Goal: Information Seeking & Learning: Learn about a topic

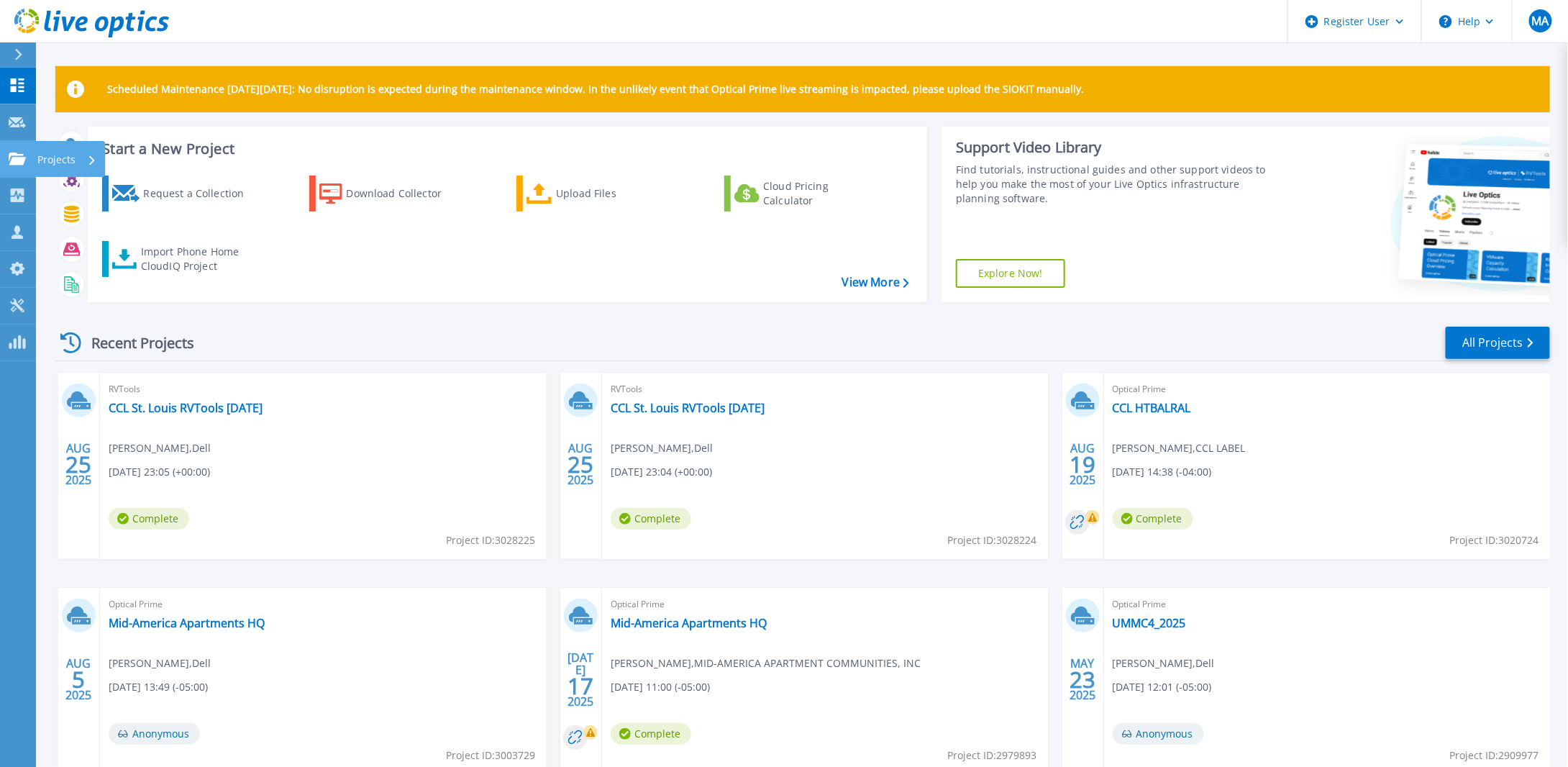
click at [57, 153] on p "Projects" at bounding box center [57, 159] width 38 height 38
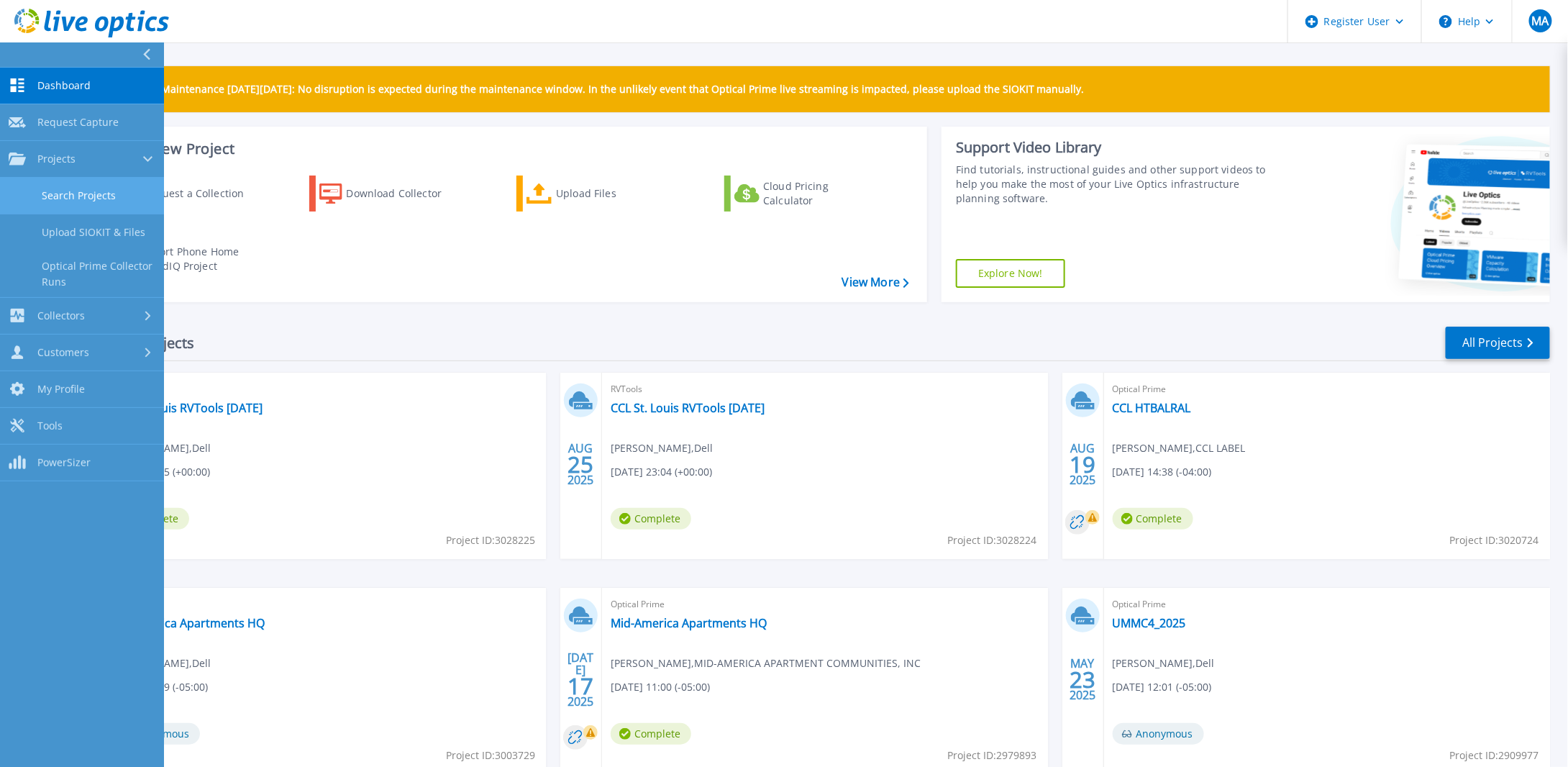
click at [73, 193] on link "Search Projects" at bounding box center [82, 196] width 164 height 37
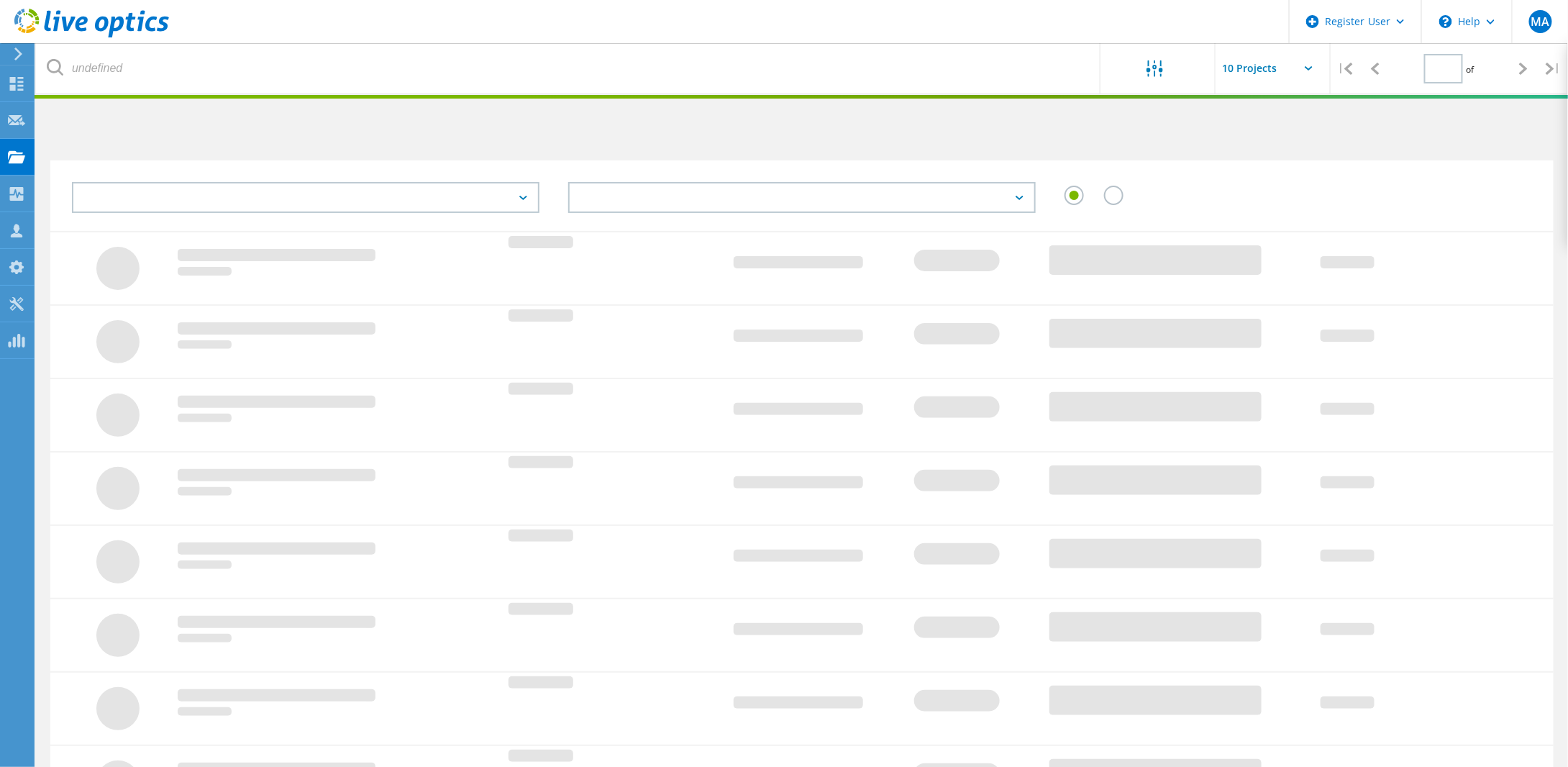
type input "1"
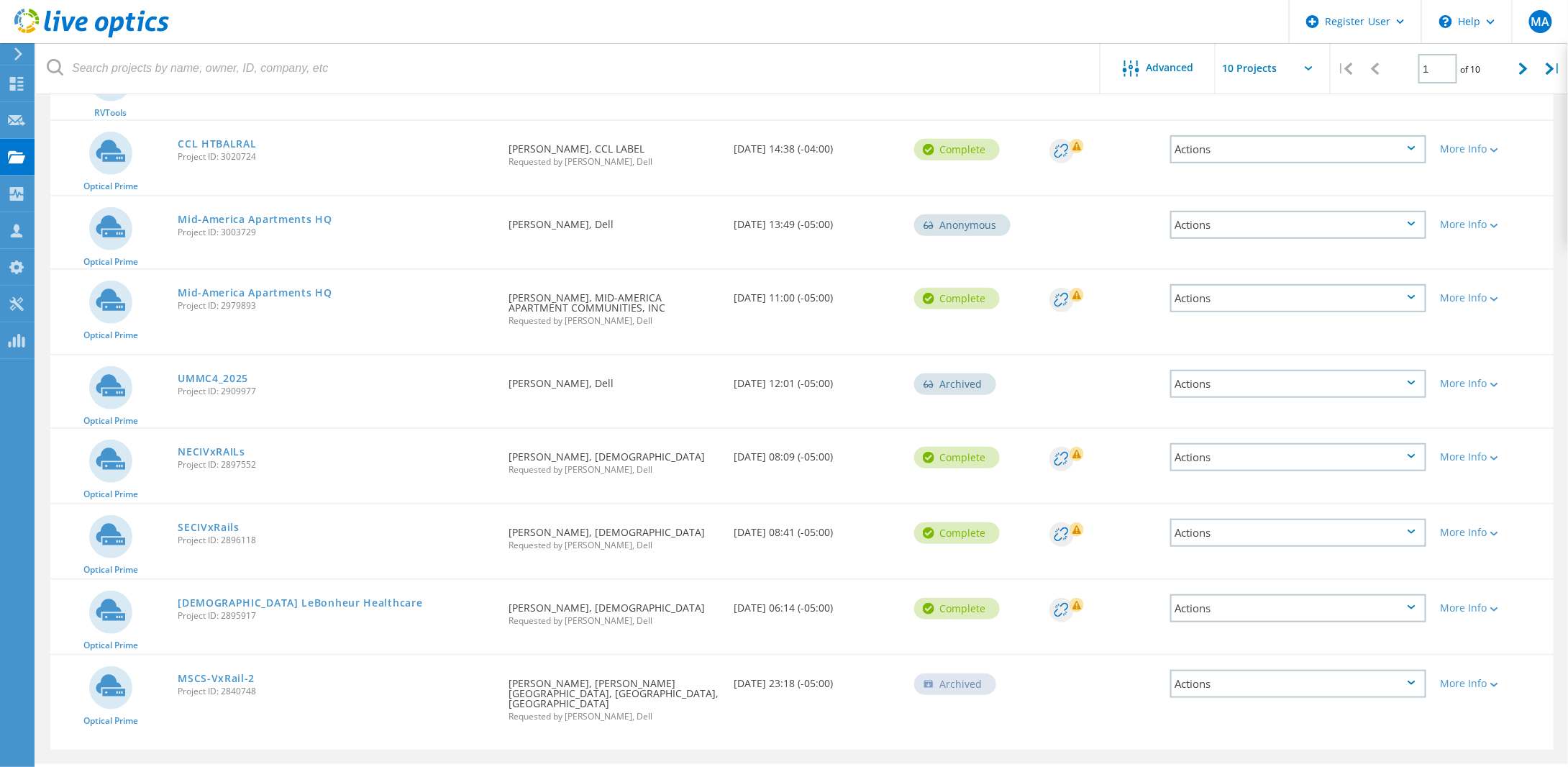
scroll to position [319, 0]
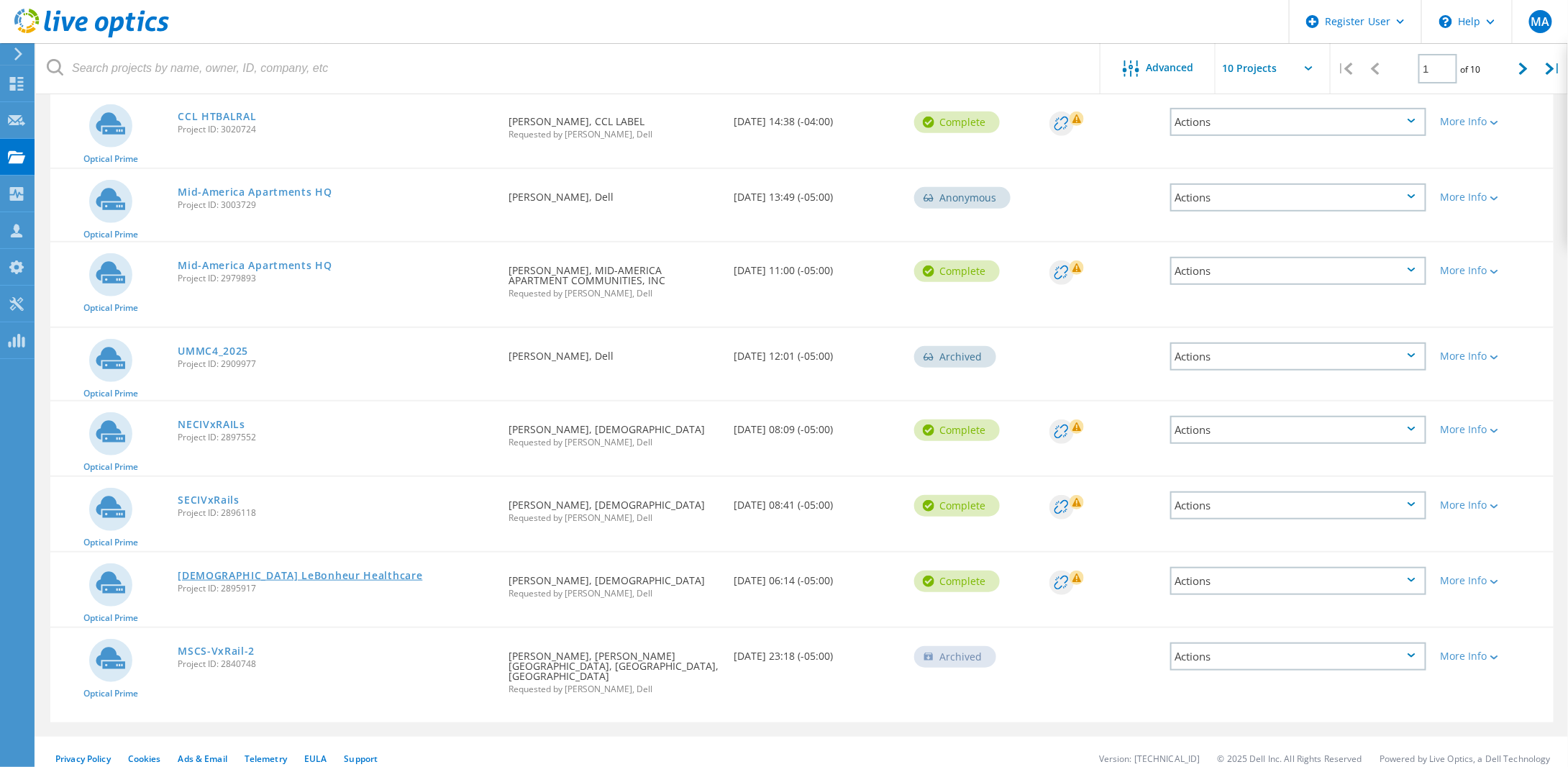
click at [253, 571] on link "[DEMOGRAPHIC_DATA] LeBonheur Healthcare" at bounding box center [299, 576] width 244 height 10
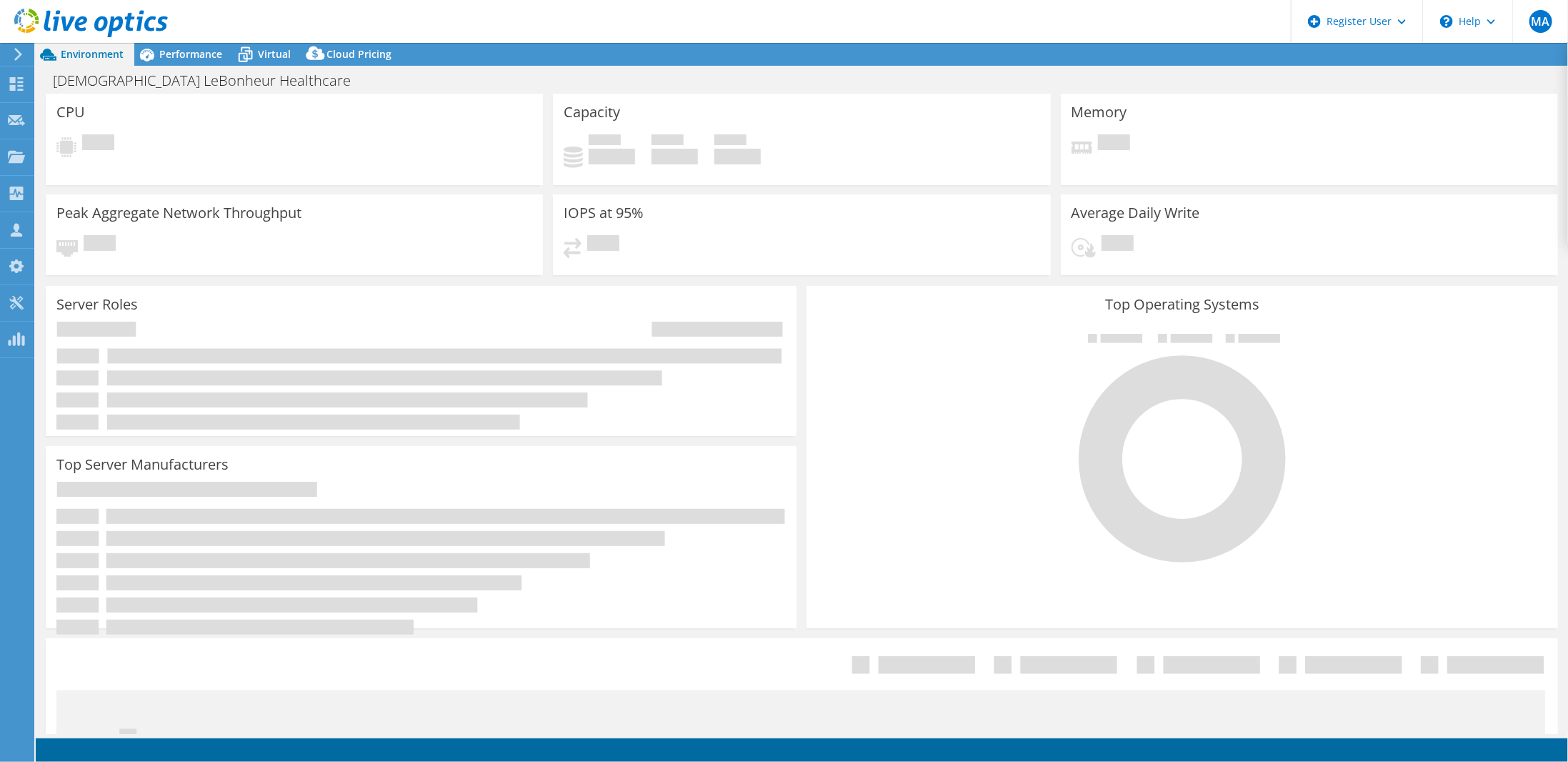
select select "USD"
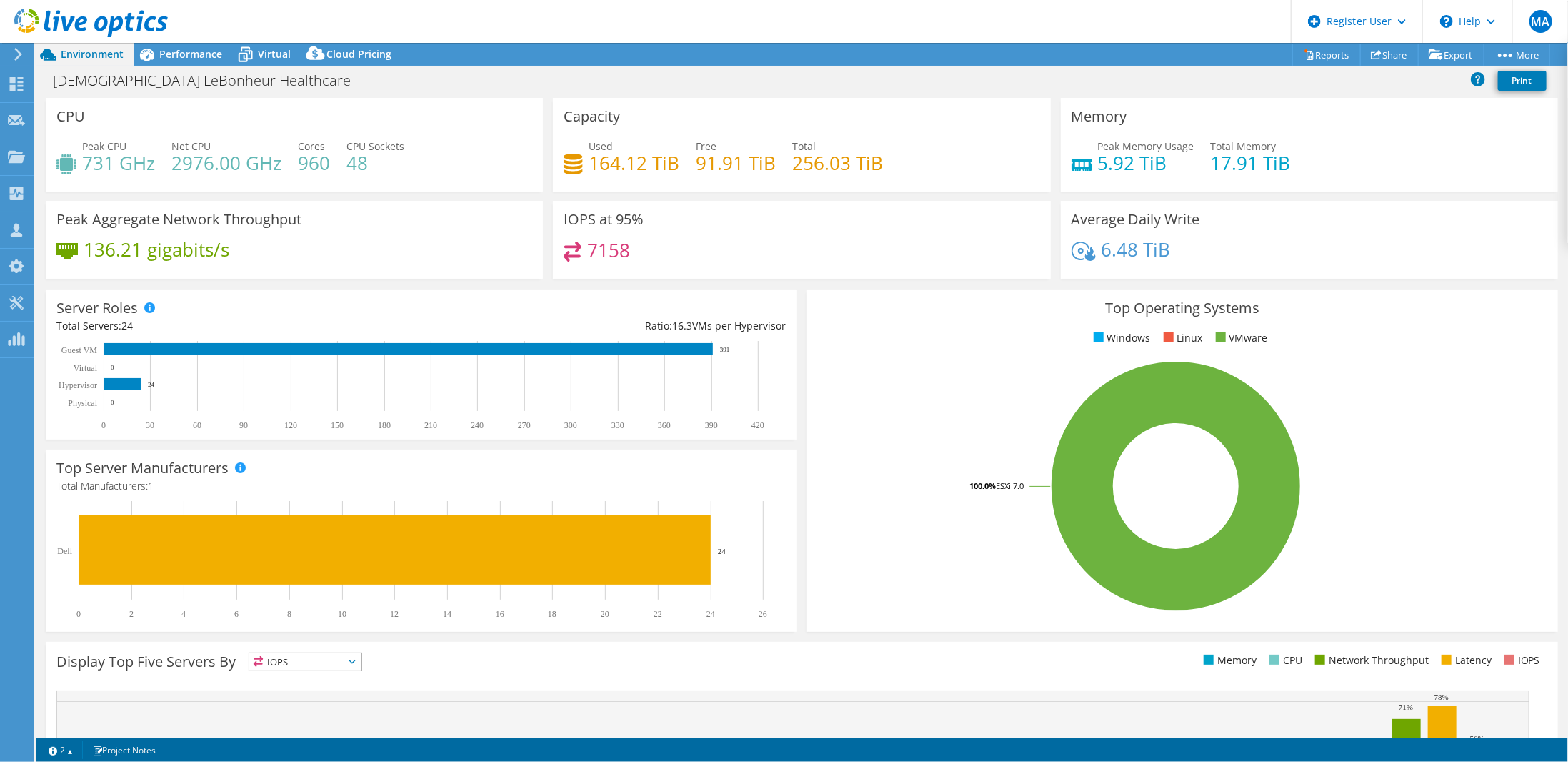
click at [189, 45] on div "Performance" at bounding box center [184, 55] width 99 height 23
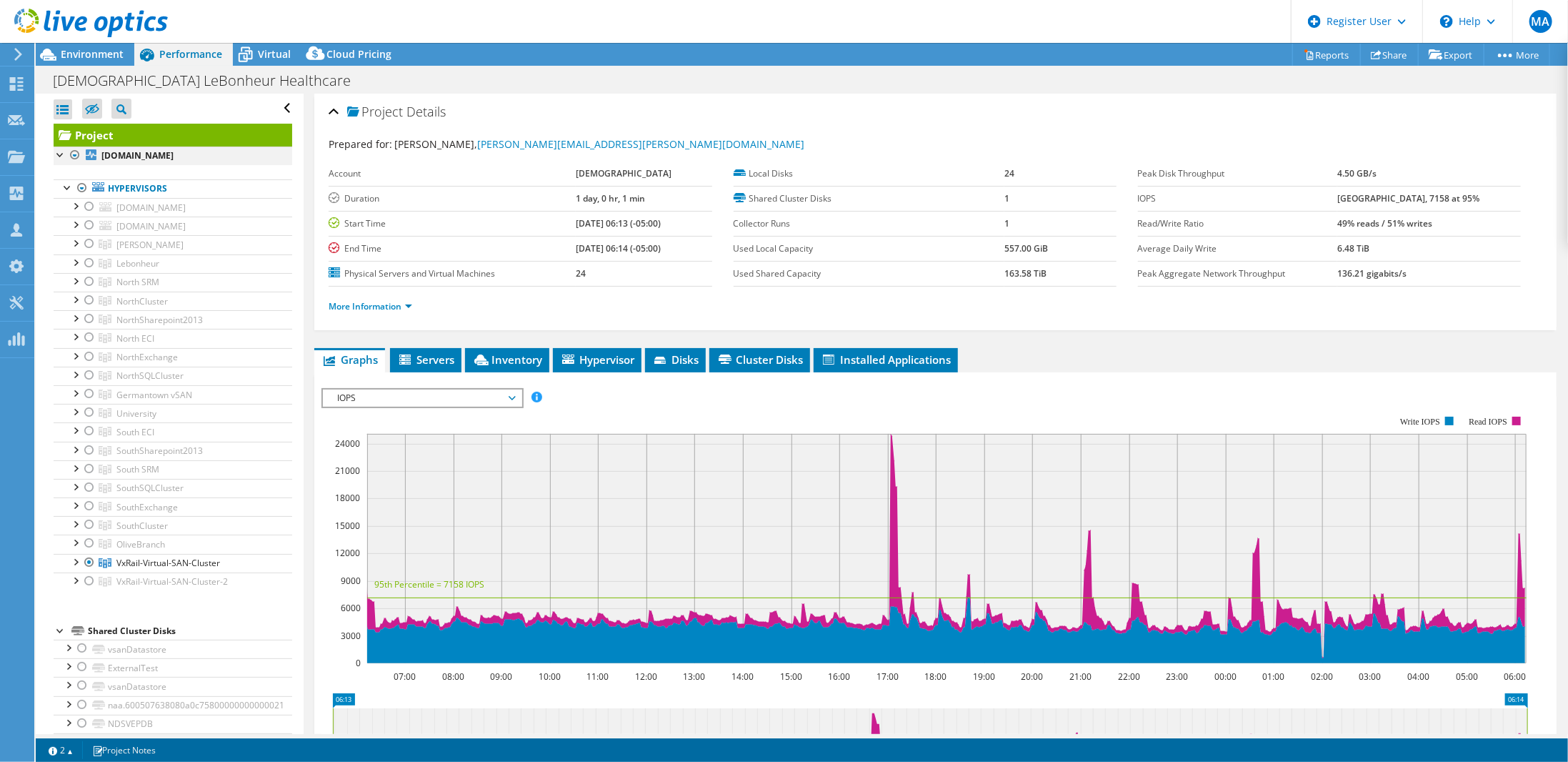
click at [58, 153] on div at bounding box center [60, 153] width 14 height 14
click at [66, 187] on div at bounding box center [68, 187] width 14 height 14
click at [1323, 55] on link "Reports" at bounding box center [1326, 55] width 68 height 22
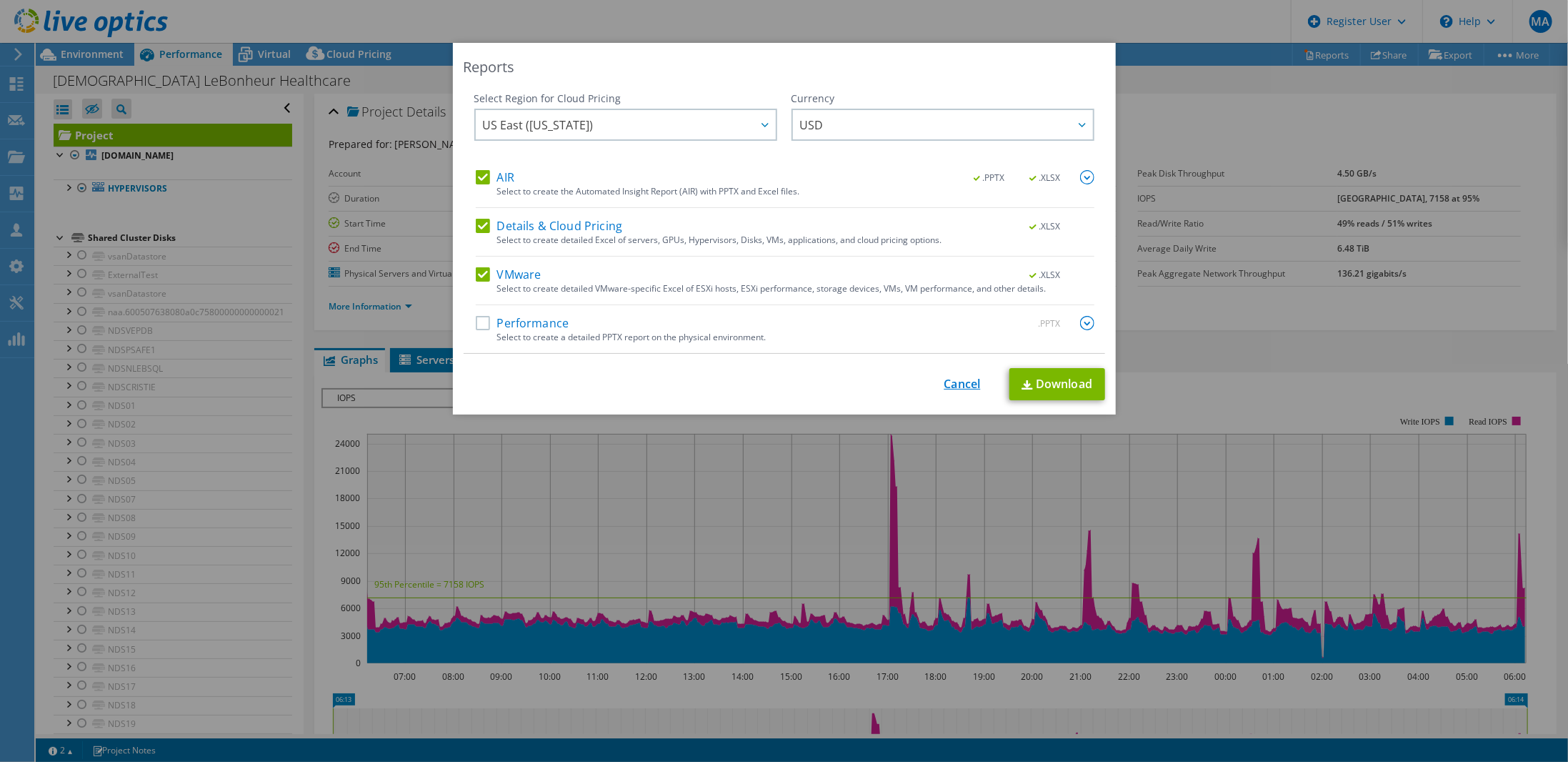
click at [963, 382] on link "Cancel" at bounding box center [963, 384] width 37 height 14
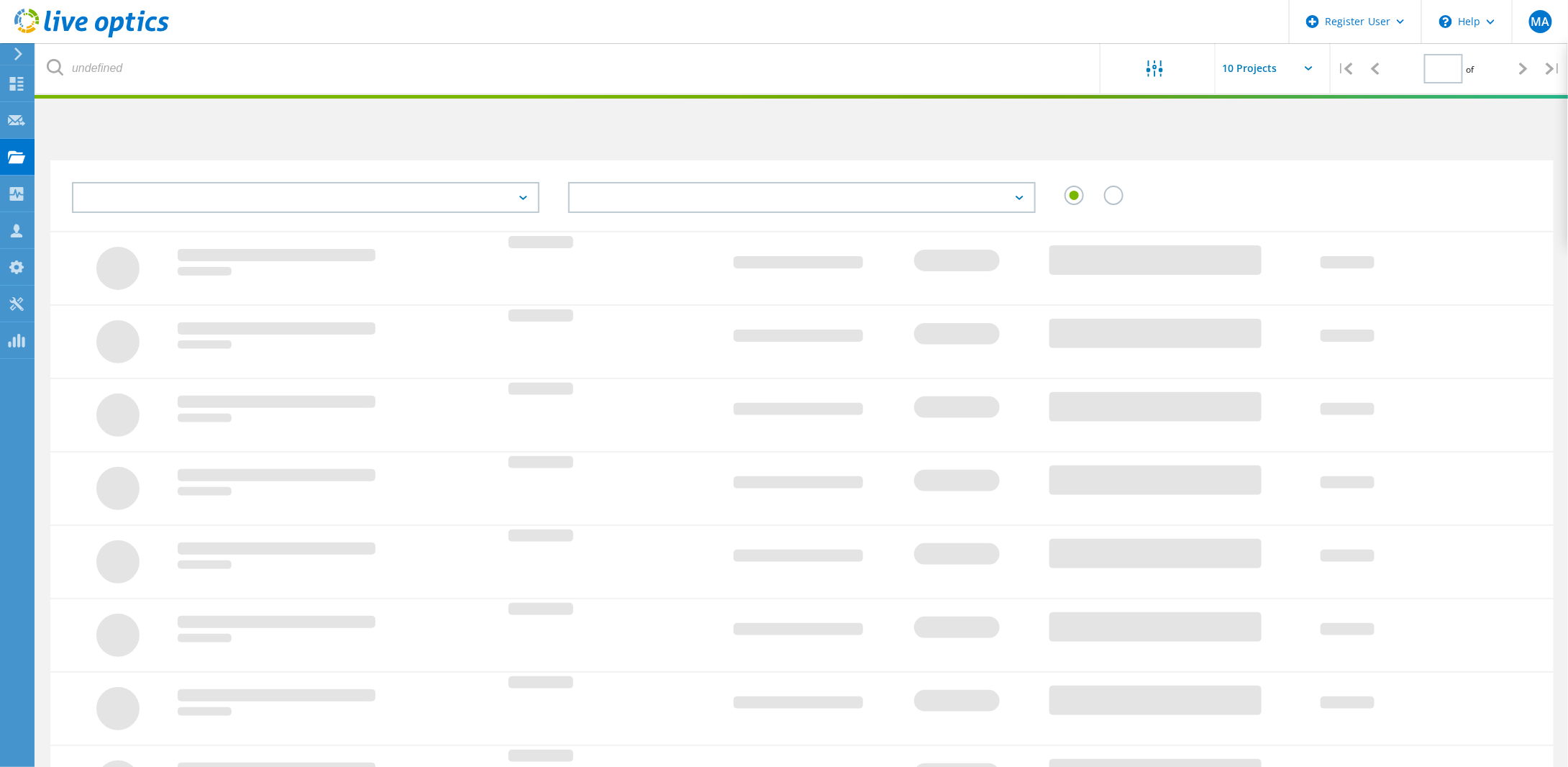
type input "1"
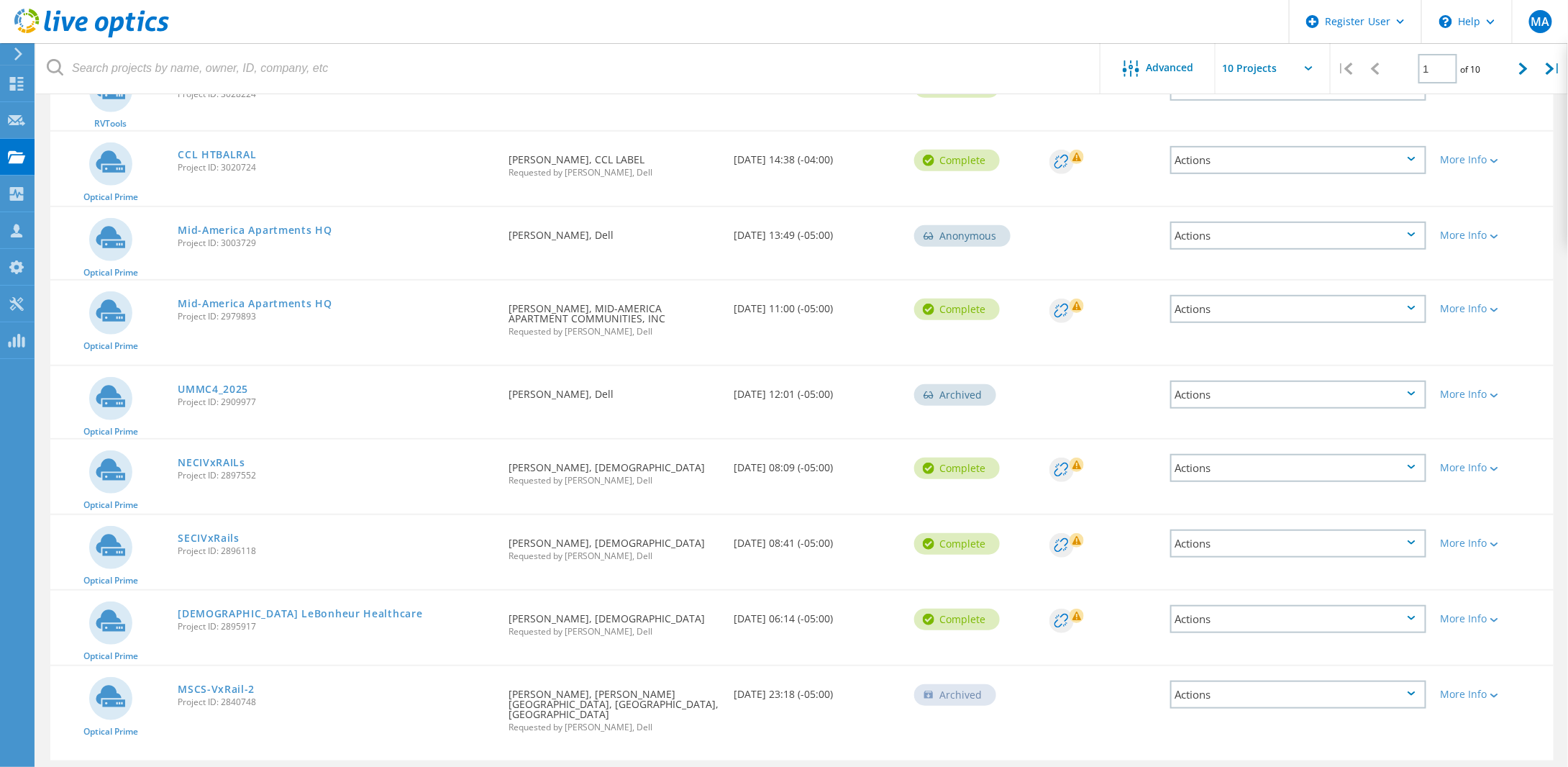
scroll to position [319, 0]
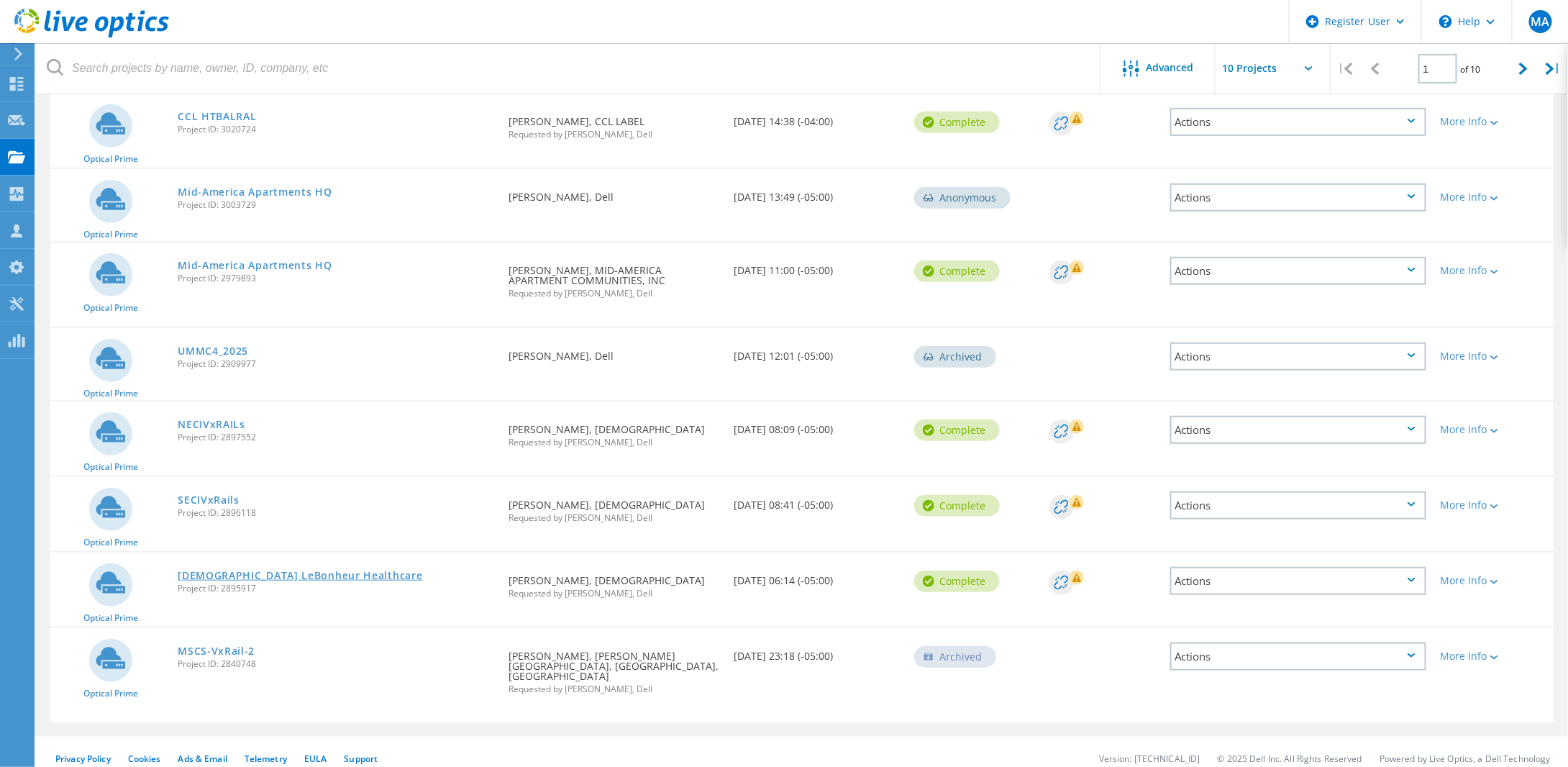
click at [329, 572] on link "[DEMOGRAPHIC_DATA] LeBonheur Healthcare" at bounding box center [299, 576] width 244 height 10
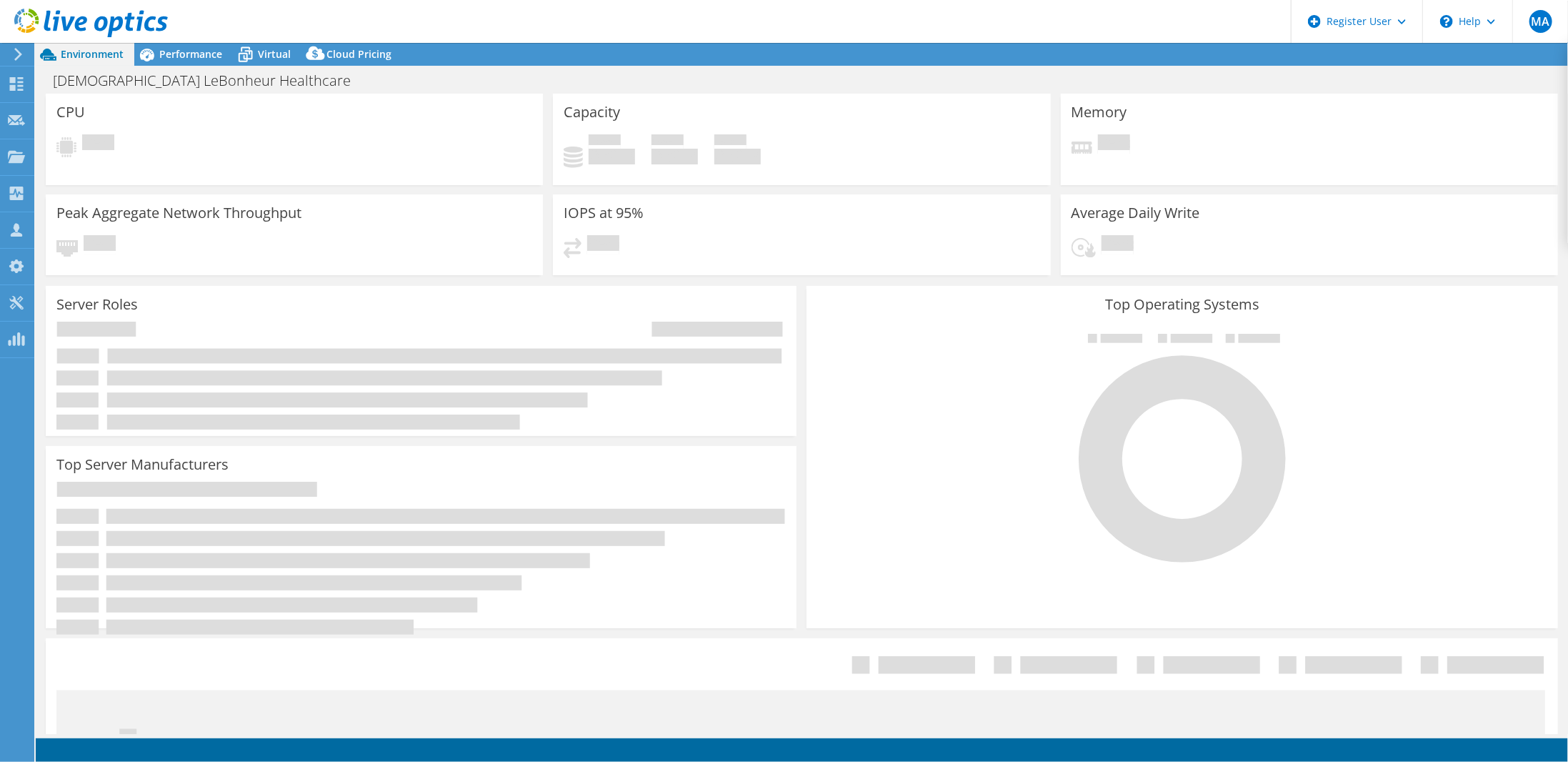
select select "USD"
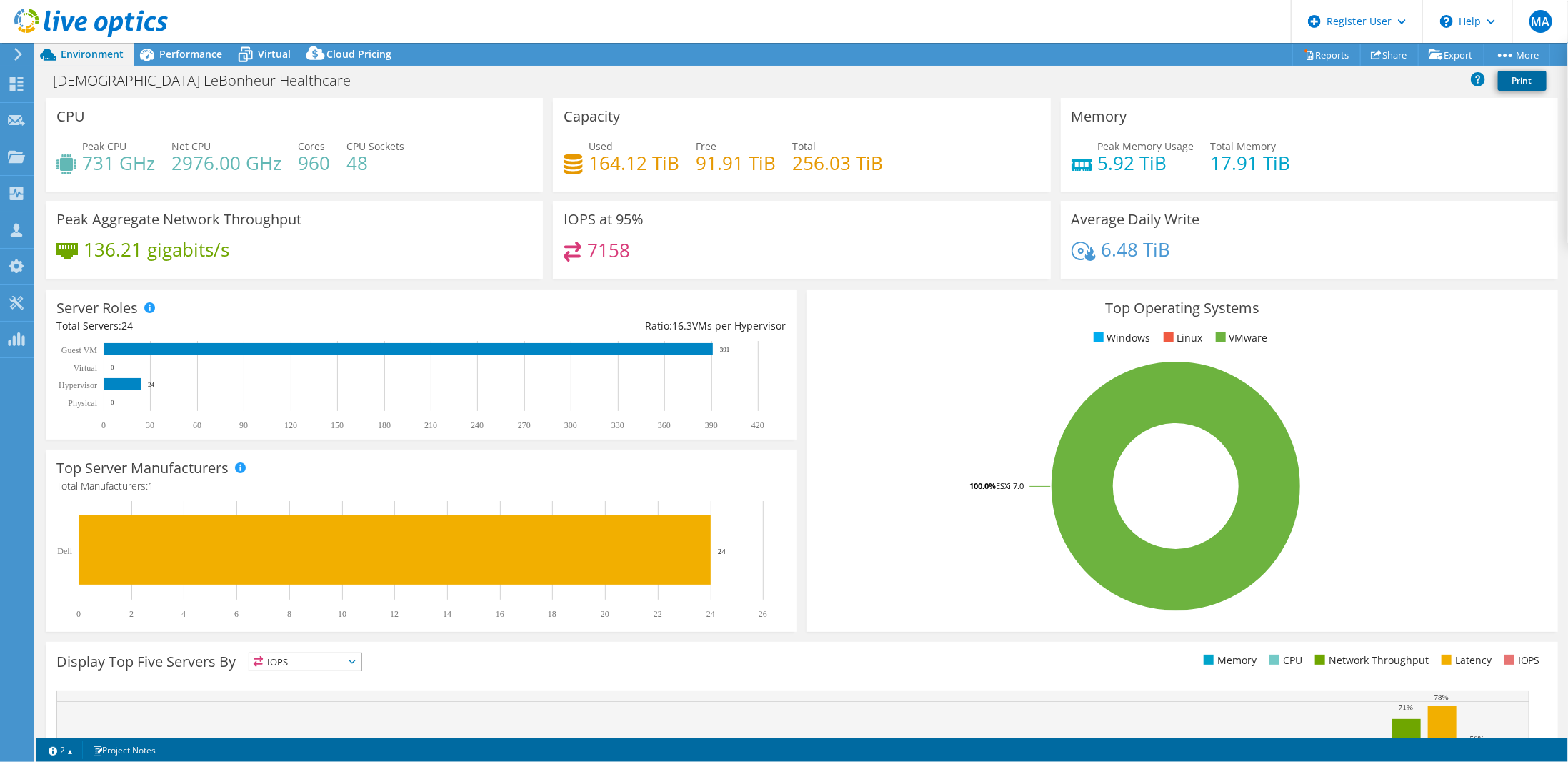
click at [1523, 80] on link "Print" at bounding box center [1521, 81] width 48 height 20
click at [253, 50] on icon at bounding box center [245, 55] width 25 height 25
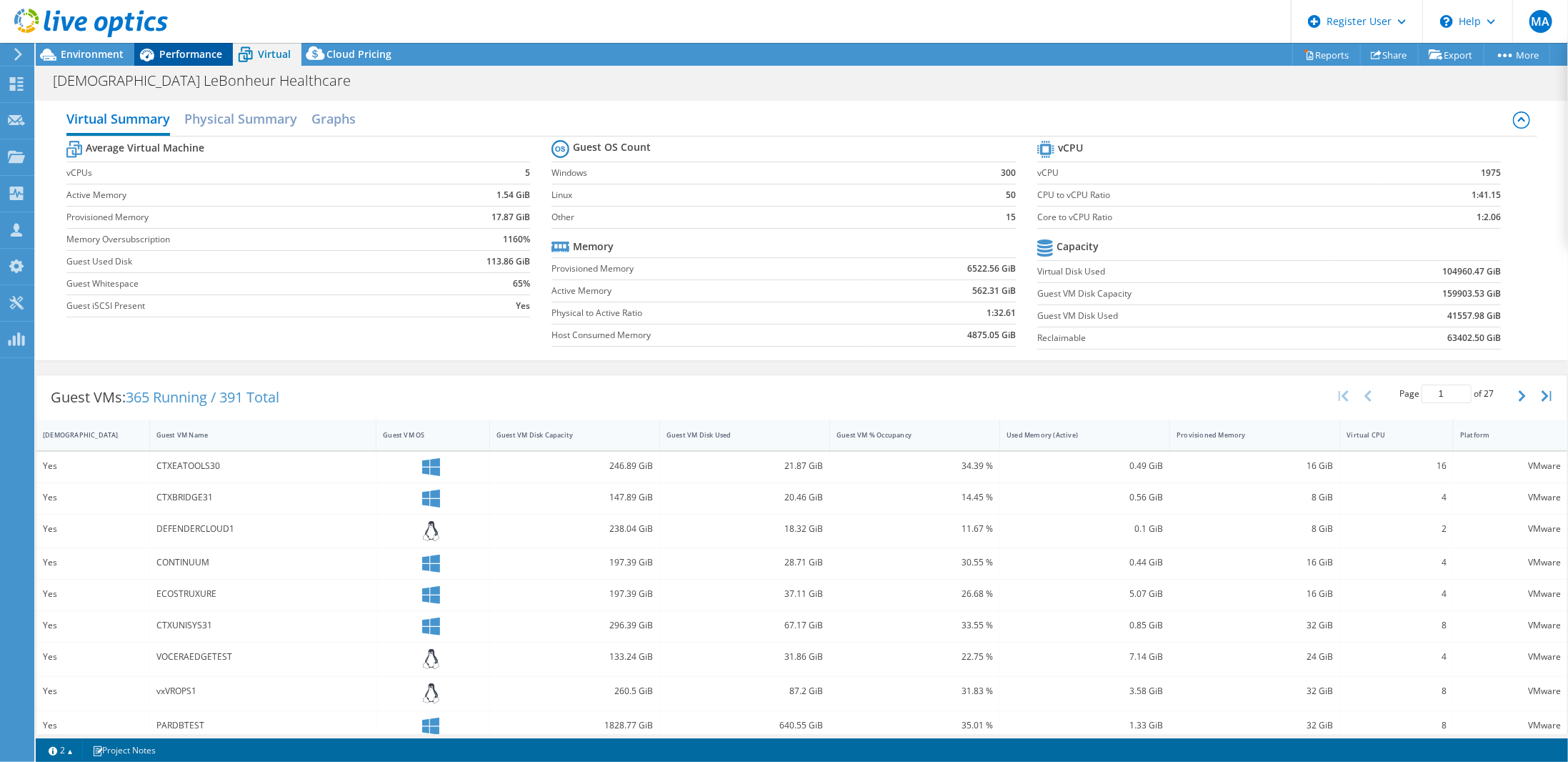
click at [191, 53] on span "Performance" at bounding box center [190, 53] width 63 height 14
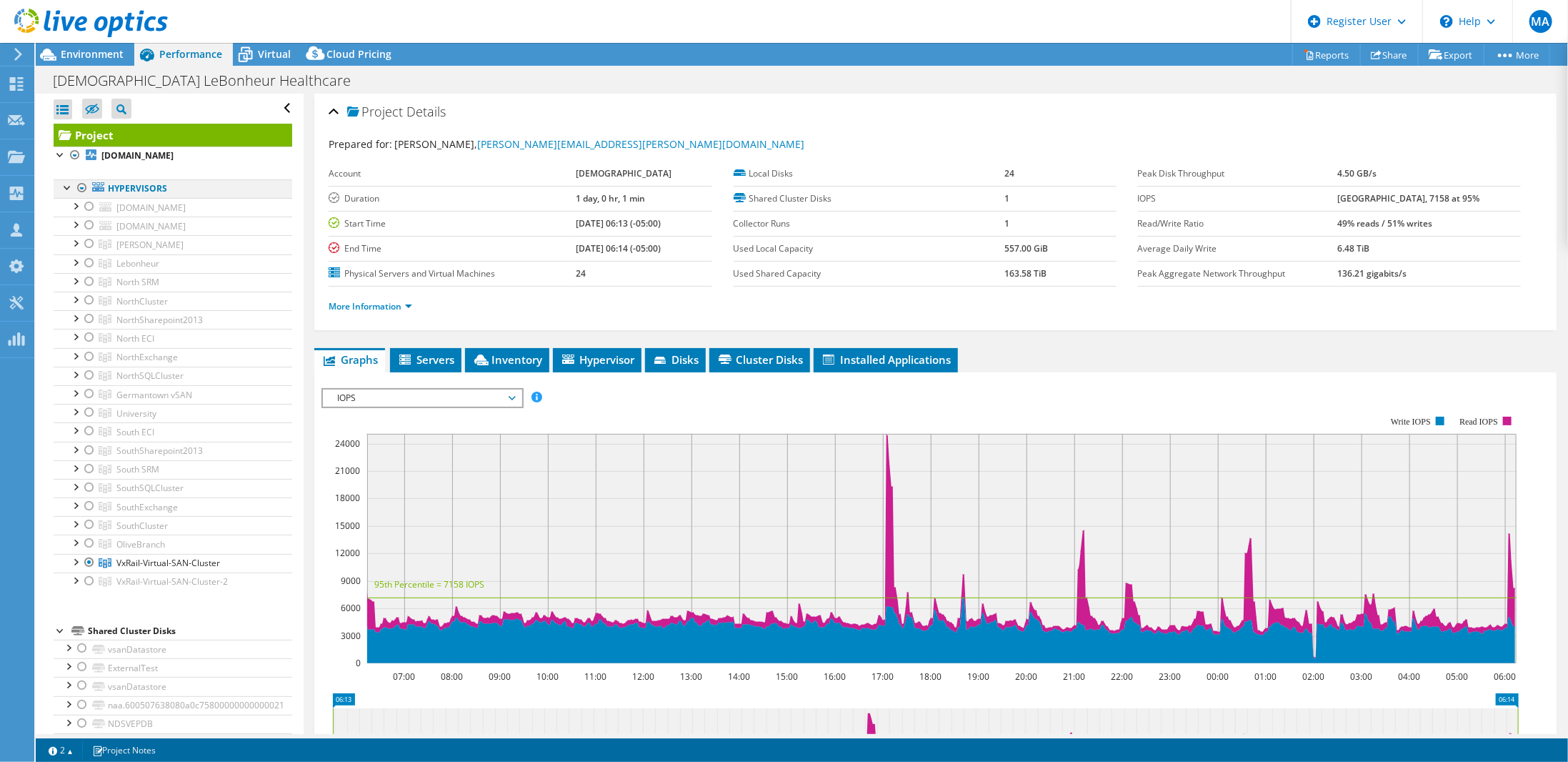
click at [84, 188] on div at bounding box center [82, 188] width 14 height 17
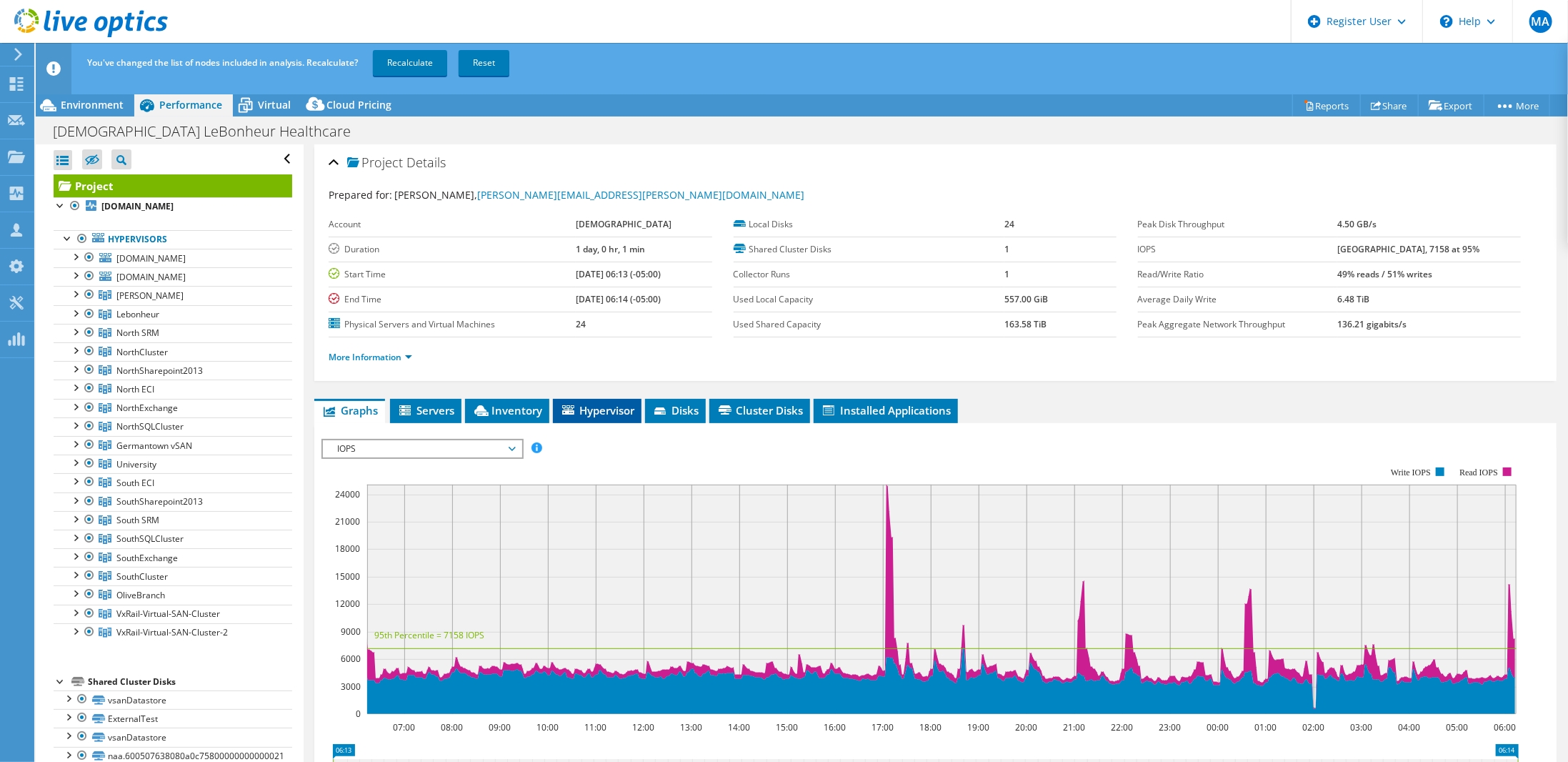
click at [595, 405] on span "Hypervisor" at bounding box center [597, 411] width 74 height 14
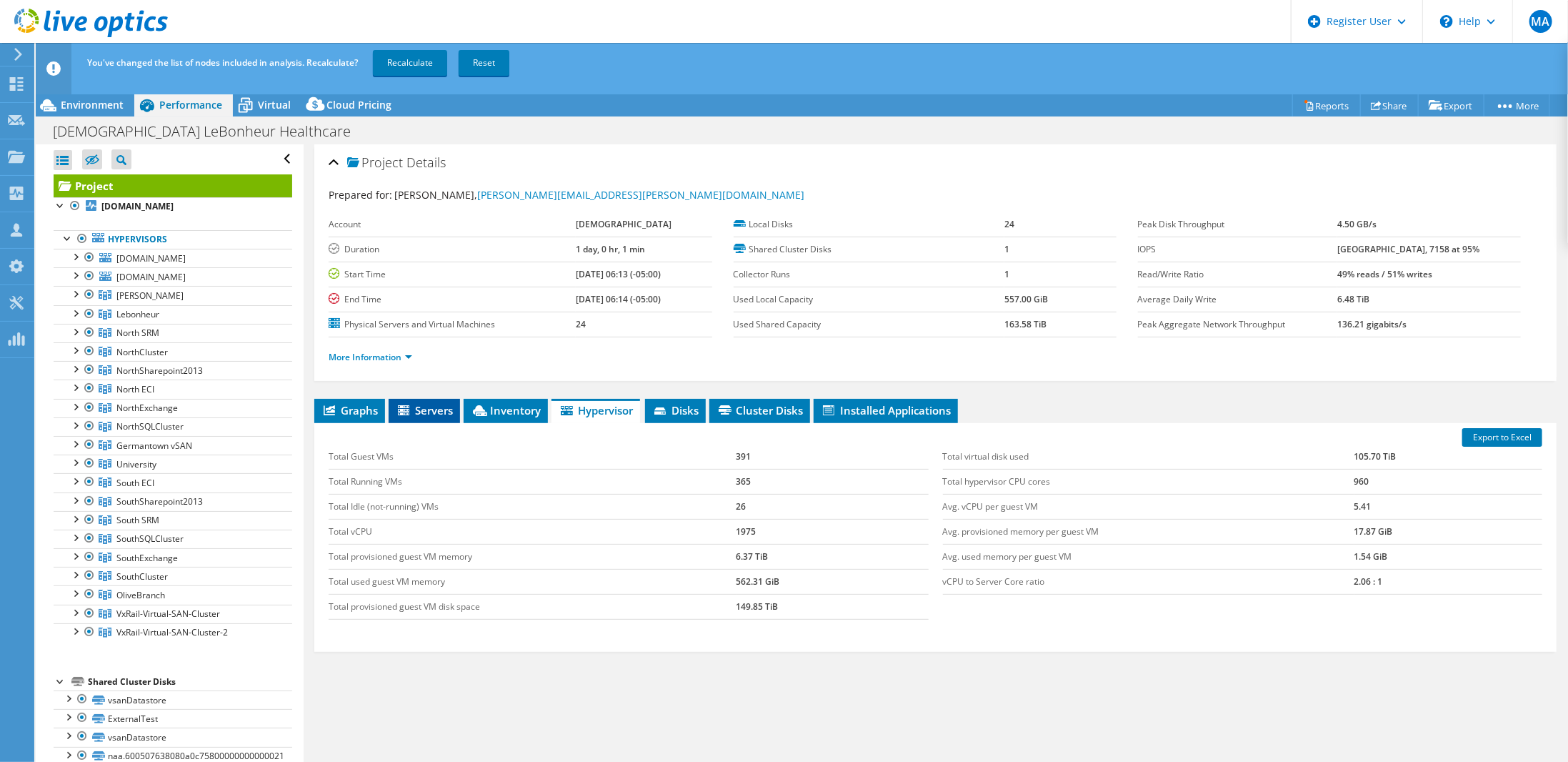
click at [436, 406] on span "Servers" at bounding box center [424, 411] width 57 height 14
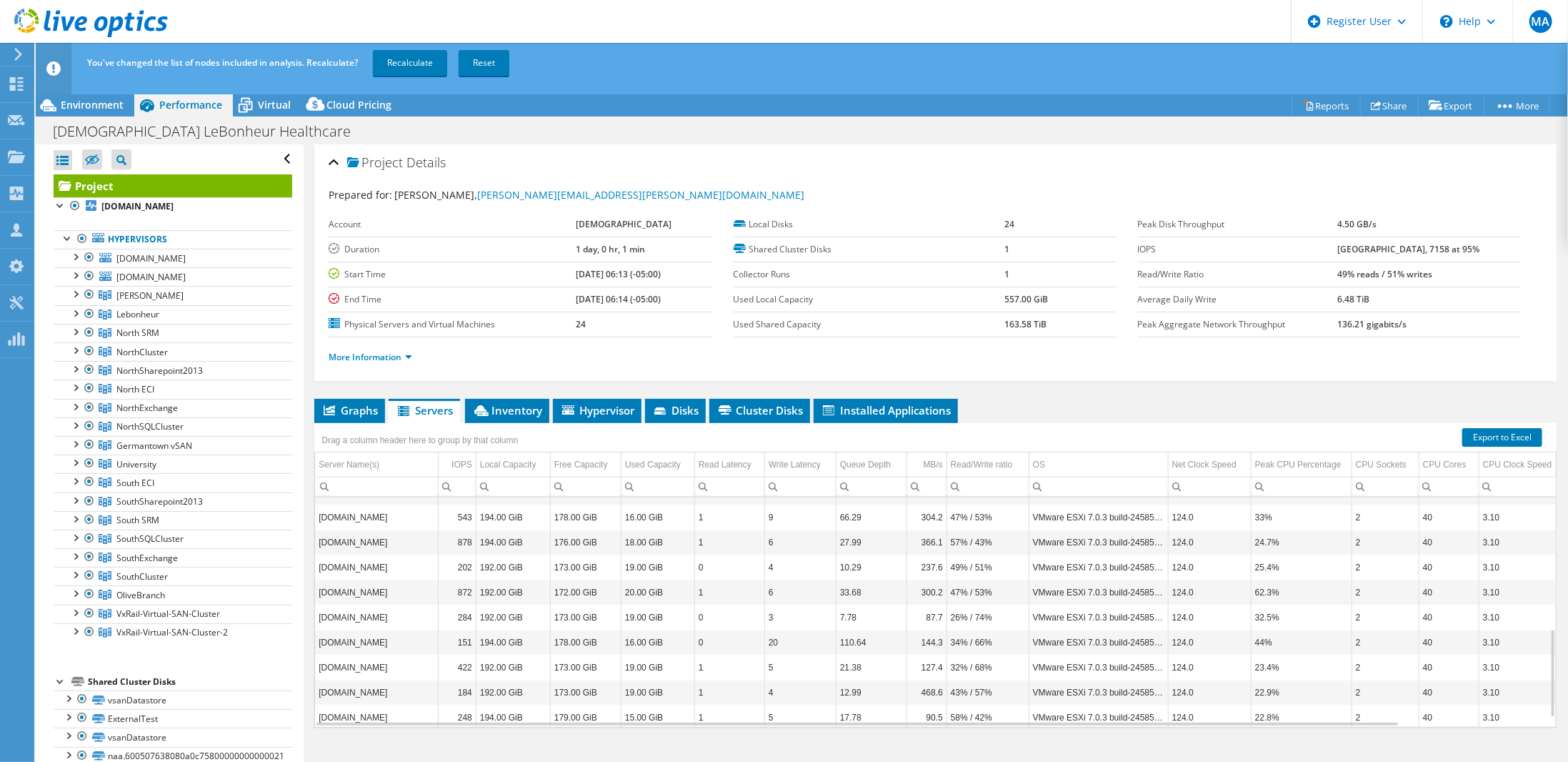
scroll to position [369, 0]
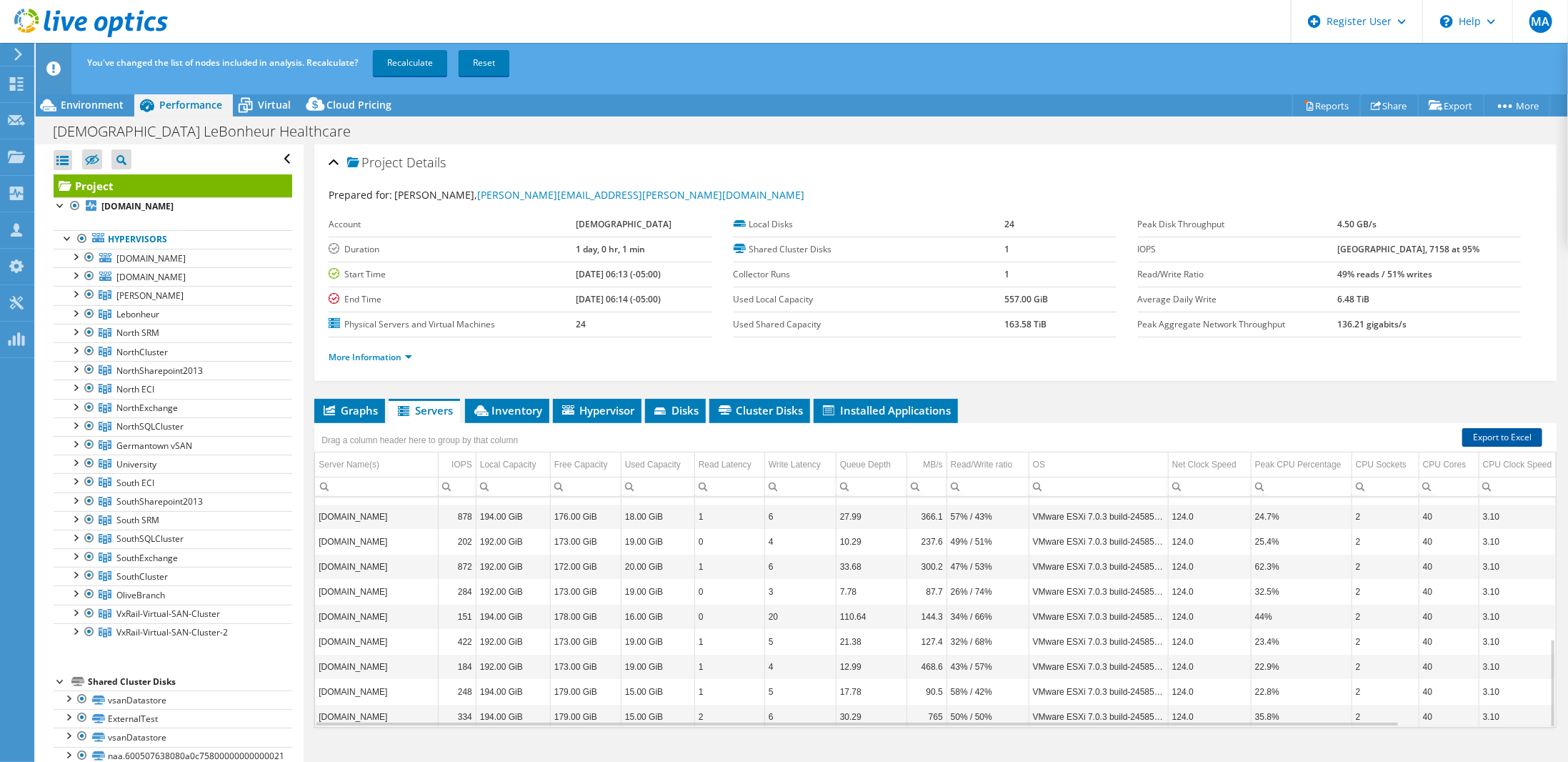
click at [1490, 432] on link "Export to Excel" at bounding box center [1502, 437] width 80 height 19
click at [1120, 26] on header "MA Dell User [PERSON_NAME] [PERSON_NAME][EMAIL_ADDRESS][PERSON_NAME][DOMAIN_NAM…" at bounding box center [784, 22] width 1568 height 43
drag, startPoint x: 55, startPoint y: 131, endPoint x: 145, endPoint y: 132, distance: 90.0
click at [189, 127] on h1 "[DEMOGRAPHIC_DATA] LeBonheur Healthcare" at bounding box center [209, 132] width 326 height 16
click at [122, 131] on h1 "[DEMOGRAPHIC_DATA] LeBonheur Healthcare" at bounding box center [209, 132] width 326 height 16
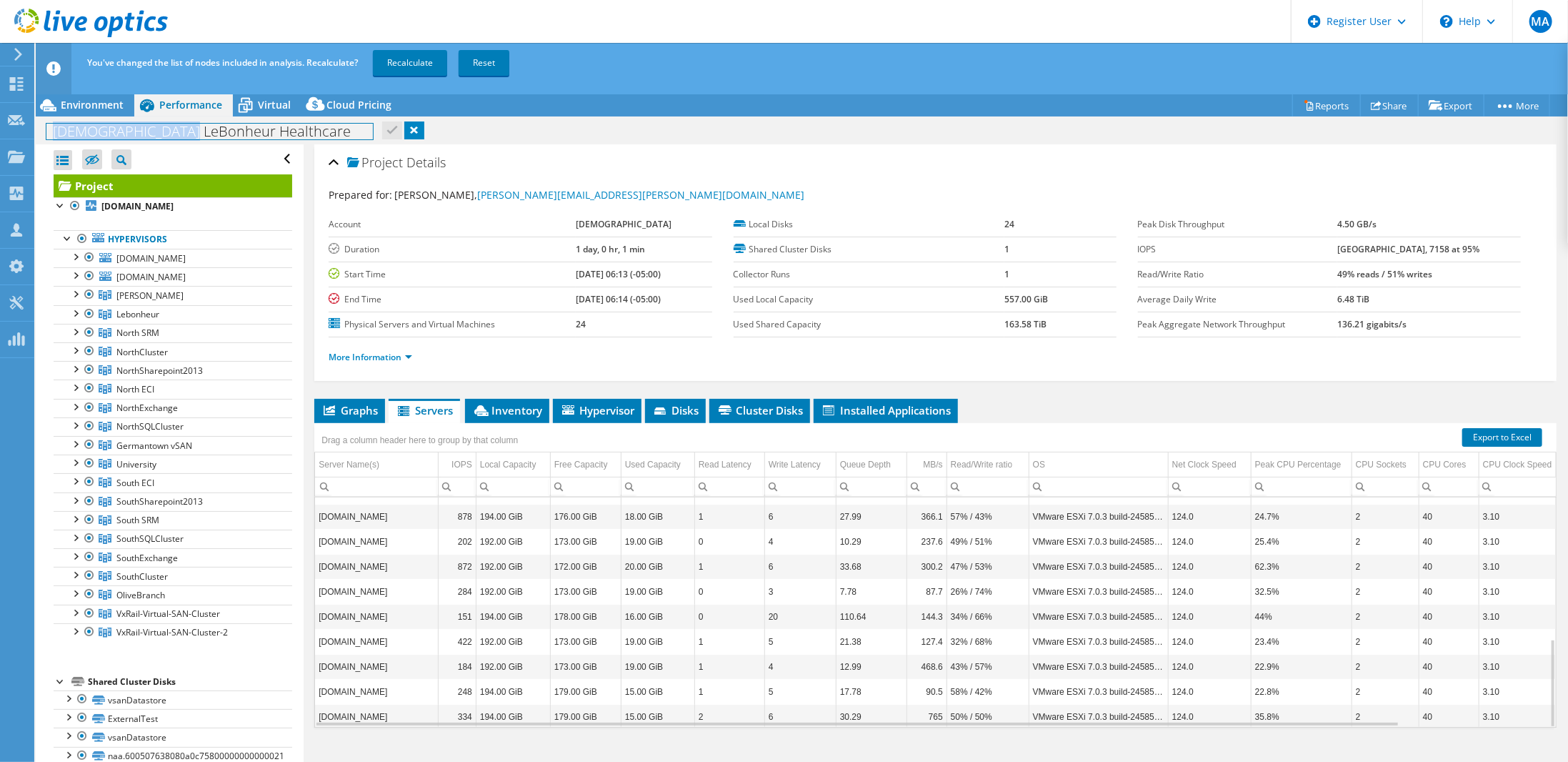
click at [58, 131] on h1 "[DEMOGRAPHIC_DATA] LeBonheur Healthcare" at bounding box center [209, 132] width 326 height 16
drag, startPoint x: 55, startPoint y: 130, endPoint x: 127, endPoint y: 126, distance: 72.1
click at [127, 126] on h1 "[DEMOGRAPHIC_DATA] LeBonheur Healthcare" at bounding box center [209, 132] width 326 height 16
click at [122, 130] on h1 "[DEMOGRAPHIC_DATA] LeBonheur Healthcare" at bounding box center [209, 132] width 326 height 16
click at [143, 237] on link "Hypervisors" at bounding box center [172, 239] width 238 height 19
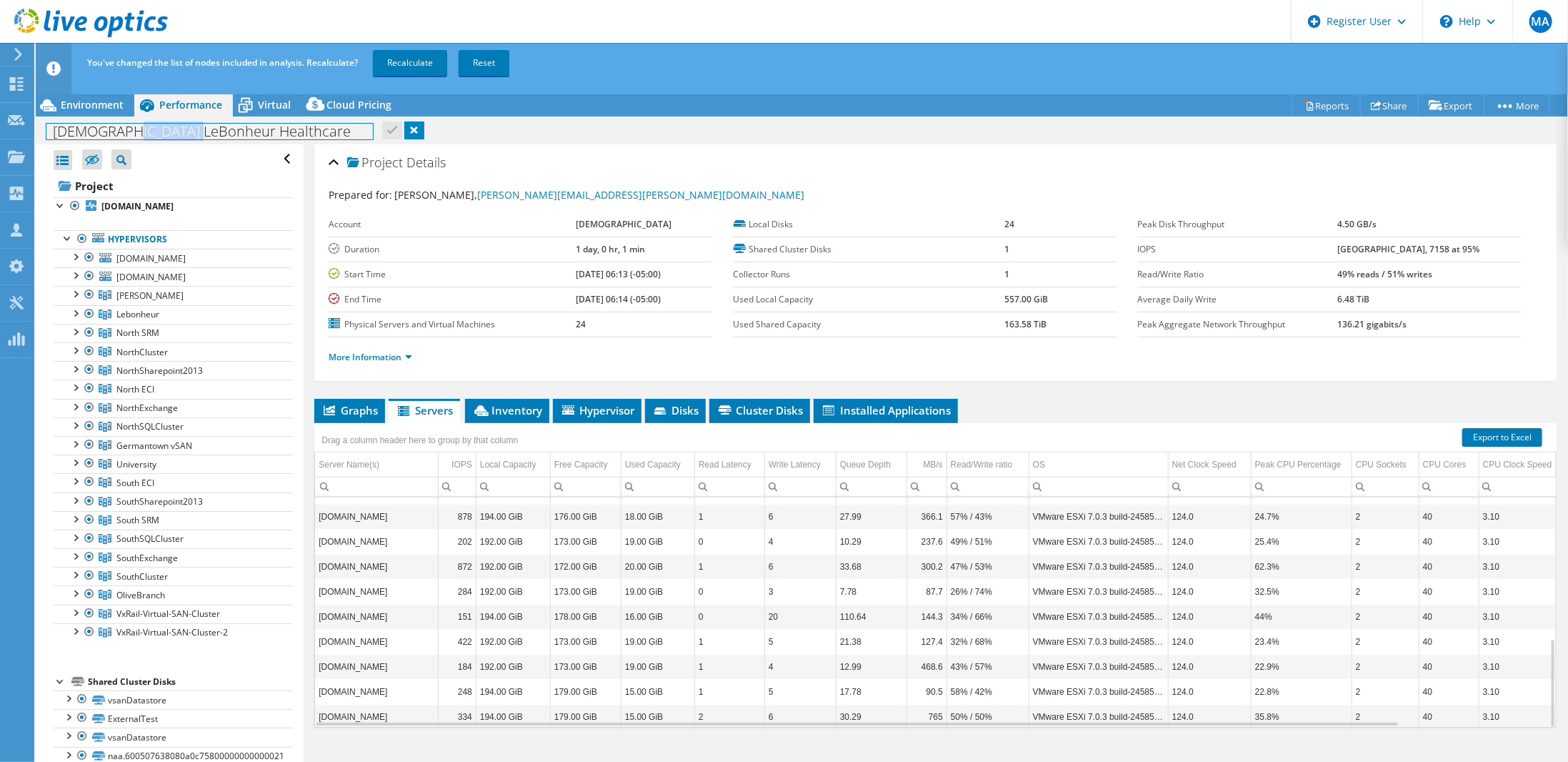
drag, startPoint x: 123, startPoint y: 135, endPoint x: 191, endPoint y: 129, distance: 68.3
click at [191, 129] on h1 "[DEMOGRAPHIC_DATA] LeBonheur Healthcare" at bounding box center [209, 132] width 326 height 16
click at [150, 346] on span "NorthCluster" at bounding box center [142, 351] width 51 height 12
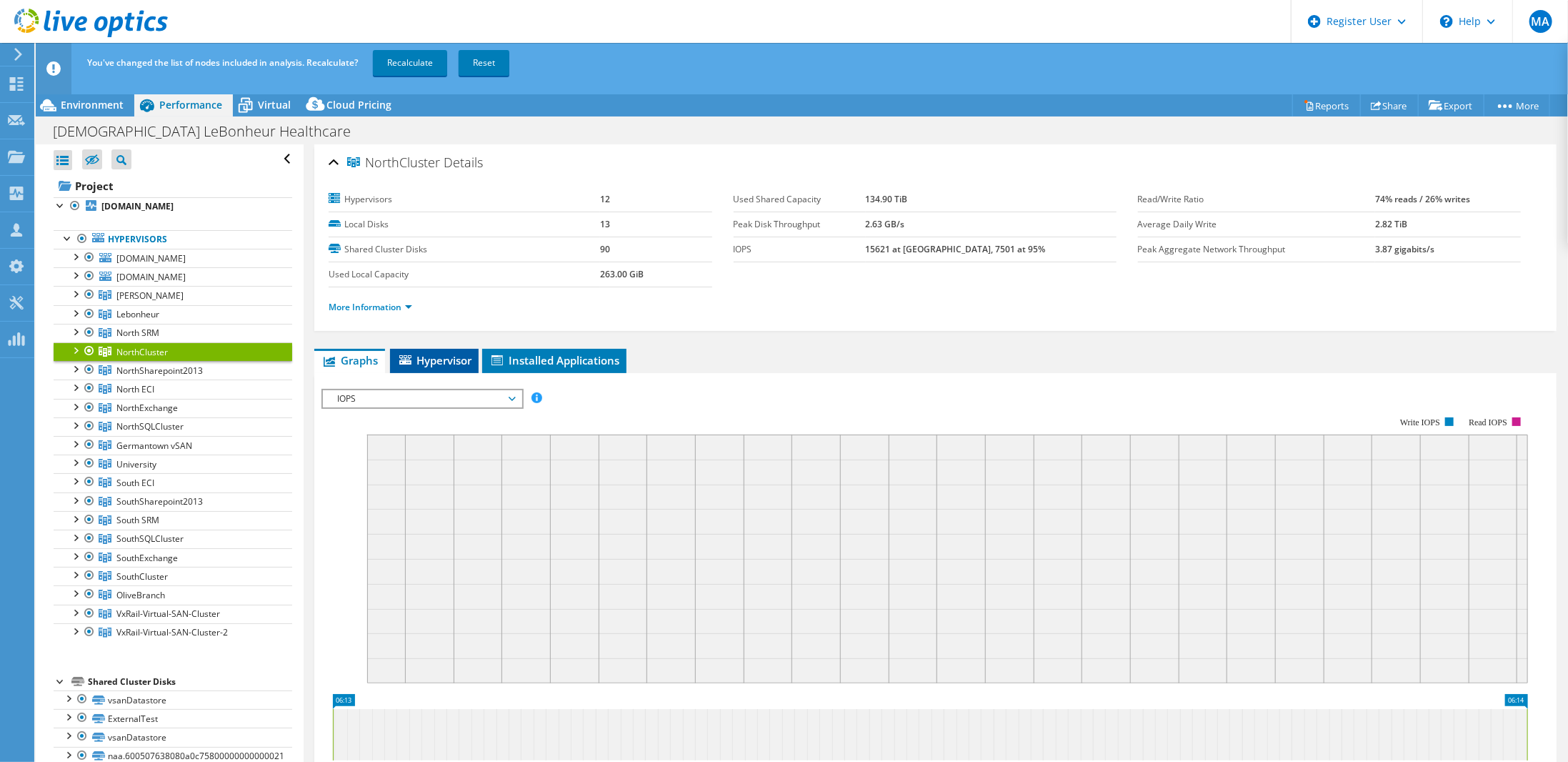
click at [451, 354] on span "Hypervisor" at bounding box center [434, 360] width 74 height 14
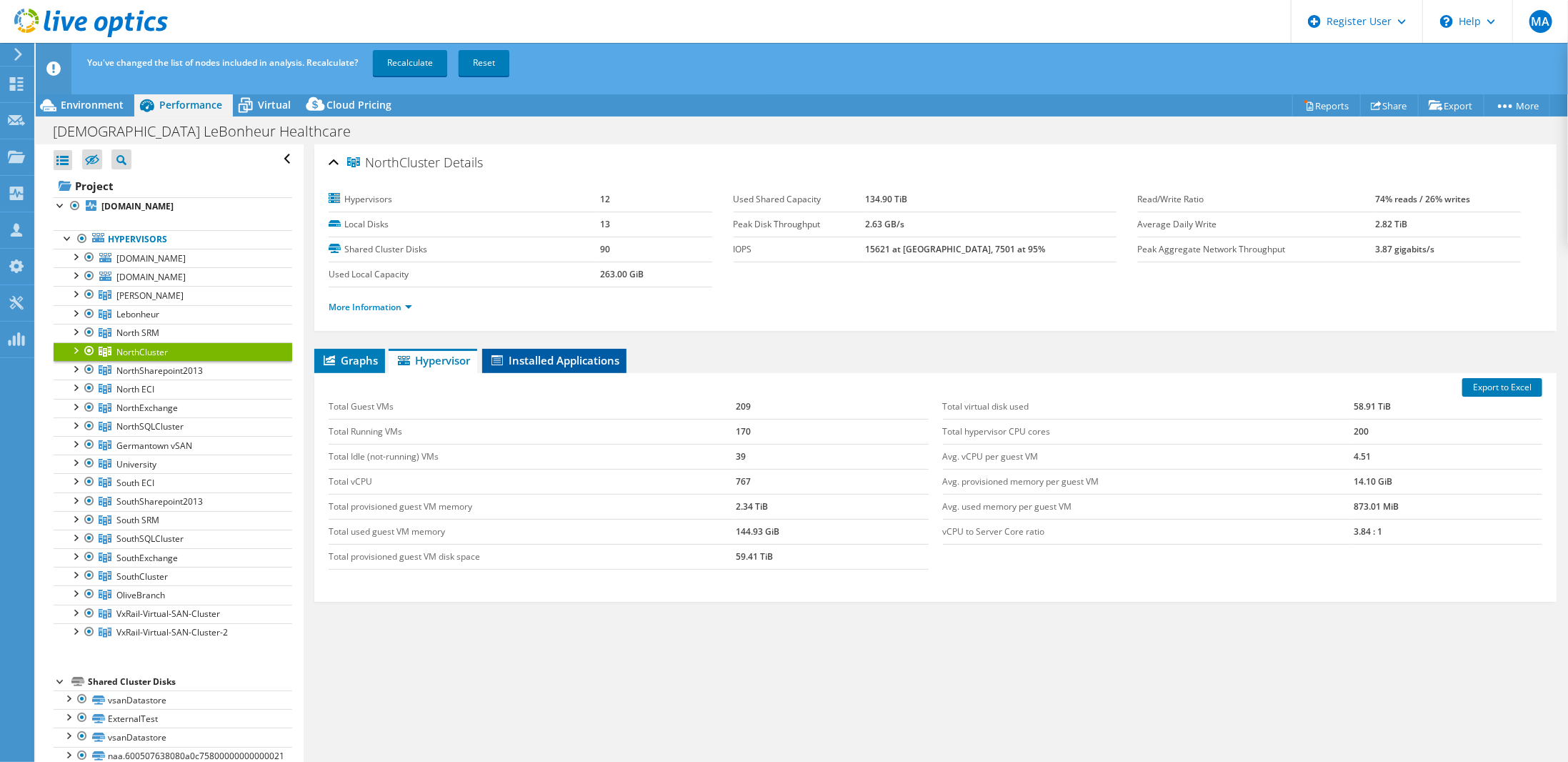
click at [568, 354] on span "Installed Applications" at bounding box center [554, 360] width 130 height 14
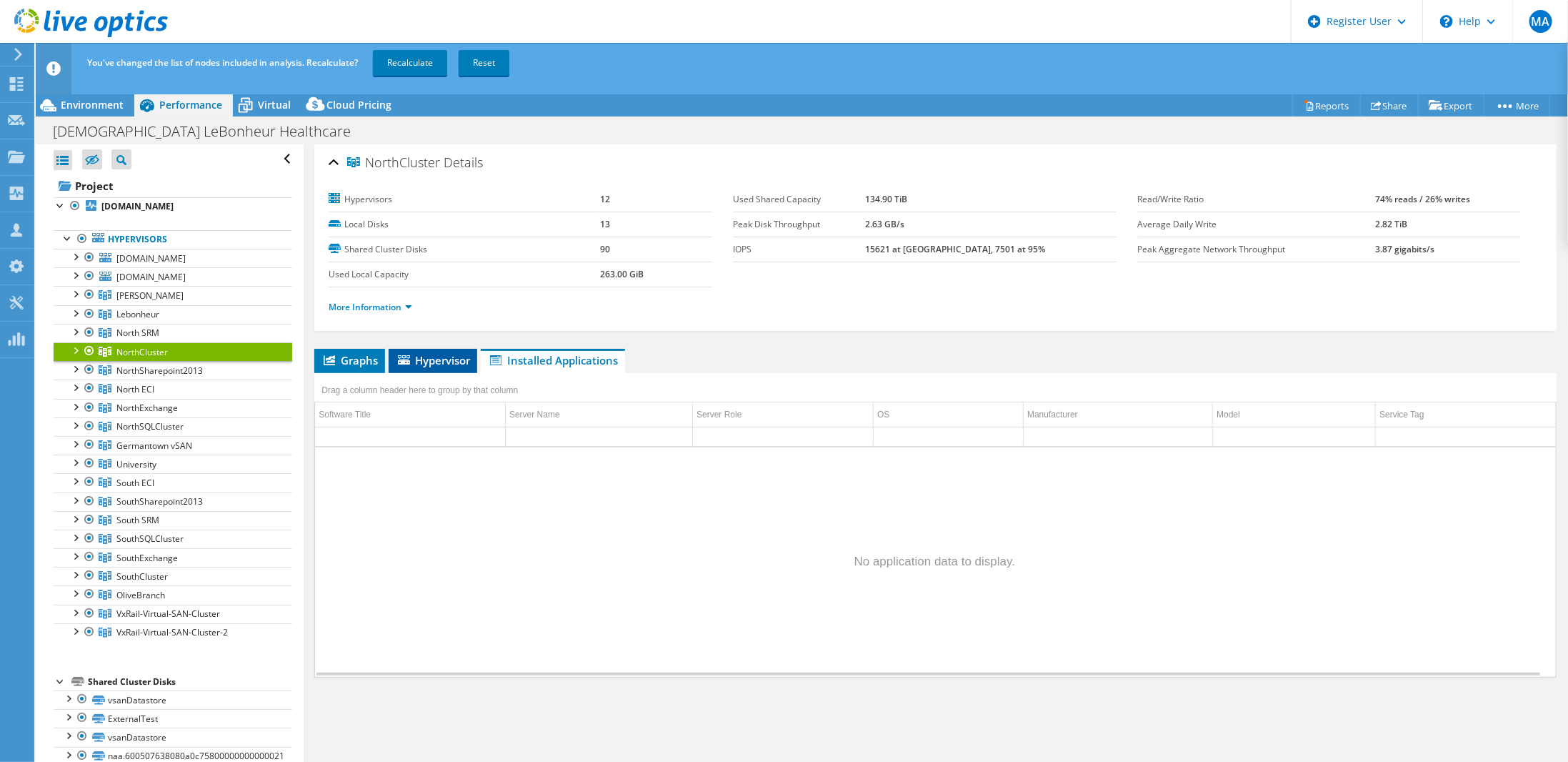
click at [420, 353] on span "Hypervisor" at bounding box center [433, 360] width 74 height 14
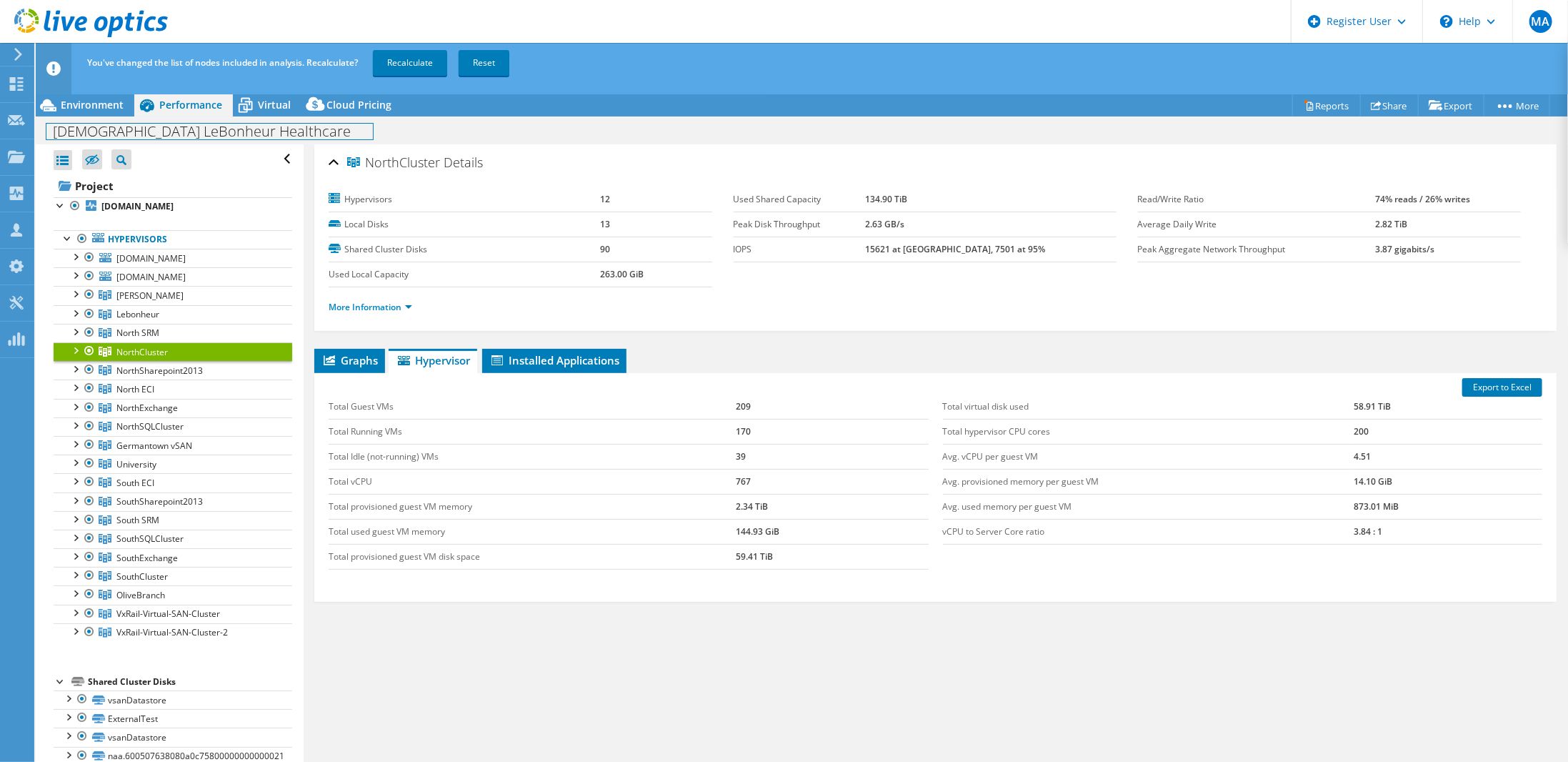
click at [124, 128] on h1 "[DEMOGRAPHIC_DATA] LeBonheur Healthcare" at bounding box center [209, 132] width 326 height 16
click at [60, 205] on div at bounding box center [60, 205] width 14 height 14
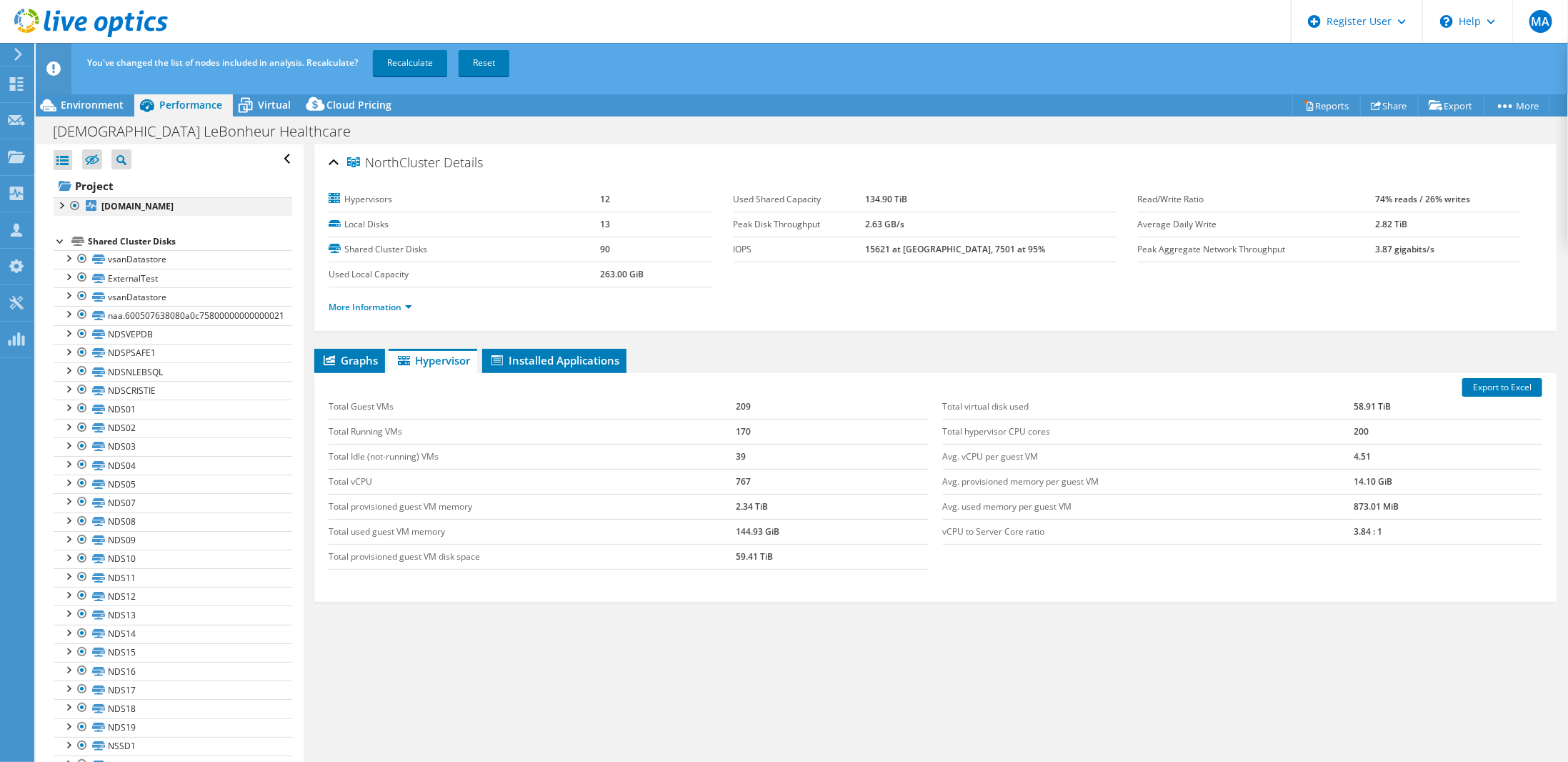
click at [60, 205] on div at bounding box center [60, 205] width 14 height 14
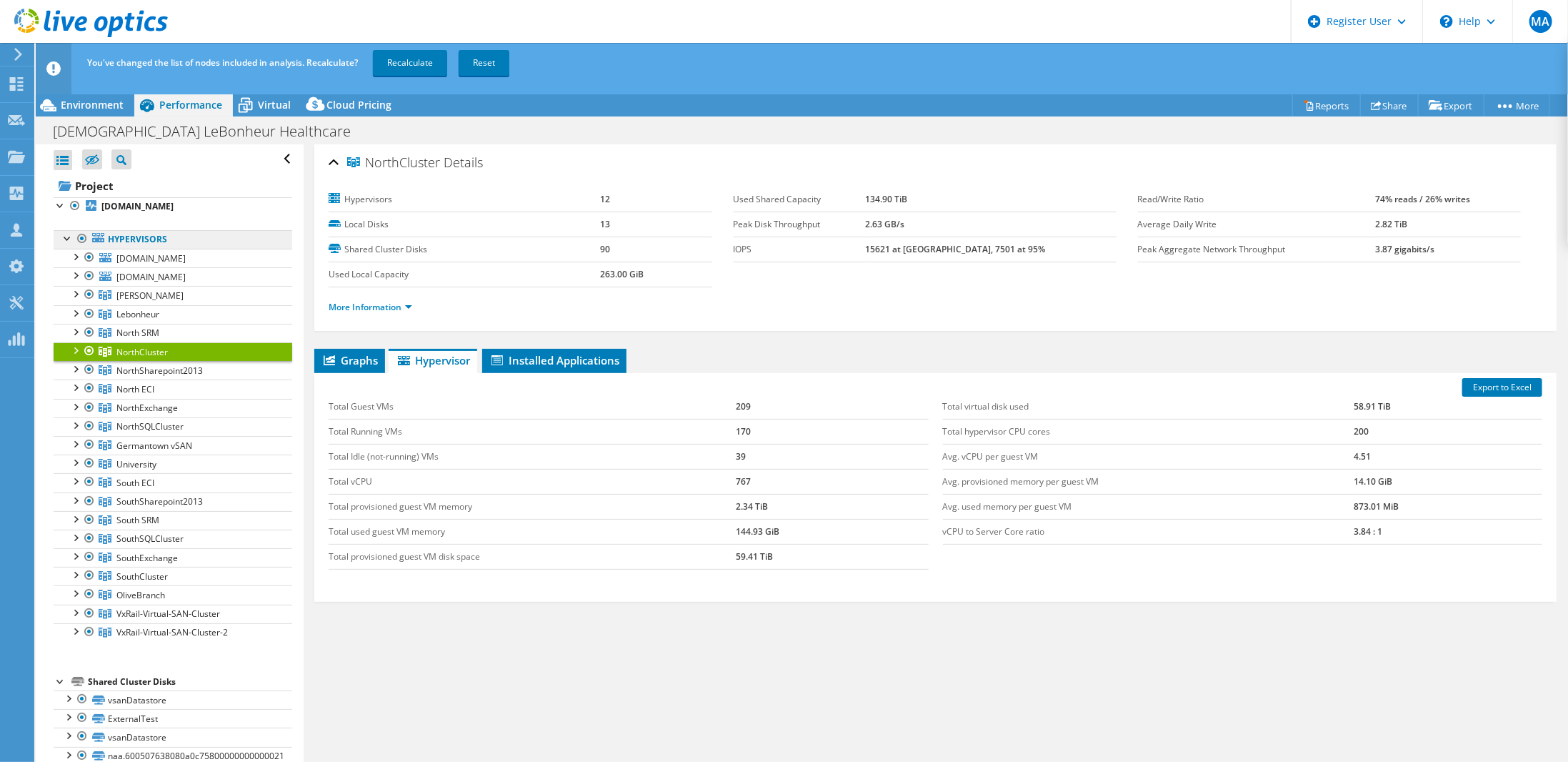
click at [118, 235] on link "Hypervisors" at bounding box center [172, 239] width 238 height 19
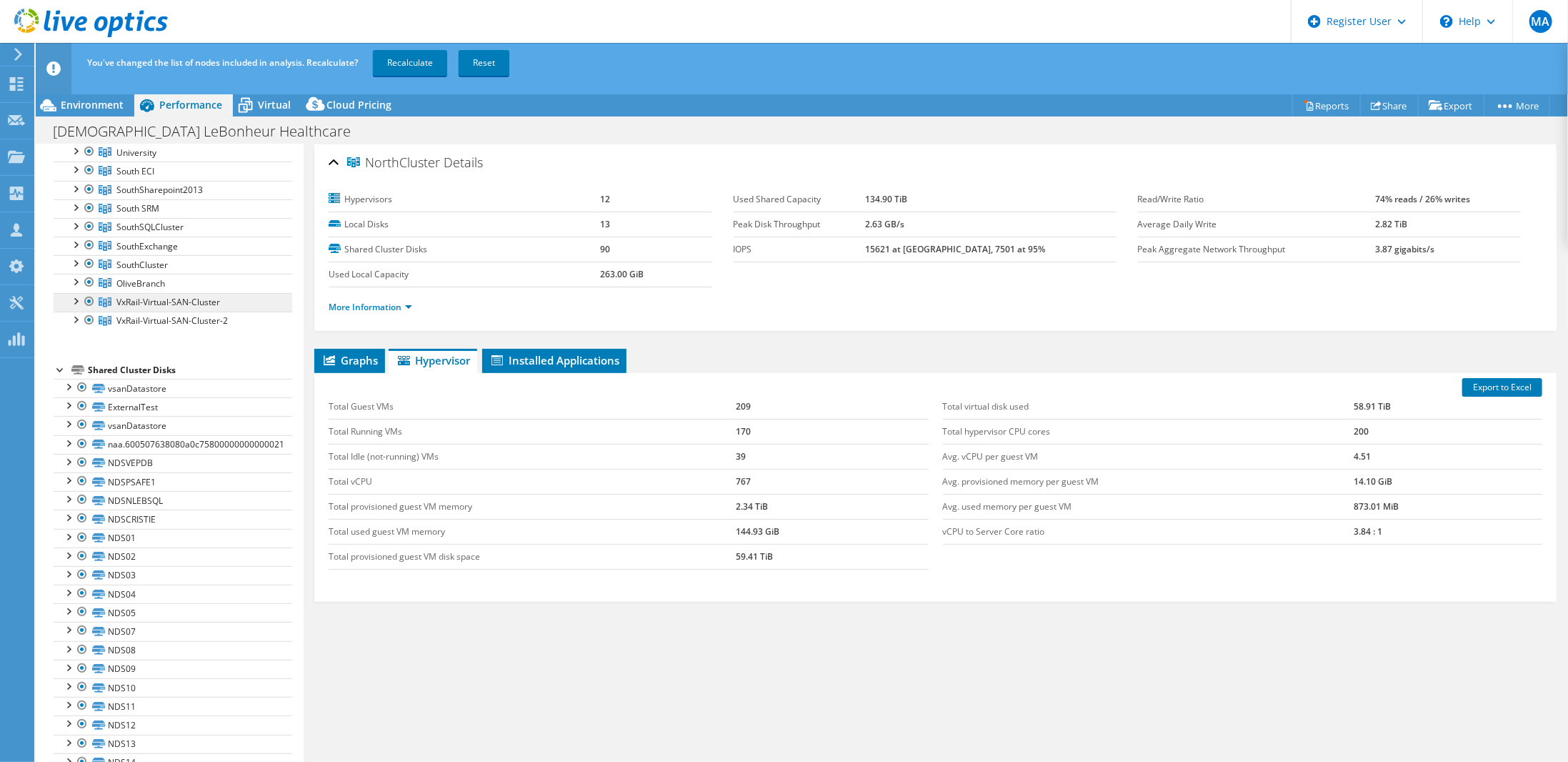
scroll to position [429, 0]
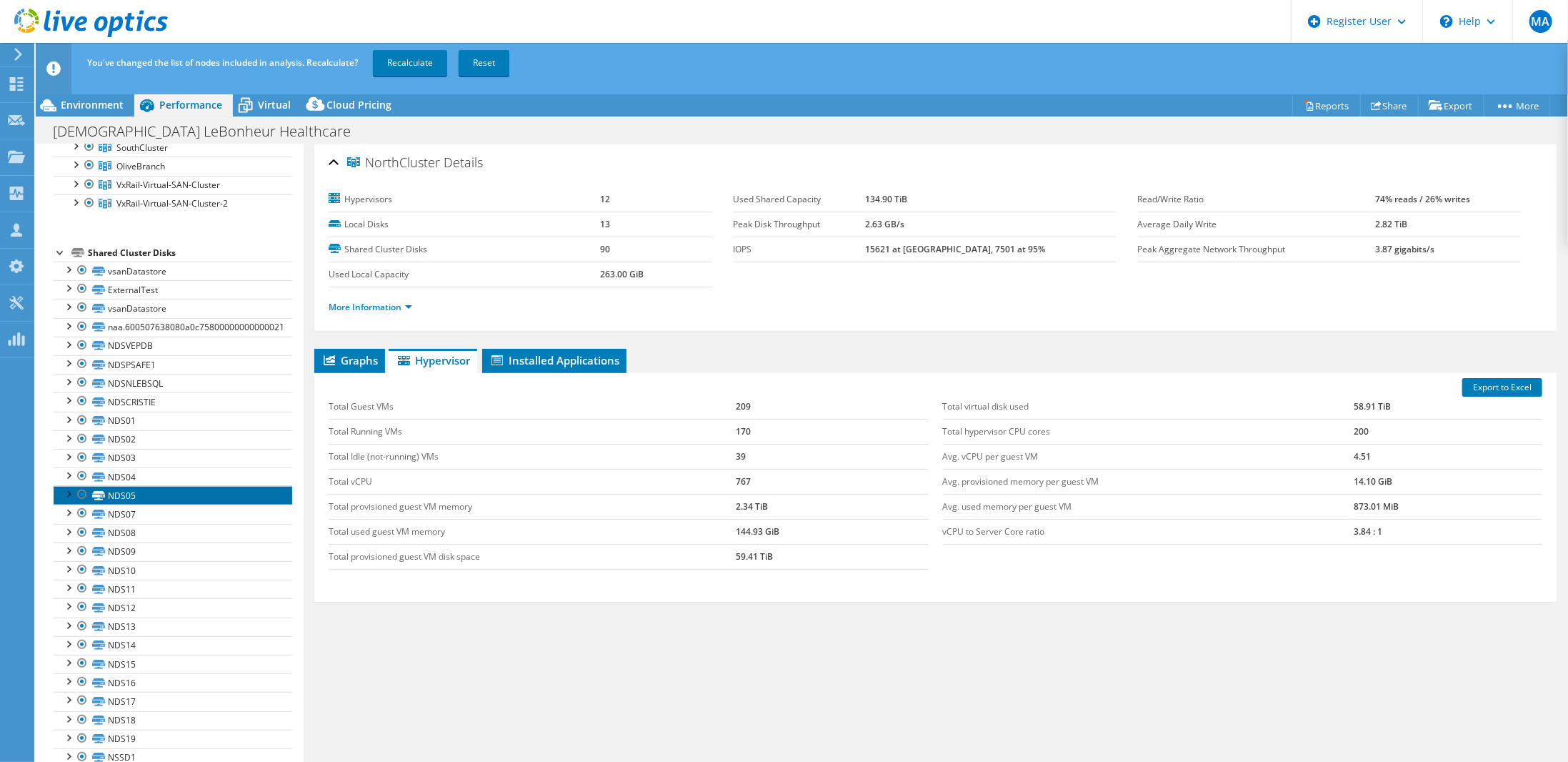
click at [121, 486] on link "NDS05" at bounding box center [172, 496] width 238 height 19
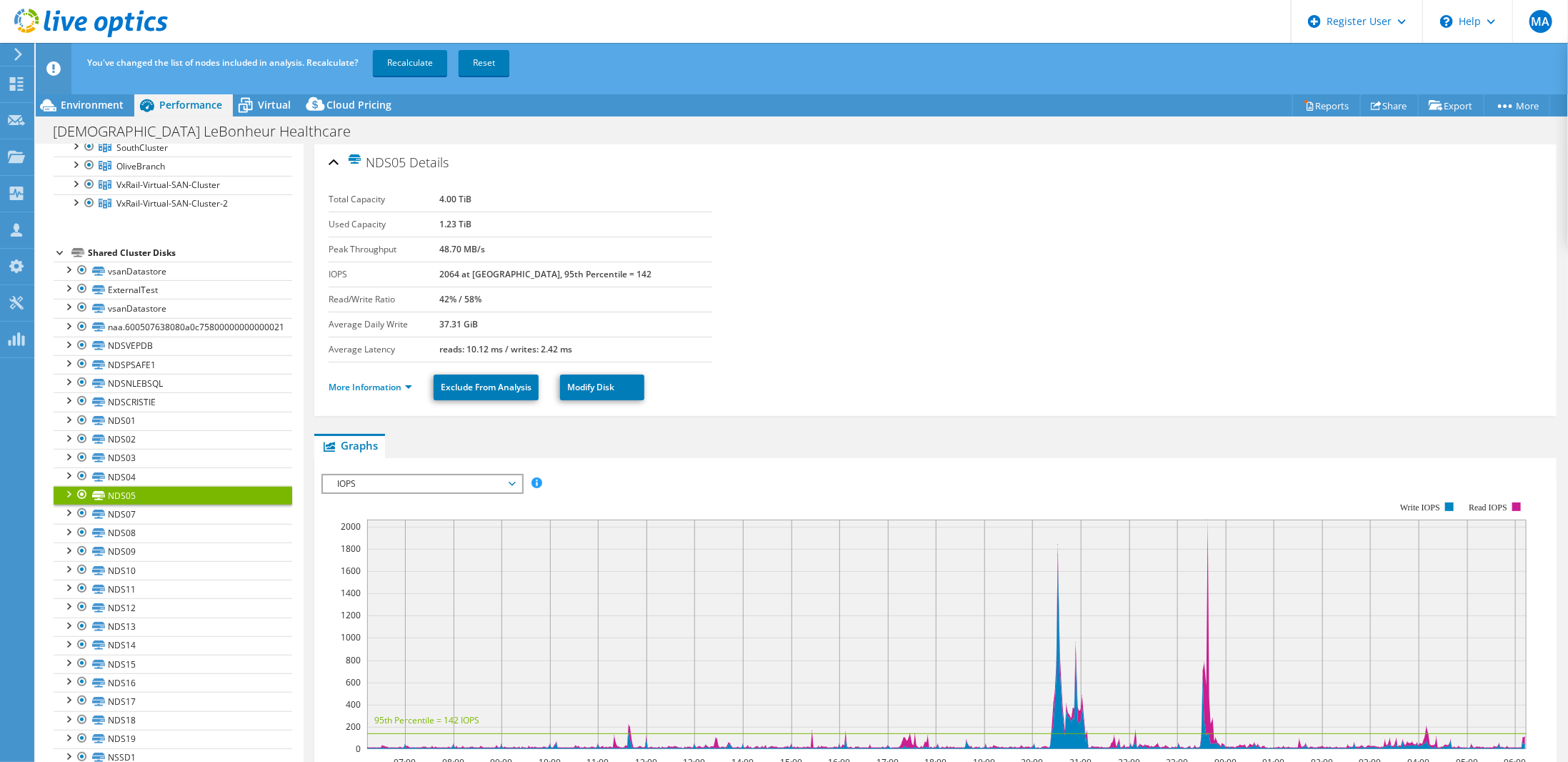
click at [152, 246] on div "Shared Cluster Disks" at bounding box center [190, 253] width 204 height 17
click at [135, 263] on link "vsanDatastore" at bounding box center [172, 271] width 238 height 19
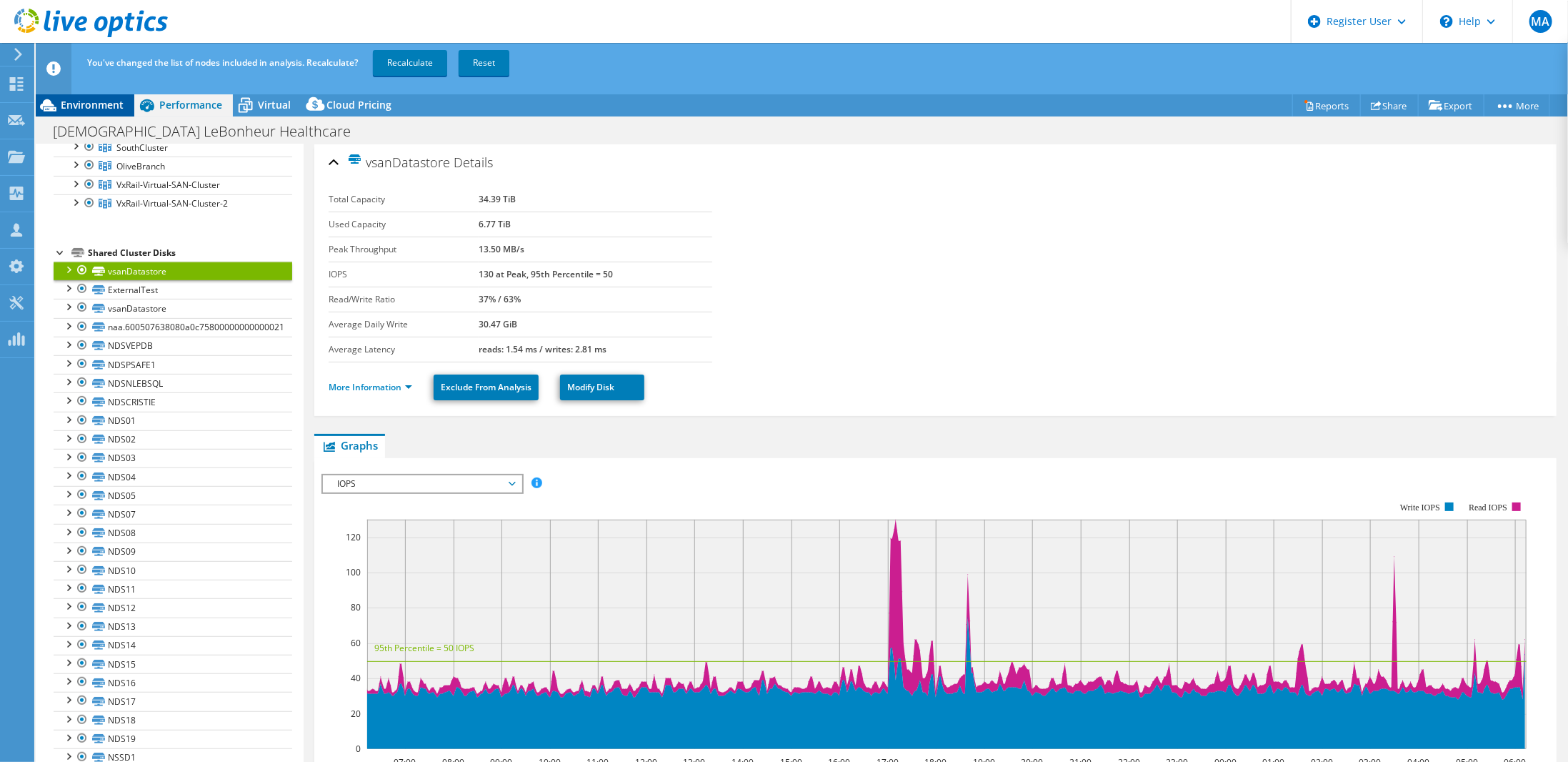
click at [85, 102] on span "Environment" at bounding box center [91, 104] width 63 height 14
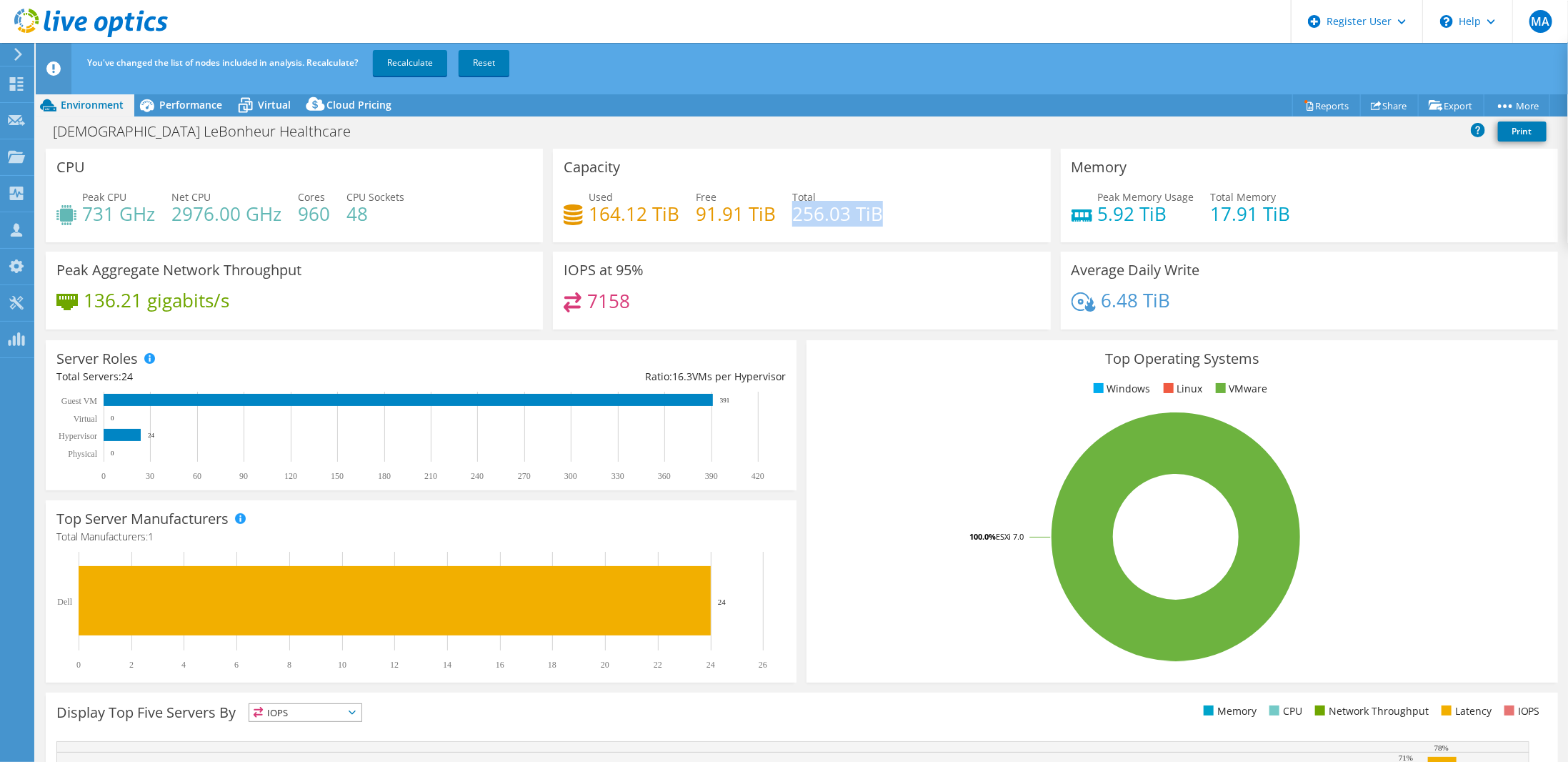
drag, startPoint x: 787, startPoint y: 209, endPoint x: 901, endPoint y: 218, distance: 114.4
click at [901, 218] on div "Used 164.12 TiB Free 91.91 TiB Total 256.03 TiB" at bounding box center [801, 212] width 476 height 46
click at [1521, 127] on link "Print" at bounding box center [1521, 132] width 48 height 20
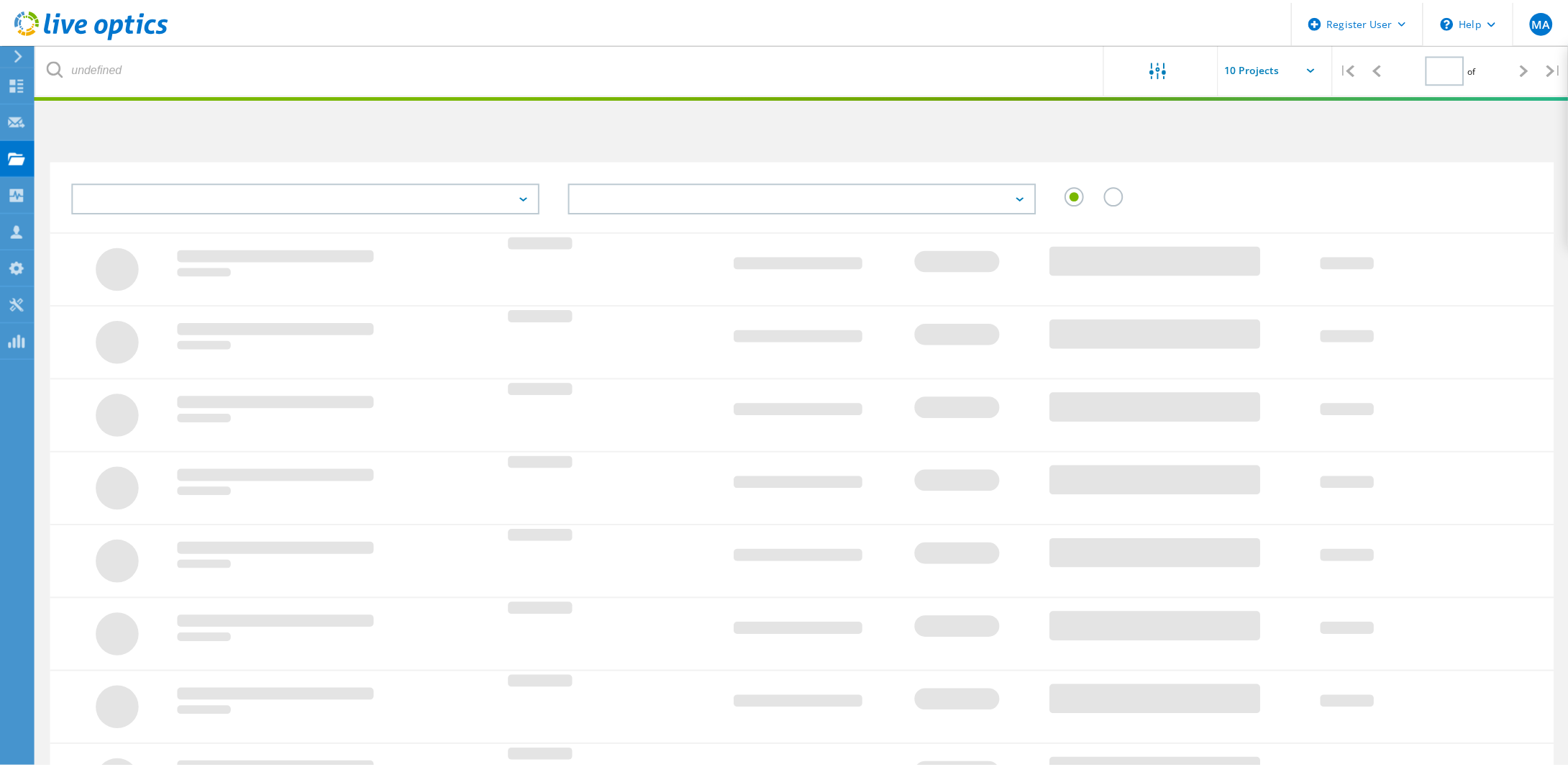
scroll to position [252, 0]
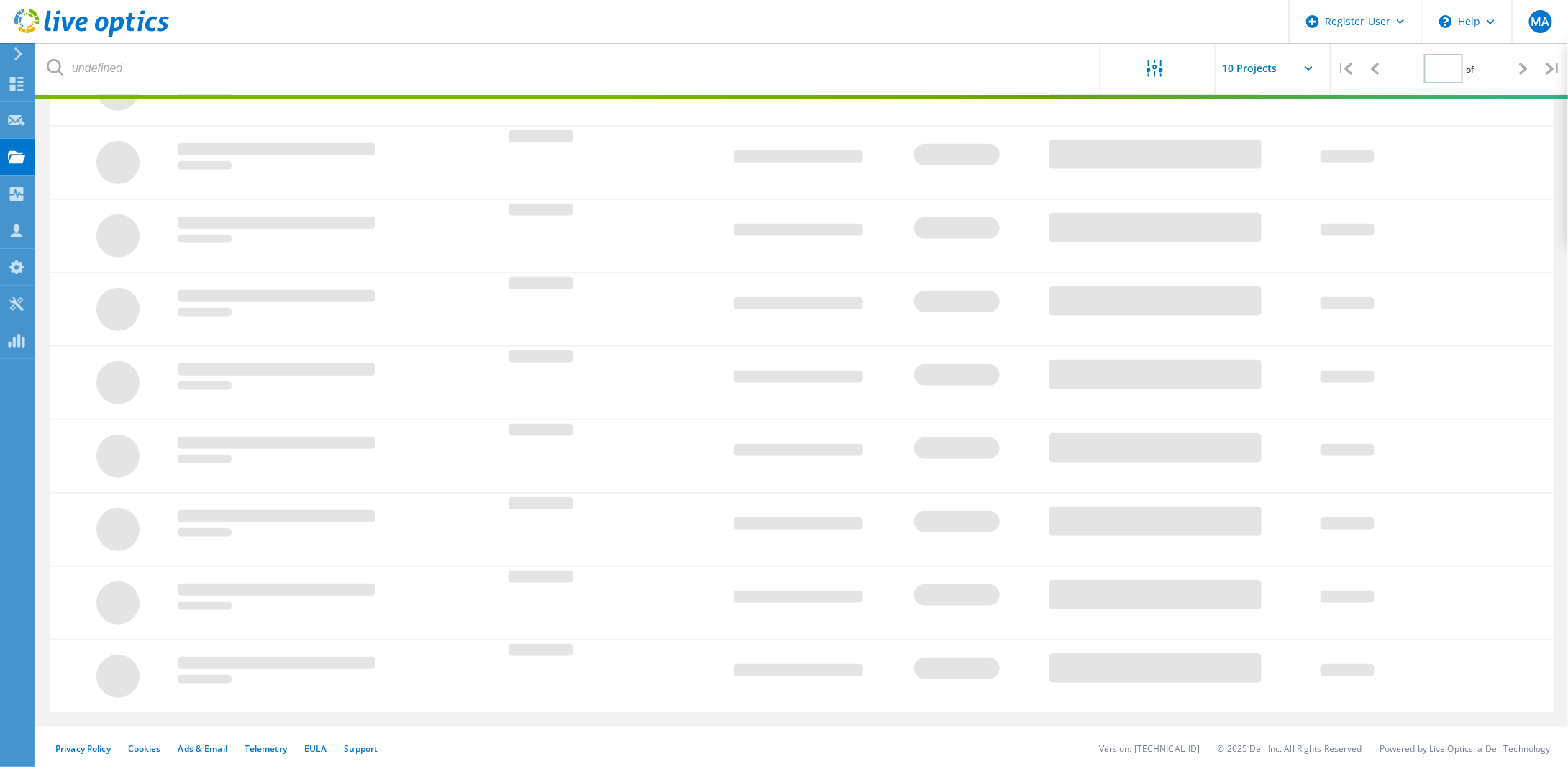
type input "1"
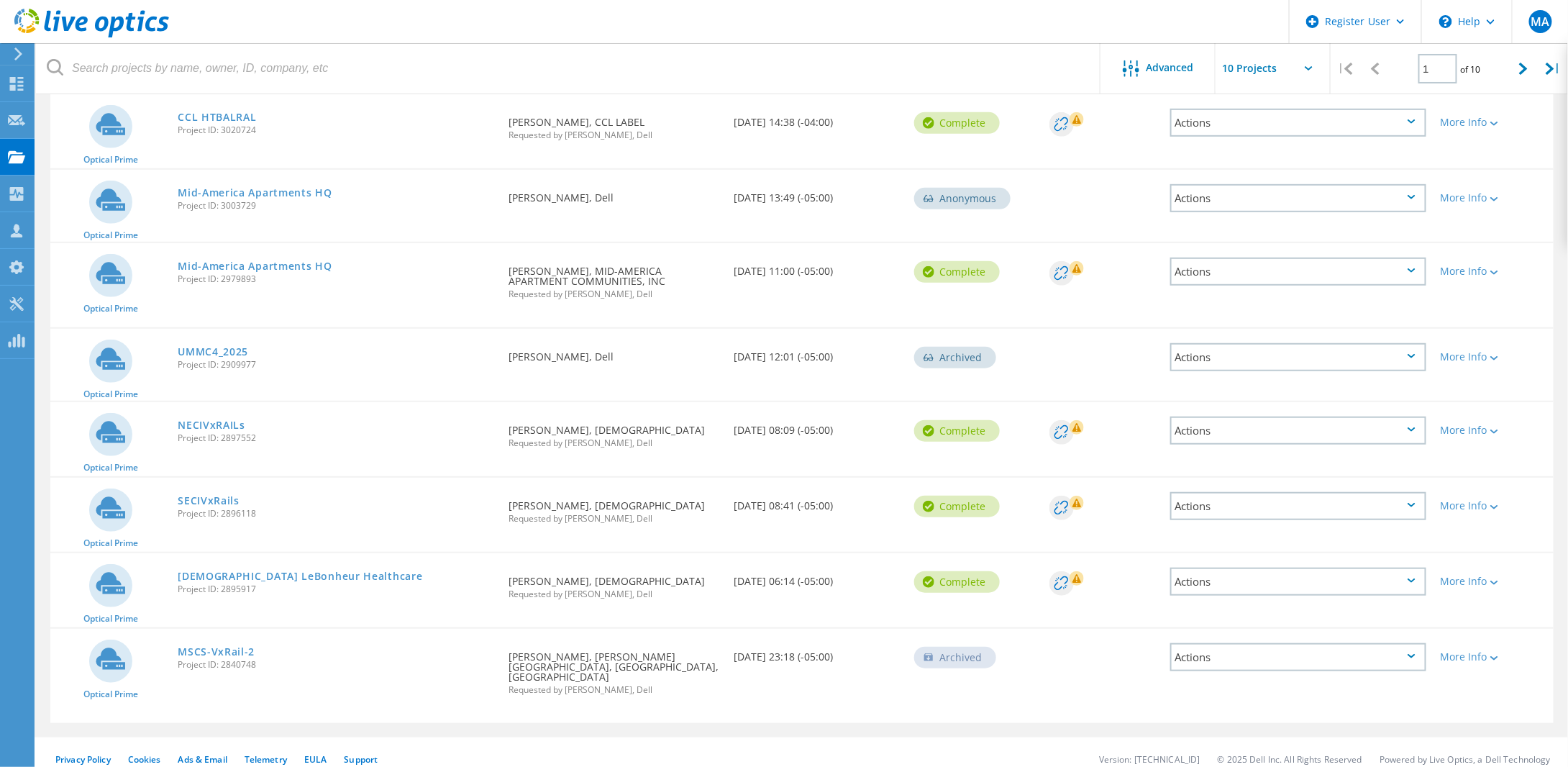
scroll to position [319, 0]
click at [212, 495] on link "SECIVxRails" at bounding box center [208, 500] width 62 height 10
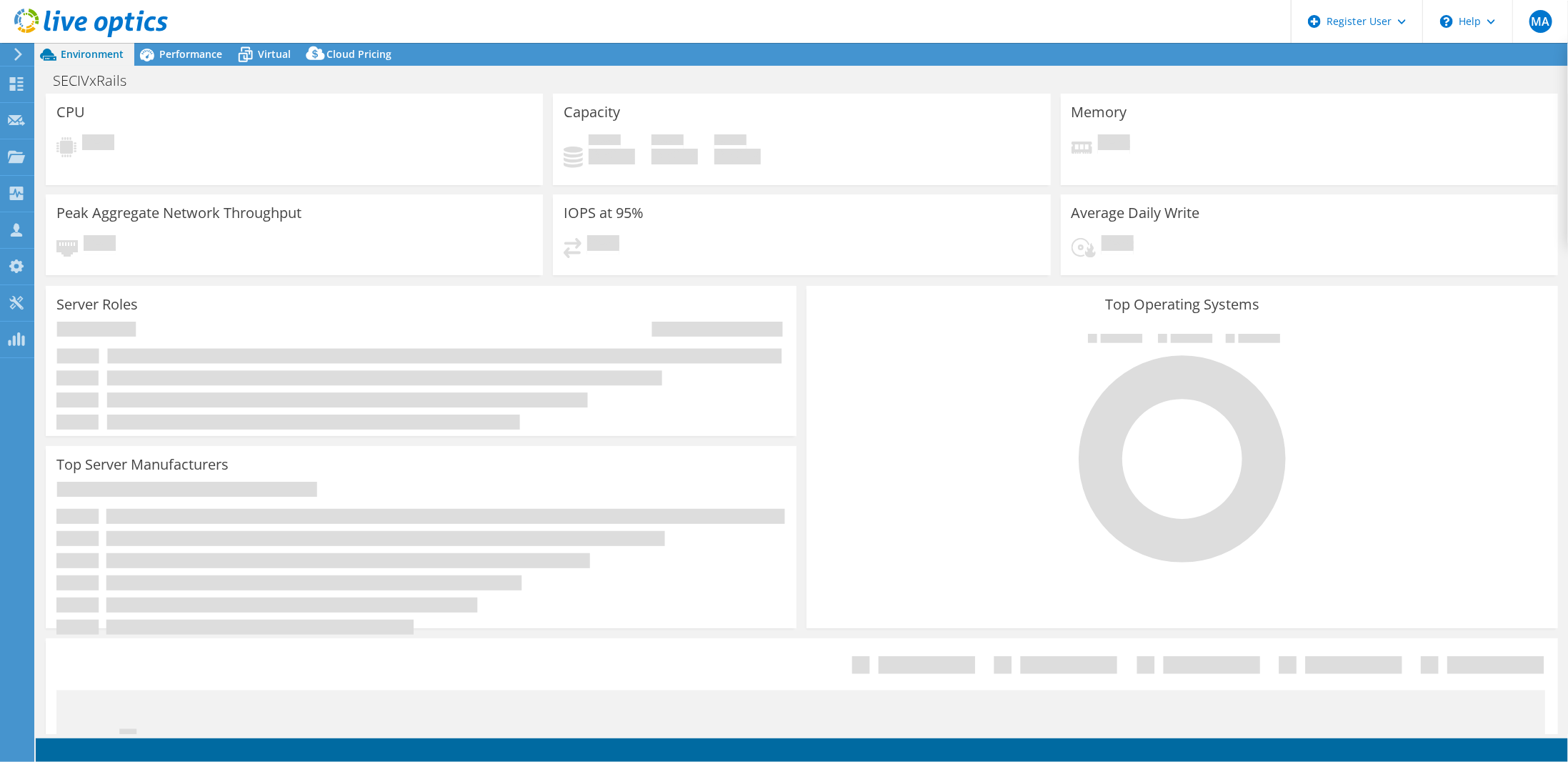
select select "USD"
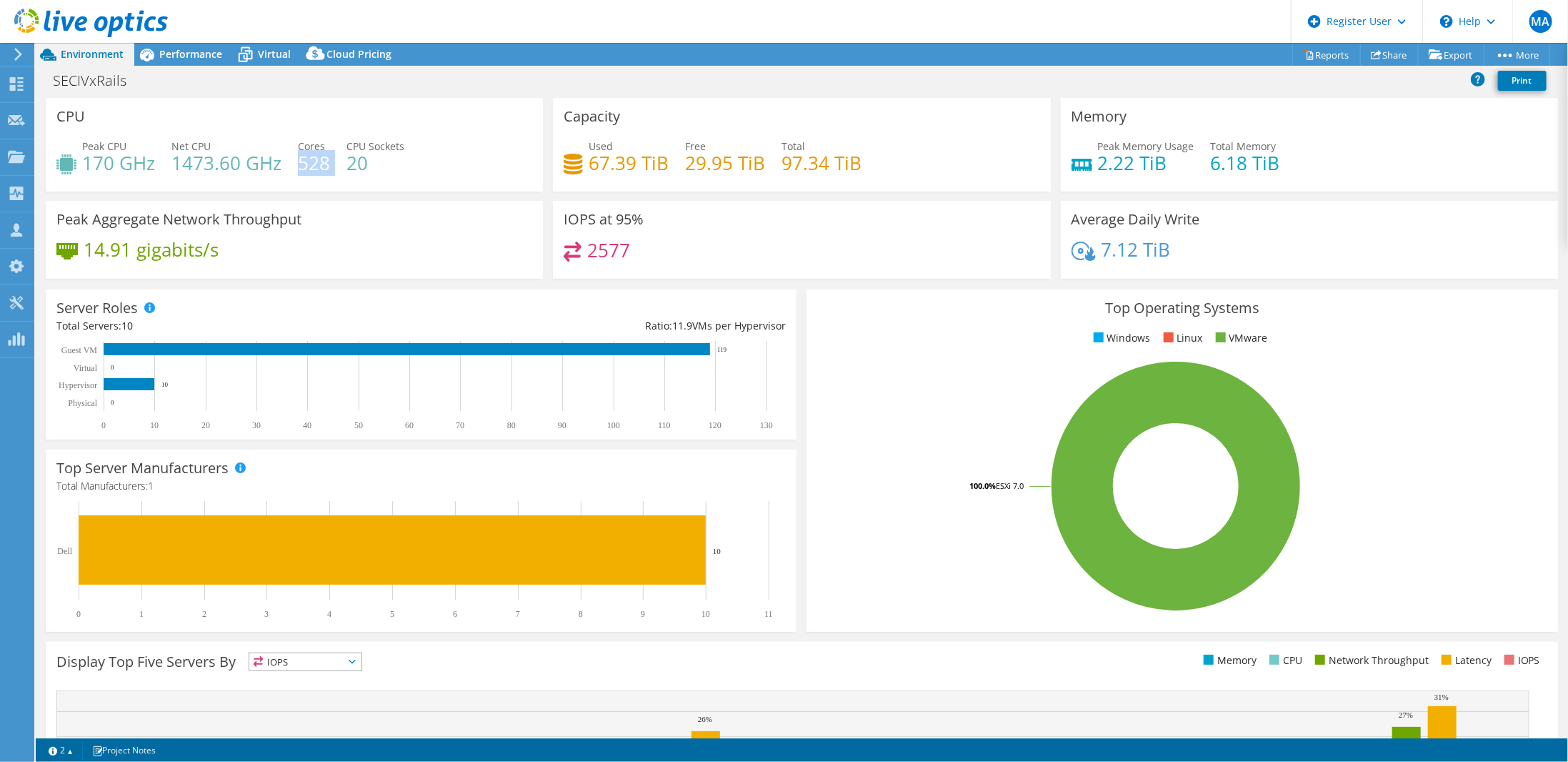
drag, startPoint x: 300, startPoint y: 163, endPoint x: 329, endPoint y: 157, distance: 29.6
click at [329, 157] on div "Peak CPU 170 GHz Net CPU 1473.60 GHz Cores 528 CPU Sockets 20" at bounding box center [294, 161] width 476 height 46
click at [346, 209] on div "Peak Aggregate Network Throughput 14.91 gigabits/s" at bounding box center [294, 240] width 497 height 78
click at [187, 58] on span "Performance" at bounding box center [190, 53] width 63 height 14
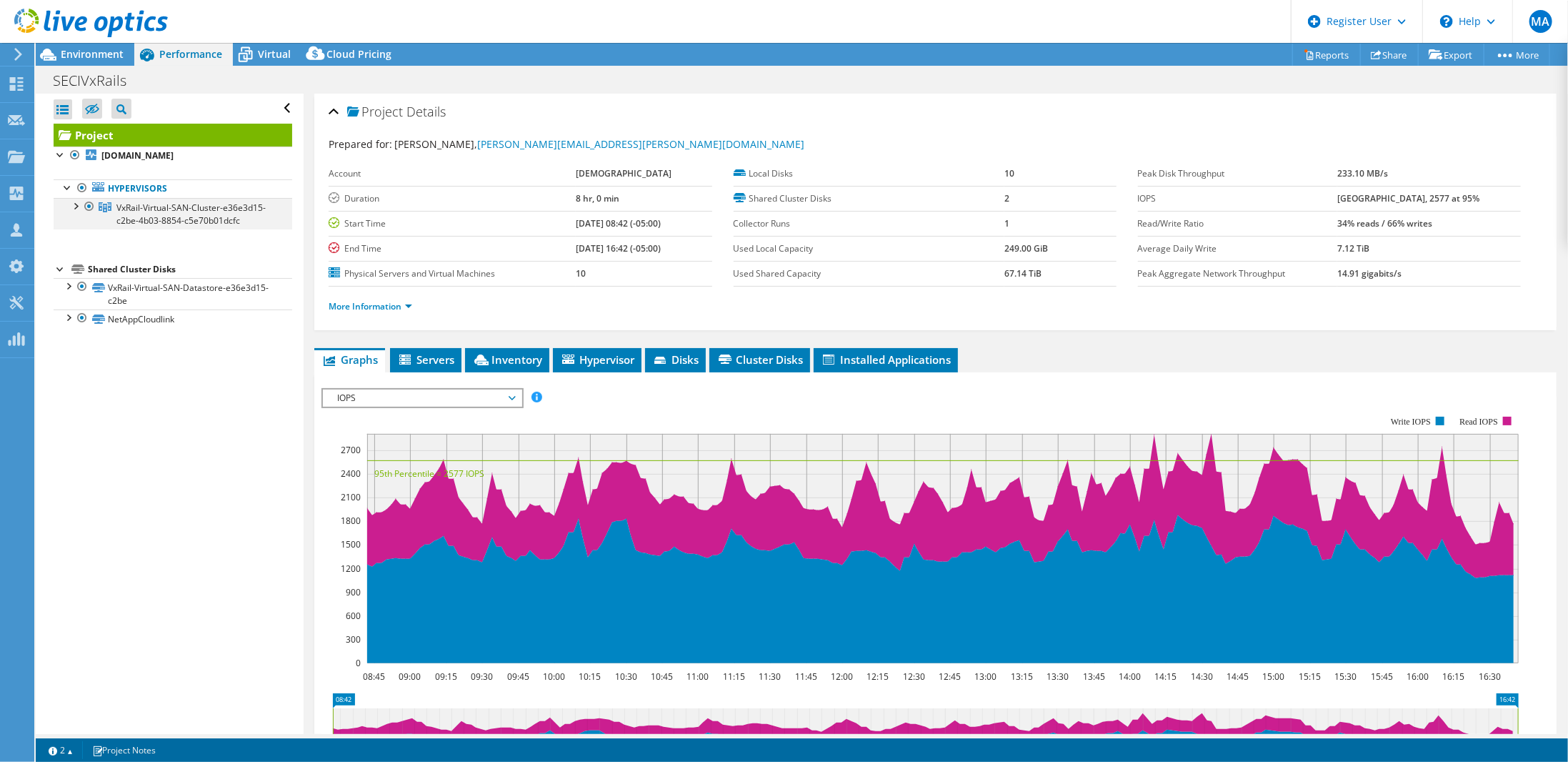
click at [74, 203] on div at bounding box center [75, 205] width 14 height 14
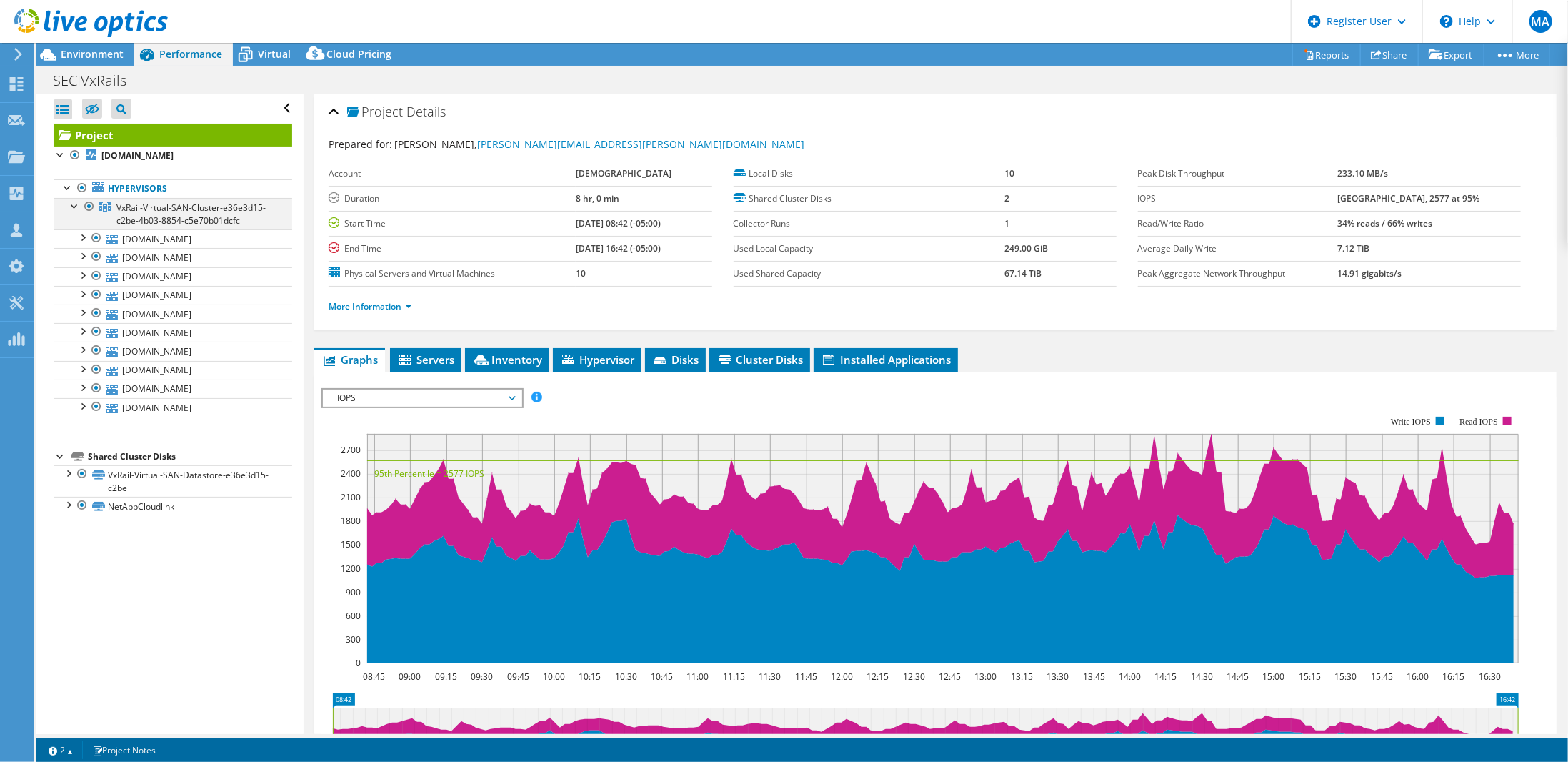
click at [74, 205] on div at bounding box center [75, 205] width 14 height 14
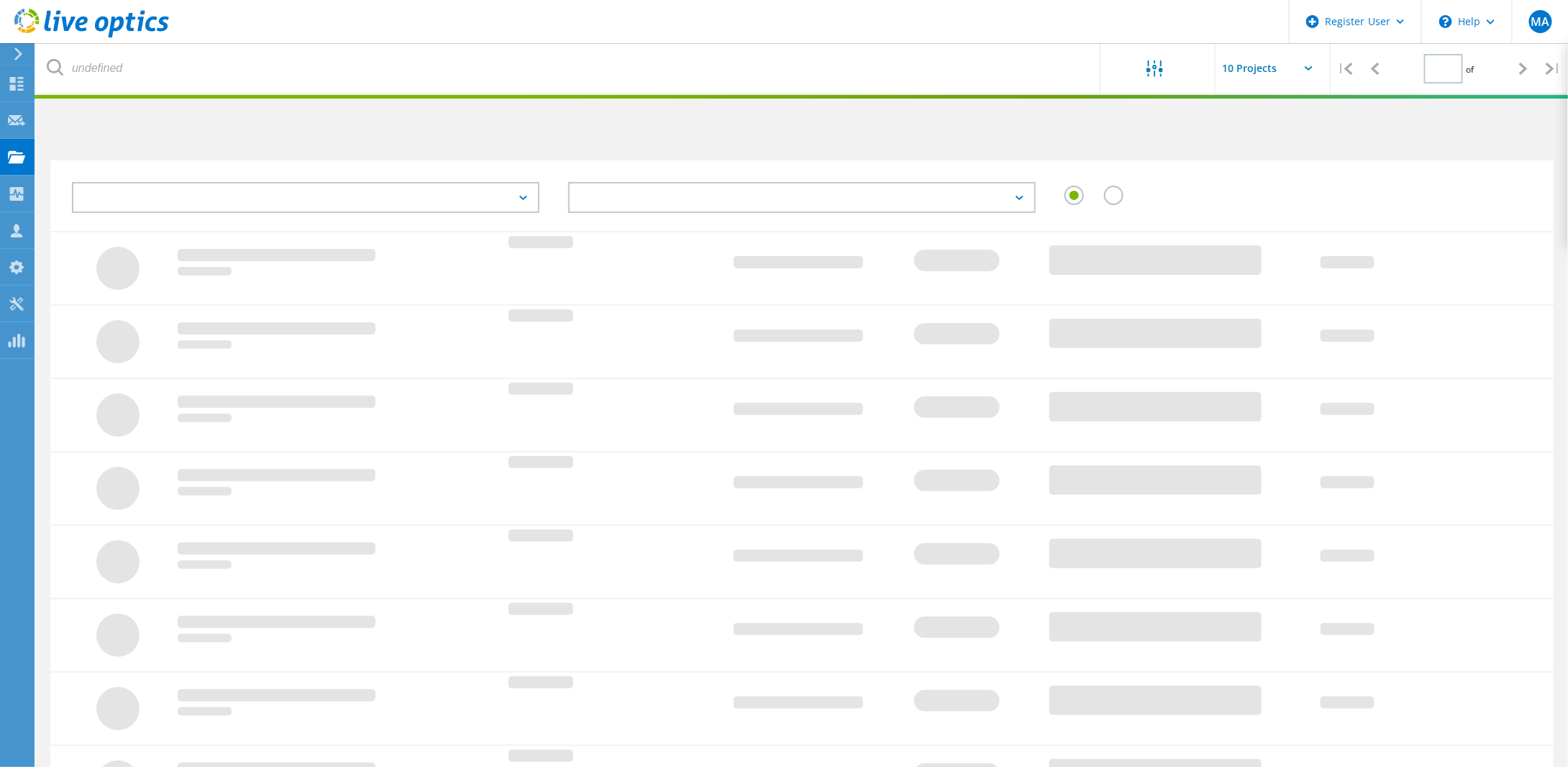
scroll to position [252, 0]
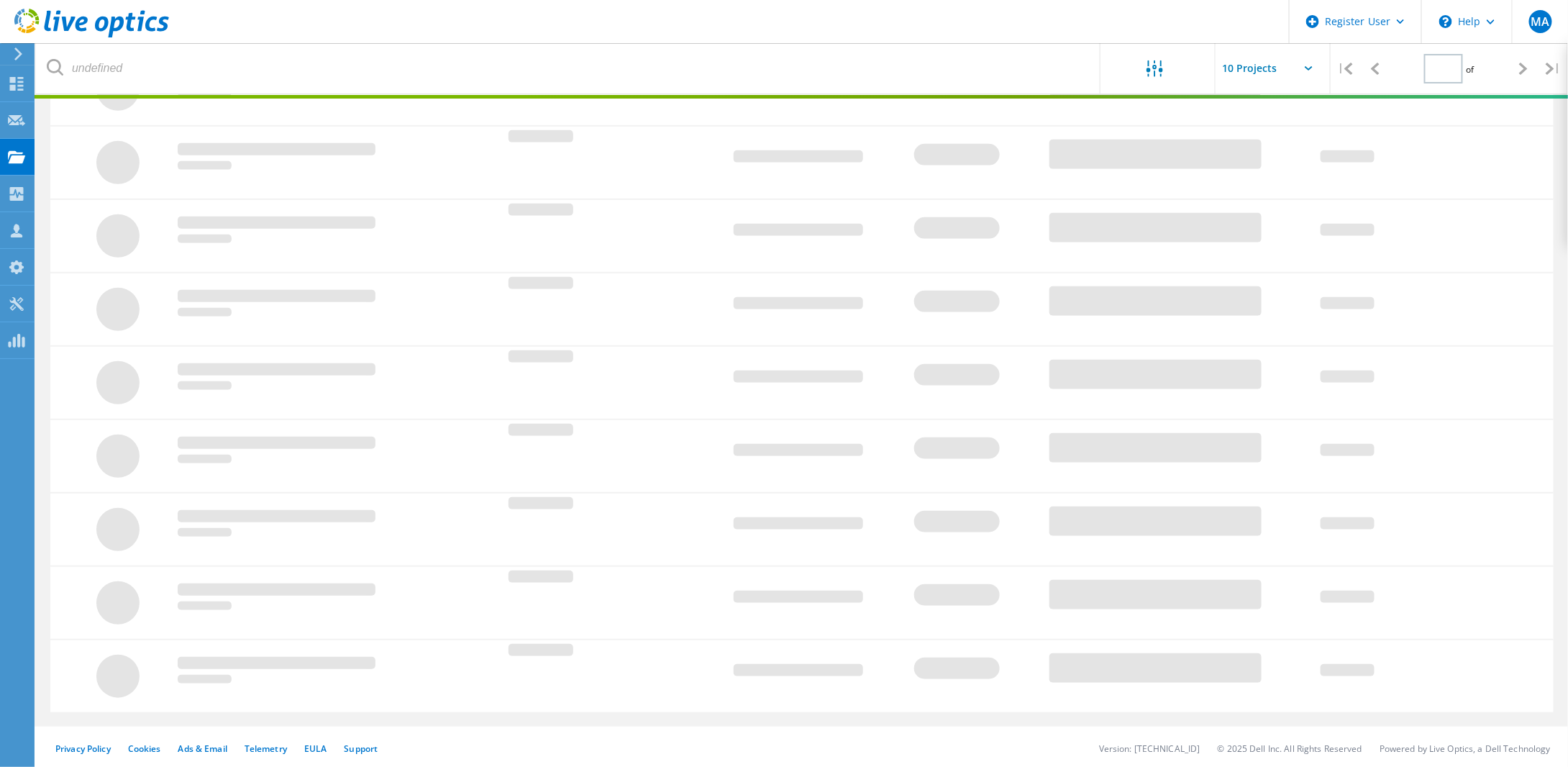
type input "1"
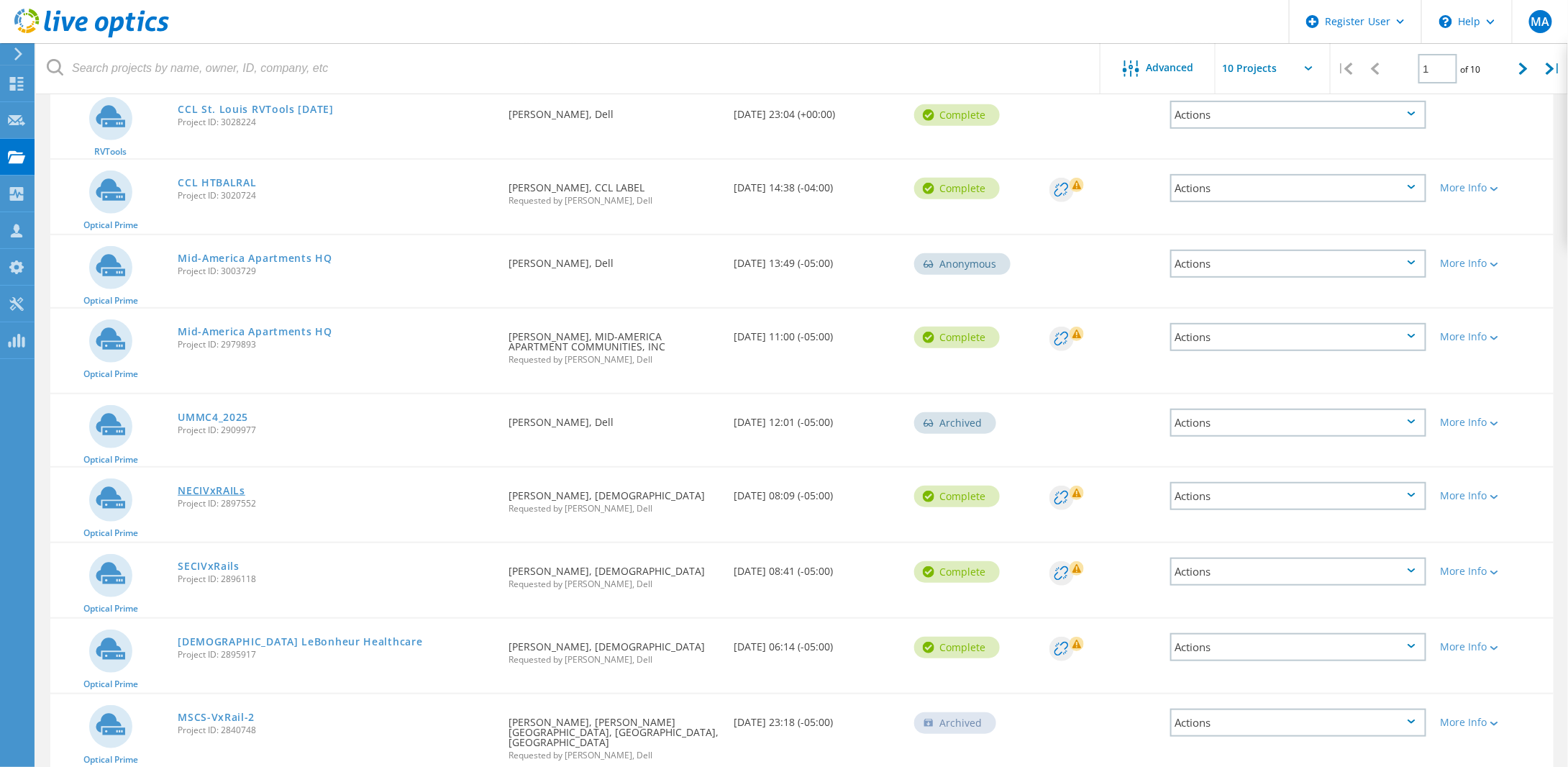
click at [217, 486] on link "NECIVxRAILs" at bounding box center [211, 491] width 67 height 10
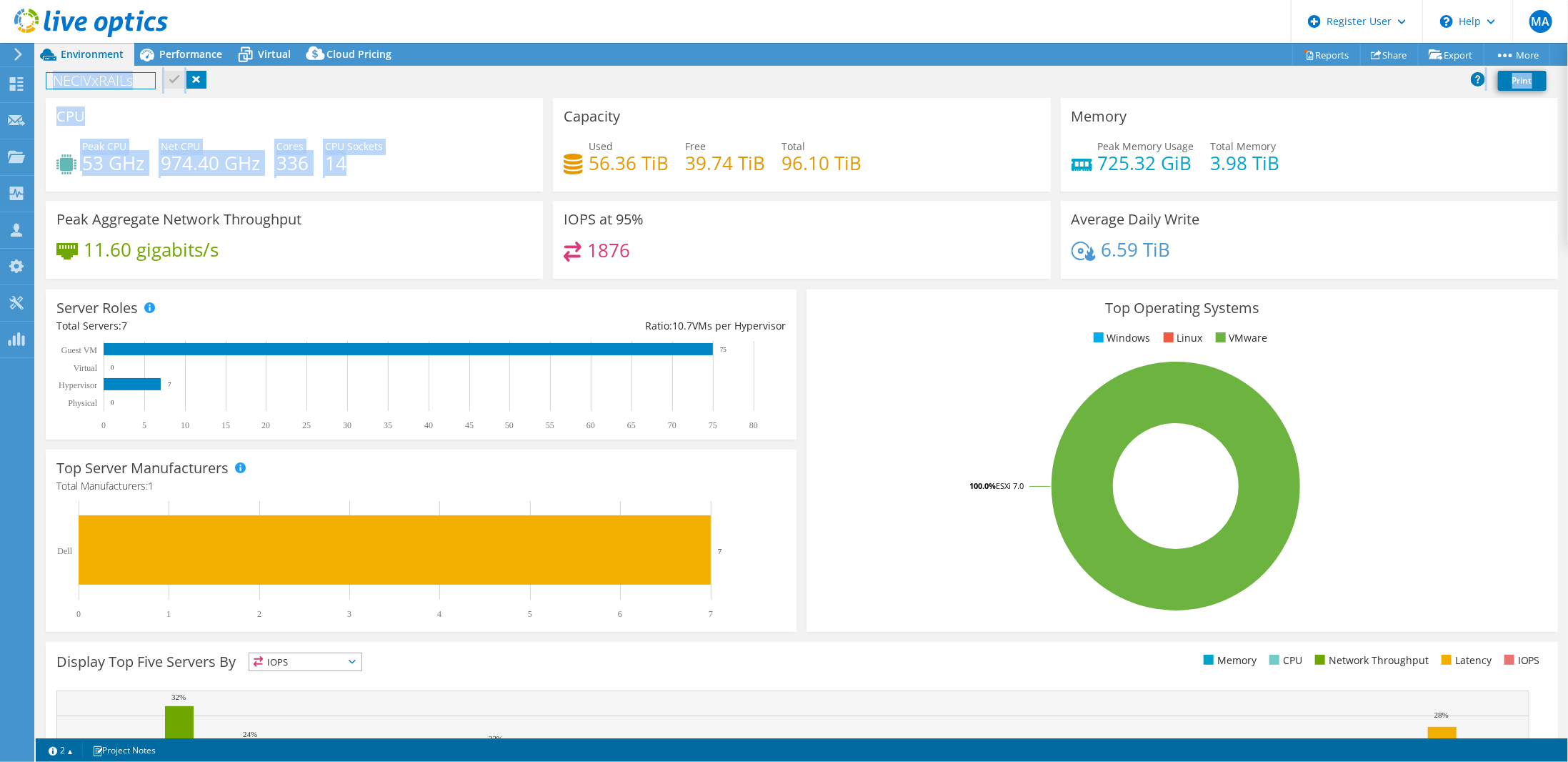
drag, startPoint x: 344, startPoint y: 159, endPoint x: 222, endPoint y: 178, distance: 123.5
click at [217, 173] on div "Peak CPU 53 GHz Net CPU 974.40 GHz Cores 336 CPU Sockets 14" at bounding box center [294, 161] width 476 height 46
click at [255, 176] on div "Peak CPU 53 GHz Net CPU 974.40 GHz Cores 336 CPU Sockets 14" at bounding box center [294, 161] width 476 height 46
click at [261, 158] on div "Peak CPU 53 GHz Net CPU 974.40 GHz Cores 336 CPU Sockets 14" at bounding box center [294, 161] width 476 height 46
drag, startPoint x: 347, startPoint y: 160, endPoint x: 55, endPoint y: 99, distance: 298.3
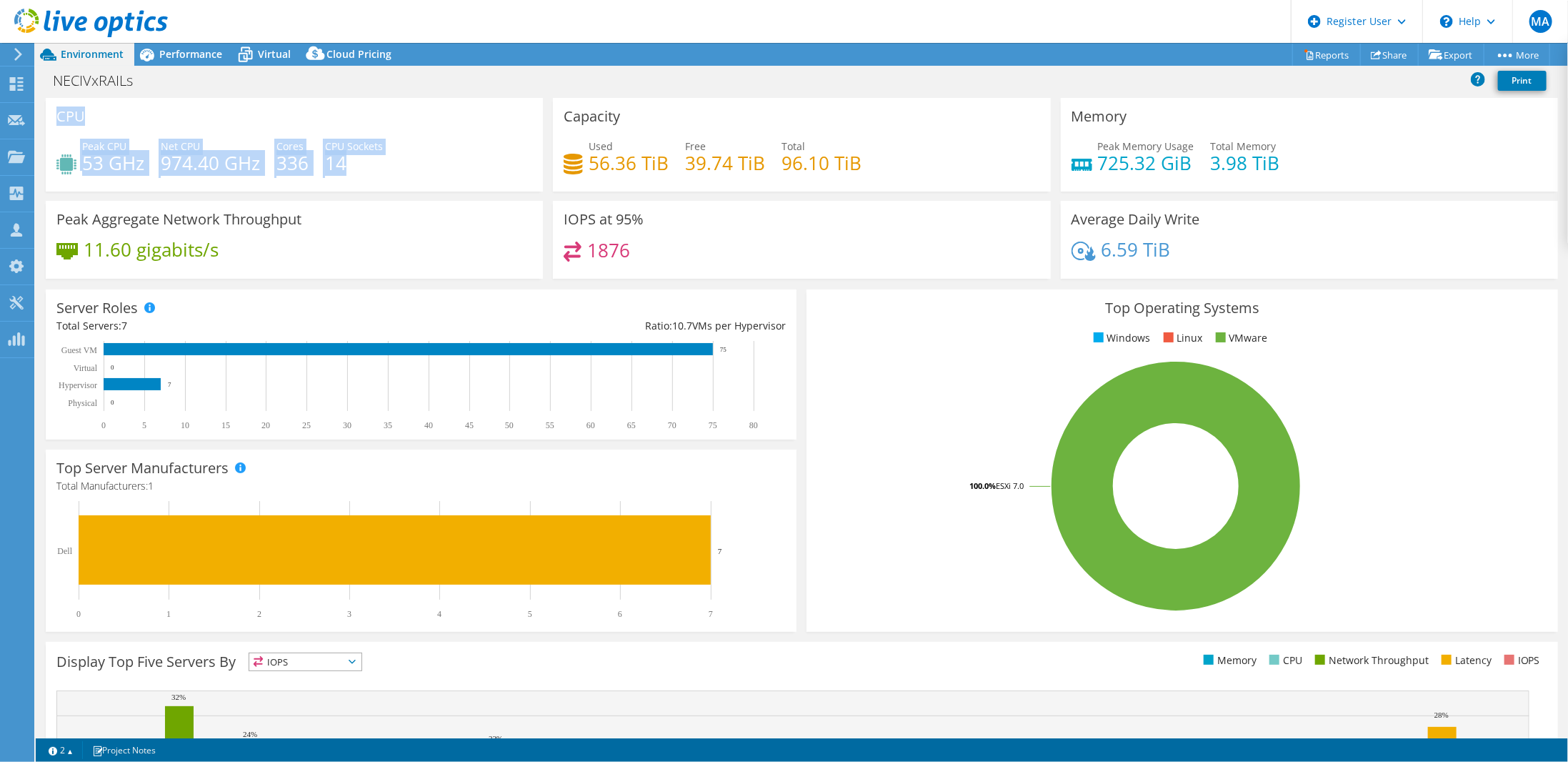
click at [55, 99] on div "CPU Peak CPU 53 GHz Net CPU 974.40 GHz Cores 336 CPU Sockets 14" at bounding box center [294, 145] width 497 height 94
click at [307, 172] on div "Peak CPU 53 GHz Net CPU 974.40 GHz Cores 336 CPU Sockets 14" at bounding box center [294, 161] width 476 height 46
drag, startPoint x: 273, startPoint y: 161, endPoint x: 355, endPoint y: 163, distance: 82.0
click at [355, 163] on div "Peak CPU 53 GHz Net CPU 974.40 GHz Cores 336 CPU Sockets 14" at bounding box center [294, 161] width 476 height 46
click at [428, 166] on div "Peak CPU 53 GHz Net CPU 974.40 GHz Cores 336 CPU Sockets 14" at bounding box center [294, 161] width 476 height 46
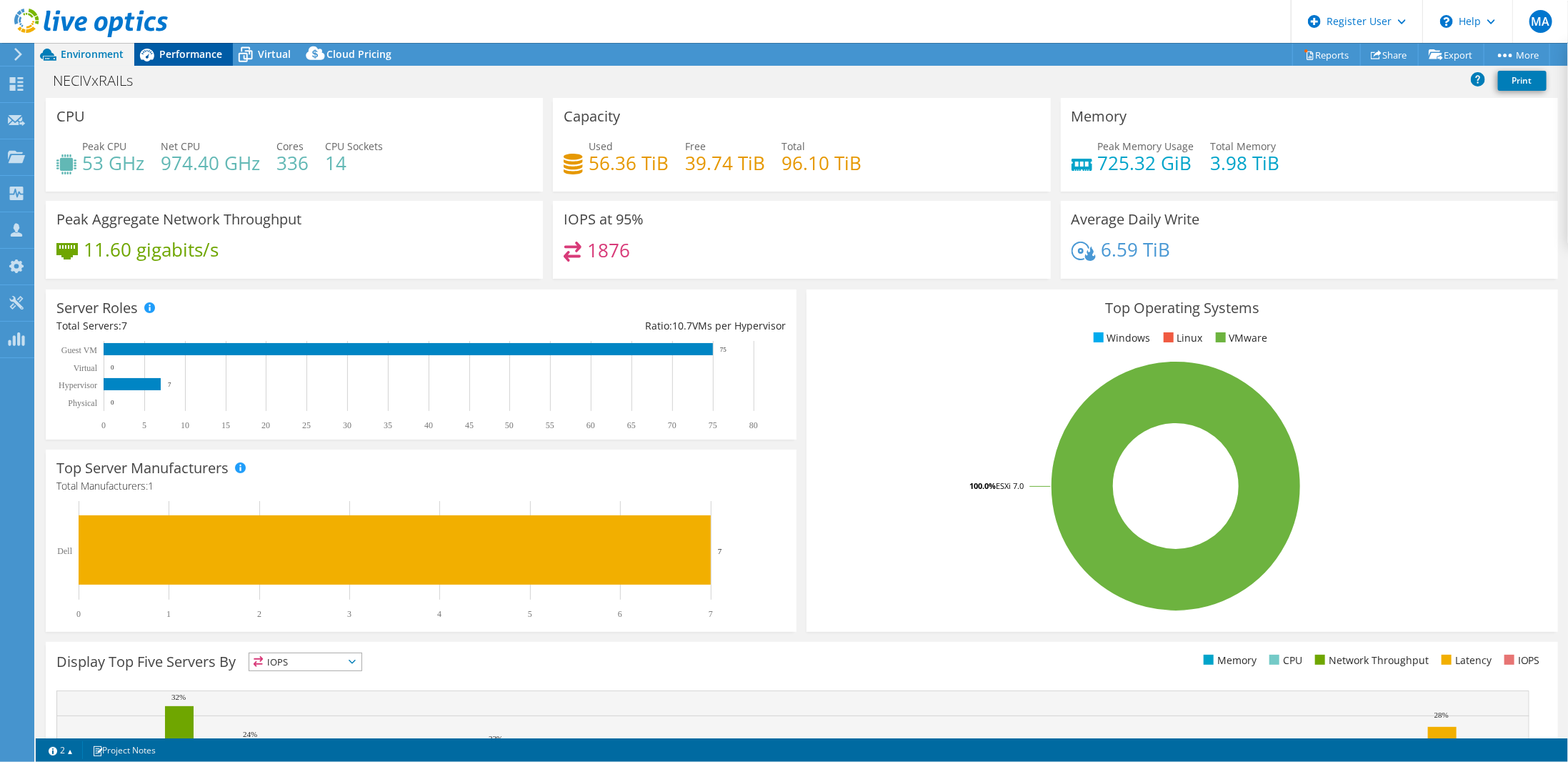
click at [189, 55] on span "Performance" at bounding box center [190, 53] width 63 height 14
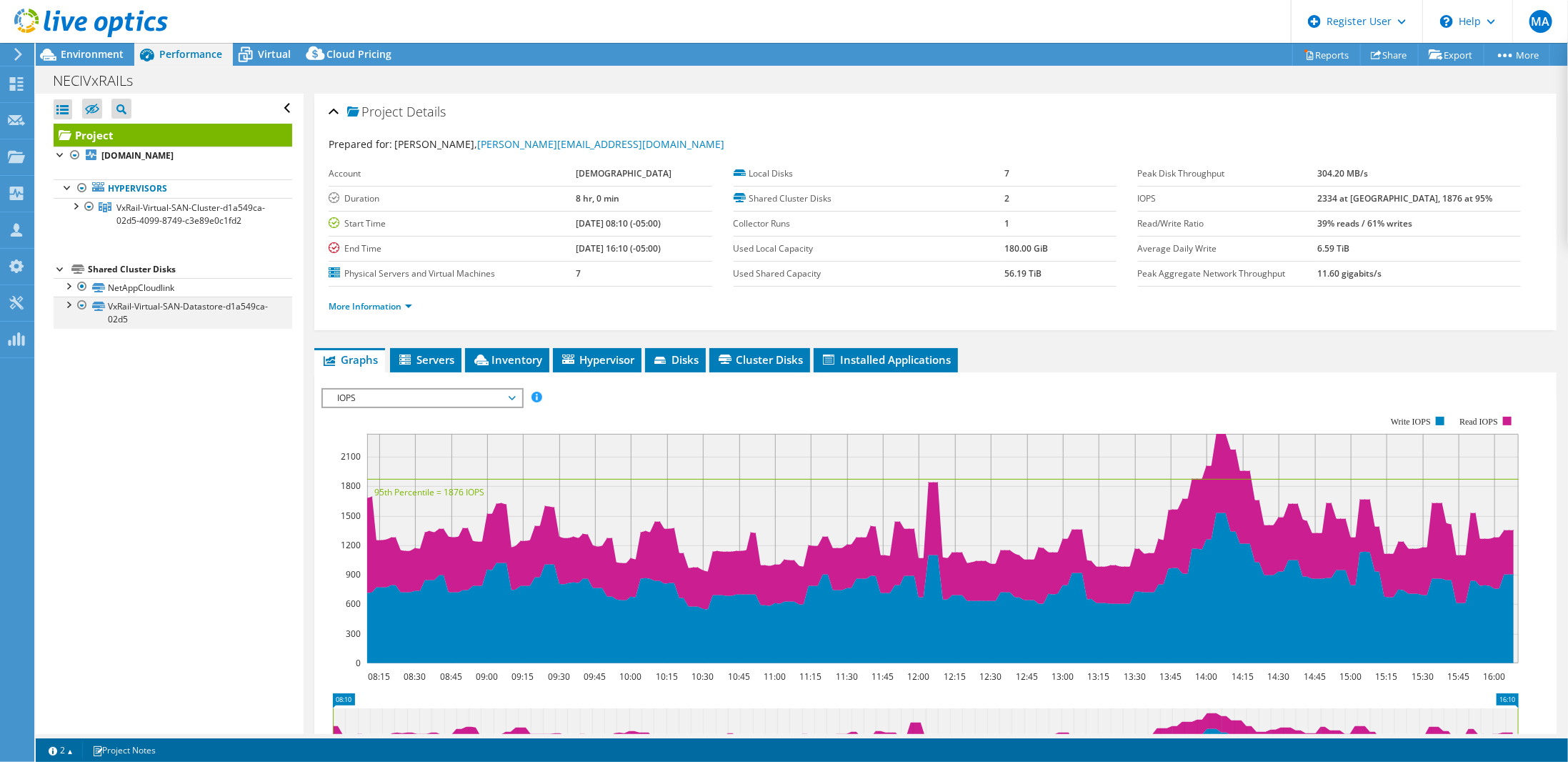
click at [74, 305] on div at bounding box center [68, 304] width 14 height 14
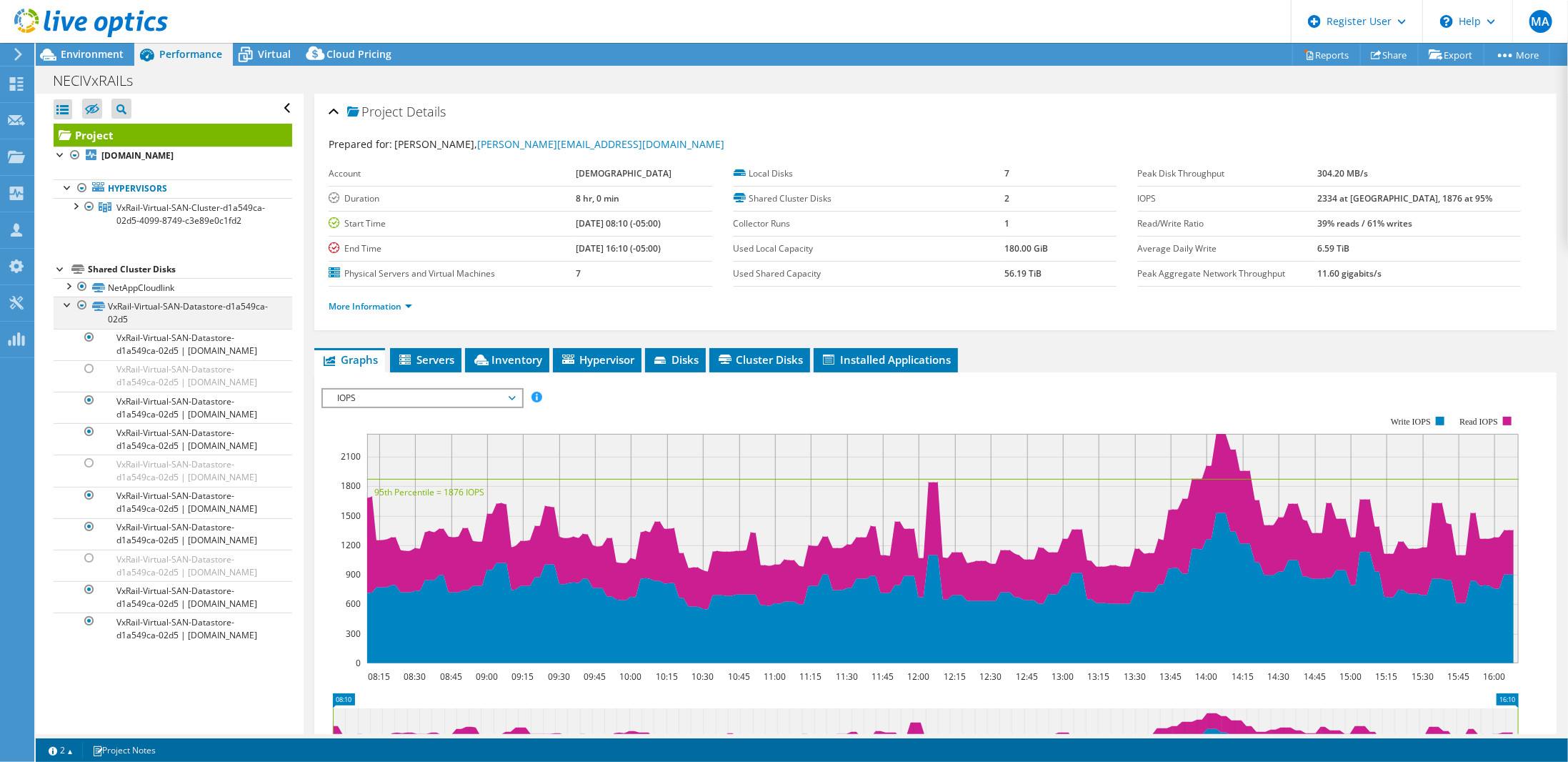
click at [84, 302] on div at bounding box center [82, 305] width 14 height 17
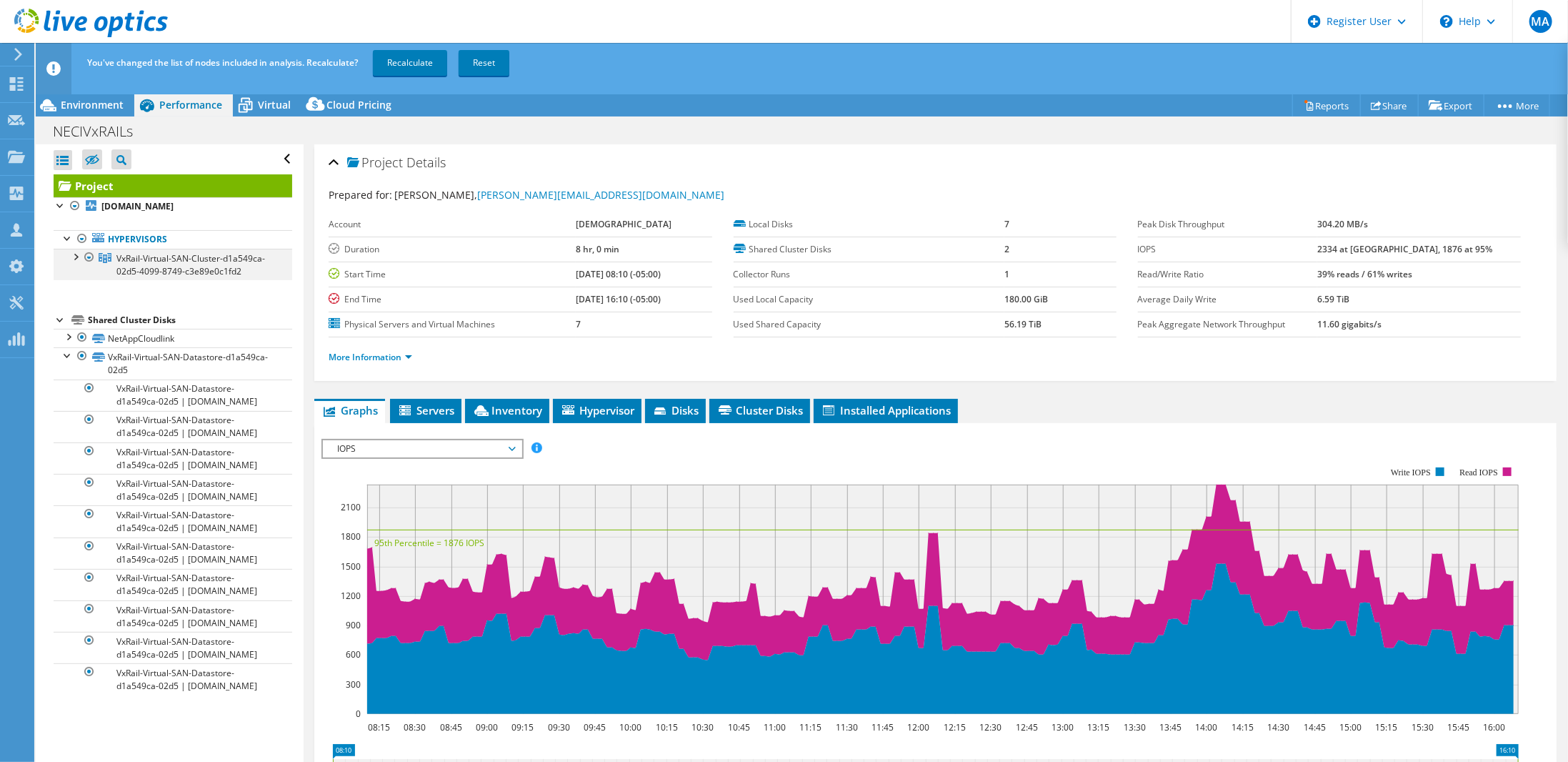
click at [89, 255] on div at bounding box center [89, 257] width 14 height 17
click at [84, 114] on div "Environment" at bounding box center [85, 105] width 99 height 23
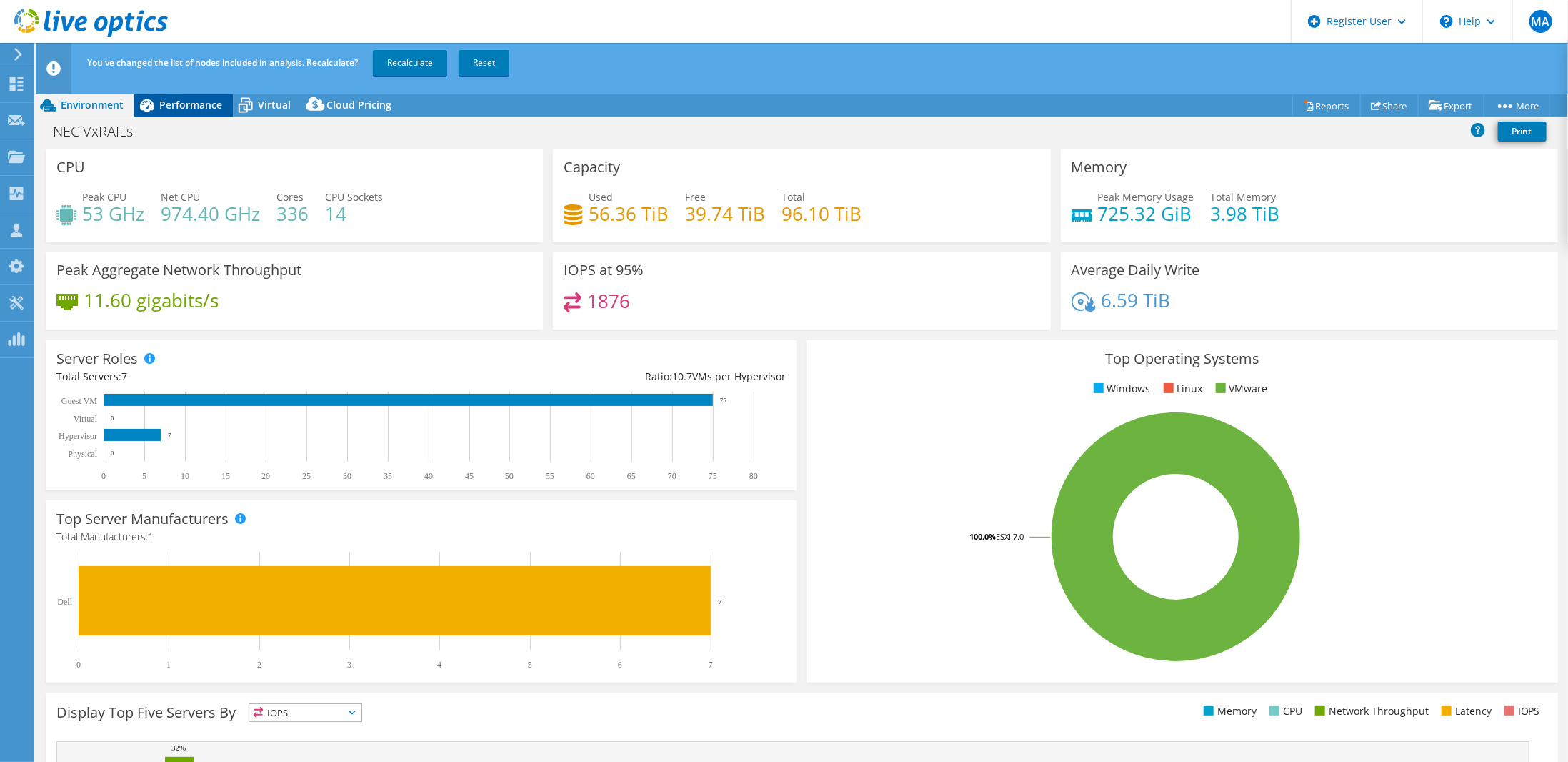
click at [178, 101] on span "Performance" at bounding box center [190, 104] width 63 height 14
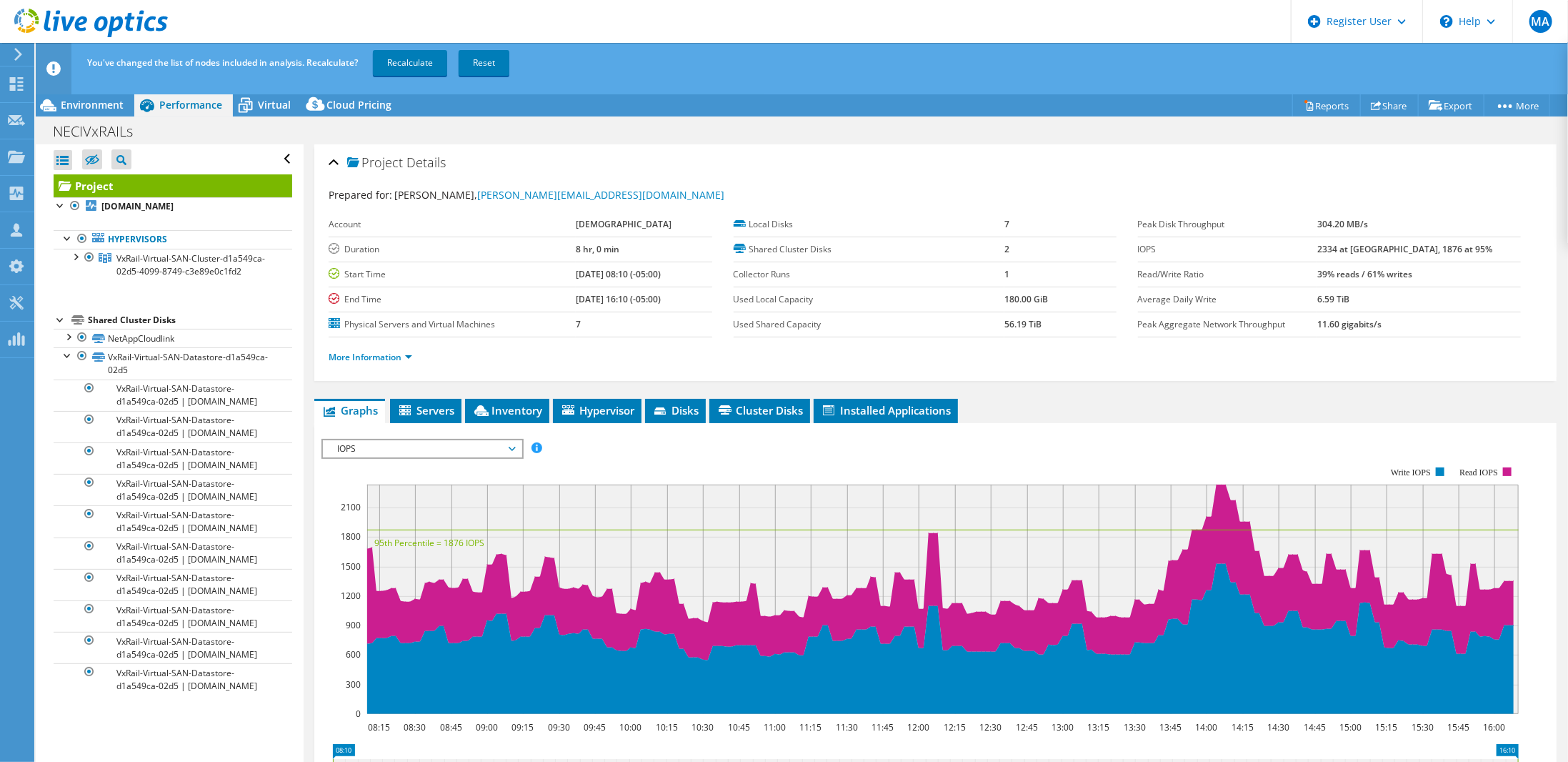
click at [58, 317] on div at bounding box center [60, 319] width 14 height 14
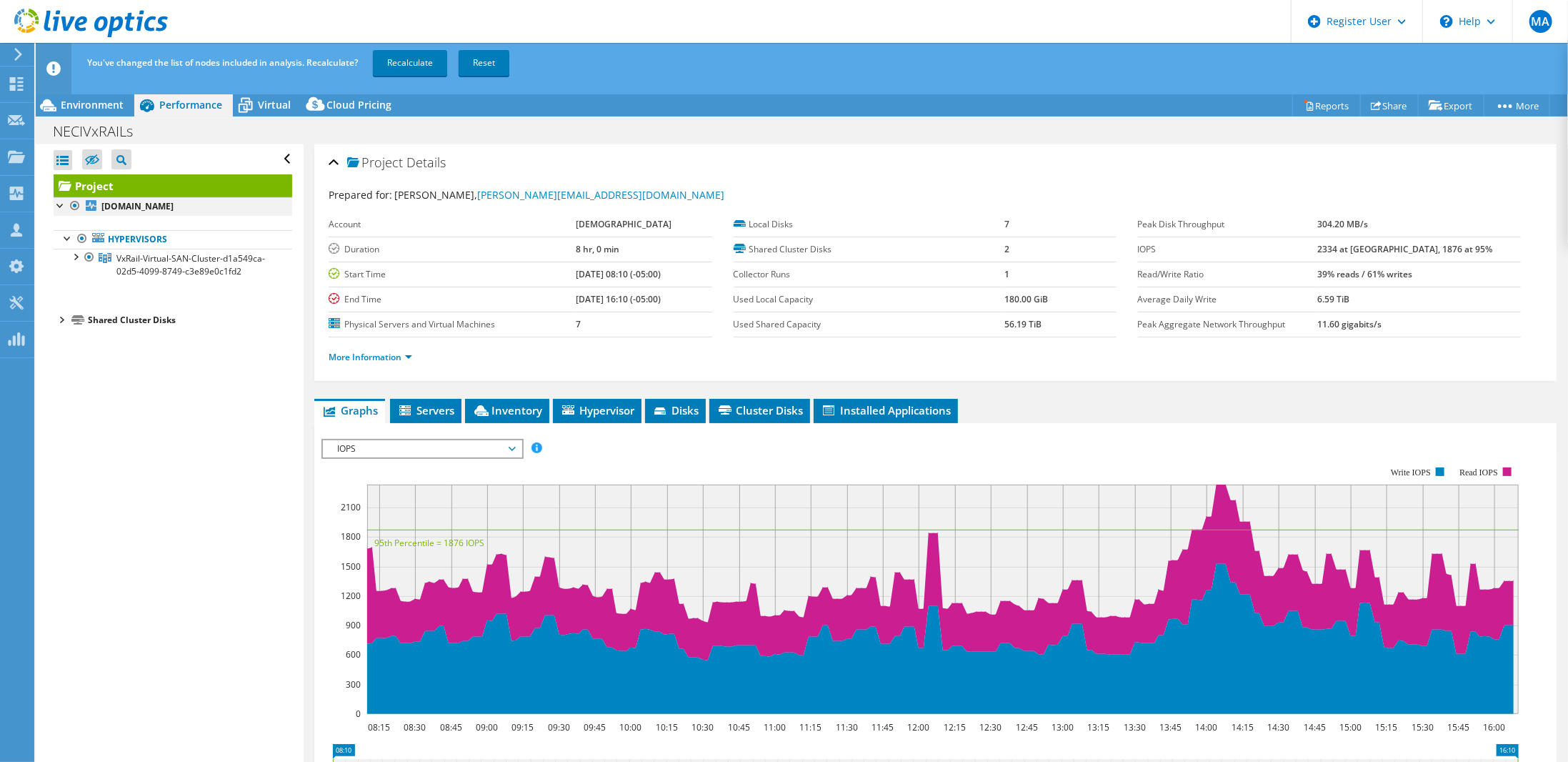
click at [57, 205] on div at bounding box center [60, 205] width 14 height 14
click at [63, 206] on div at bounding box center [60, 205] width 14 height 14
click at [442, 403] on span "Servers" at bounding box center [425, 411] width 57 height 14
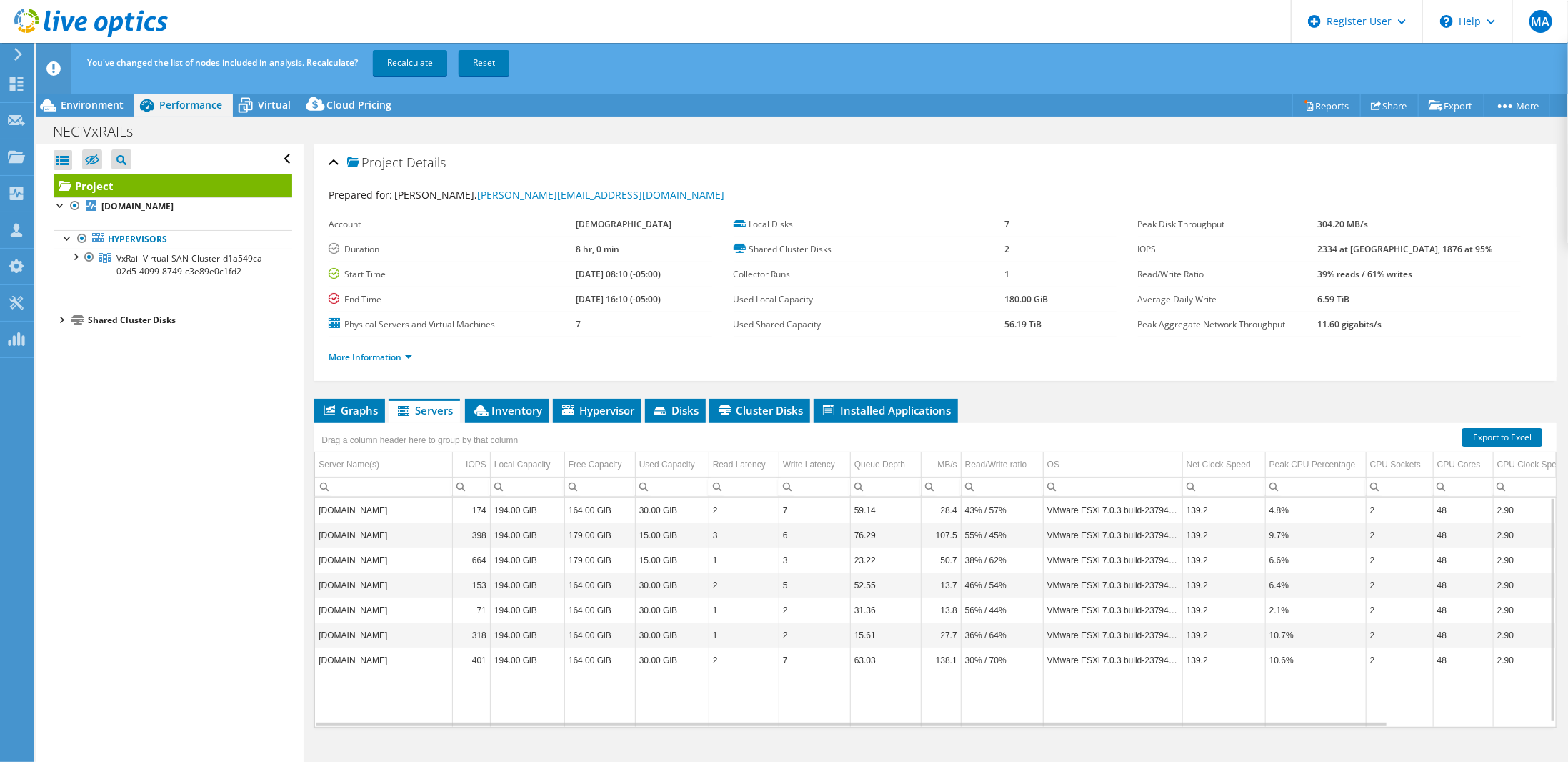
drag, startPoint x: 436, startPoint y: 503, endPoint x: 603, endPoint y: 610, distance: 198.3
click at [681, 645] on tbody "[DOMAIN_NAME] 174 194.00 GiB 164.00 GiB 30.00 GiB 2 7 59.14 28.4 43% / 57% VMwa…" at bounding box center [1021, 613] width 1411 height 231
click at [327, 503] on td "[DOMAIN_NAME]" at bounding box center [384, 510] width 137 height 25
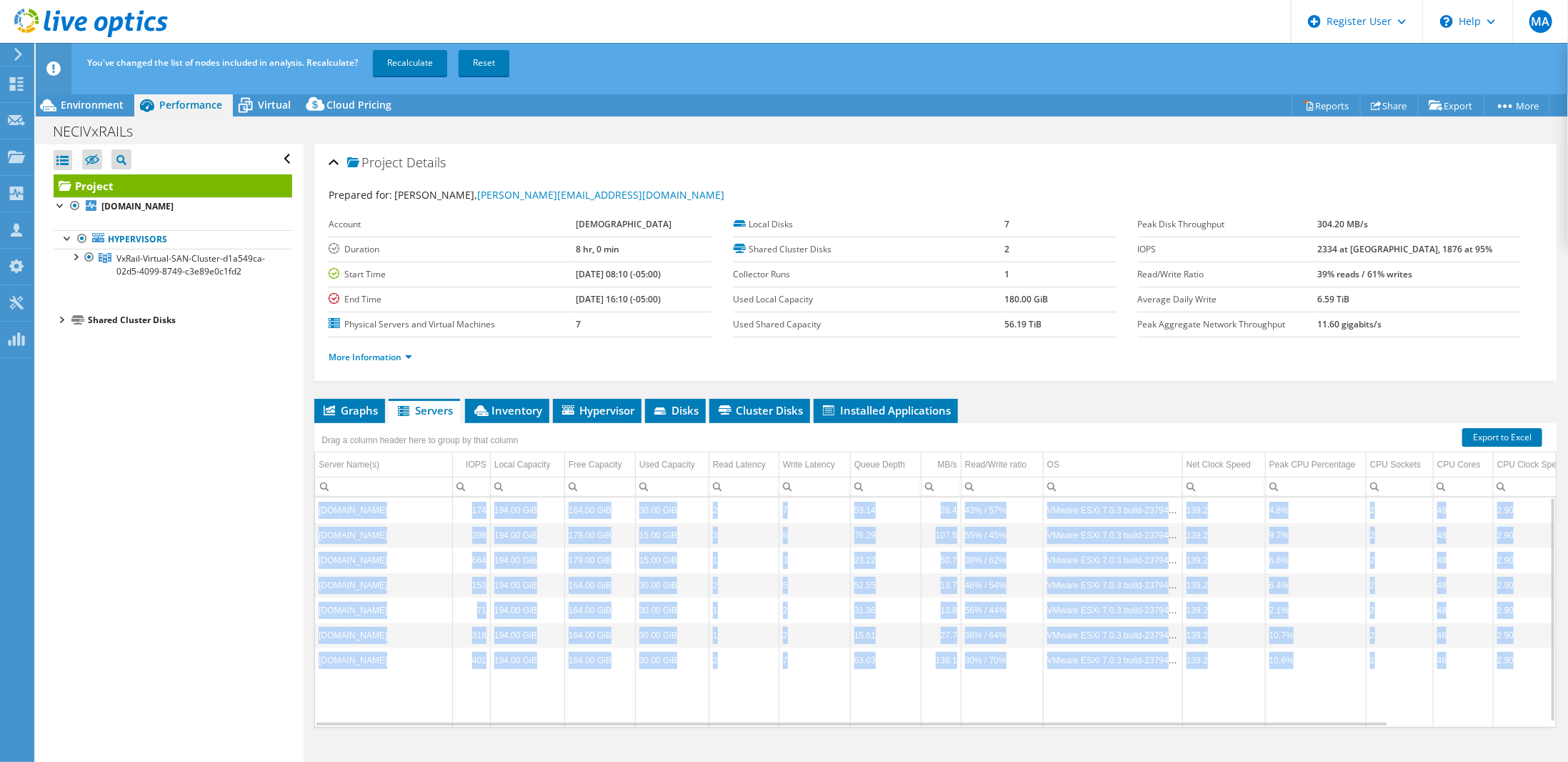
drag, startPoint x: 317, startPoint y: 503, endPoint x: 1527, endPoint y: 655, distance: 1219.5
click at [1527, 655] on tbody "[DOMAIN_NAME] 174 194.00 GiB 164.00 GiB 30.00 GiB 2 7 59.14 28.4 43% / 57% VMwa…" at bounding box center [1021, 613] width 1411 height 231
click at [600, 508] on td "164.00 GiB" at bounding box center [600, 510] width 71 height 25
drag, startPoint x: 408, startPoint y: 502, endPoint x: 321, endPoint y: 534, distance: 92.7
click at [646, 624] on tbody "neciesx07.mh.methodisthealth.org 174 194.00 GiB 164.00 GiB 30.00 GiB 2 7 59.14 …" at bounding box center [1021, 613] width 1411 height 231
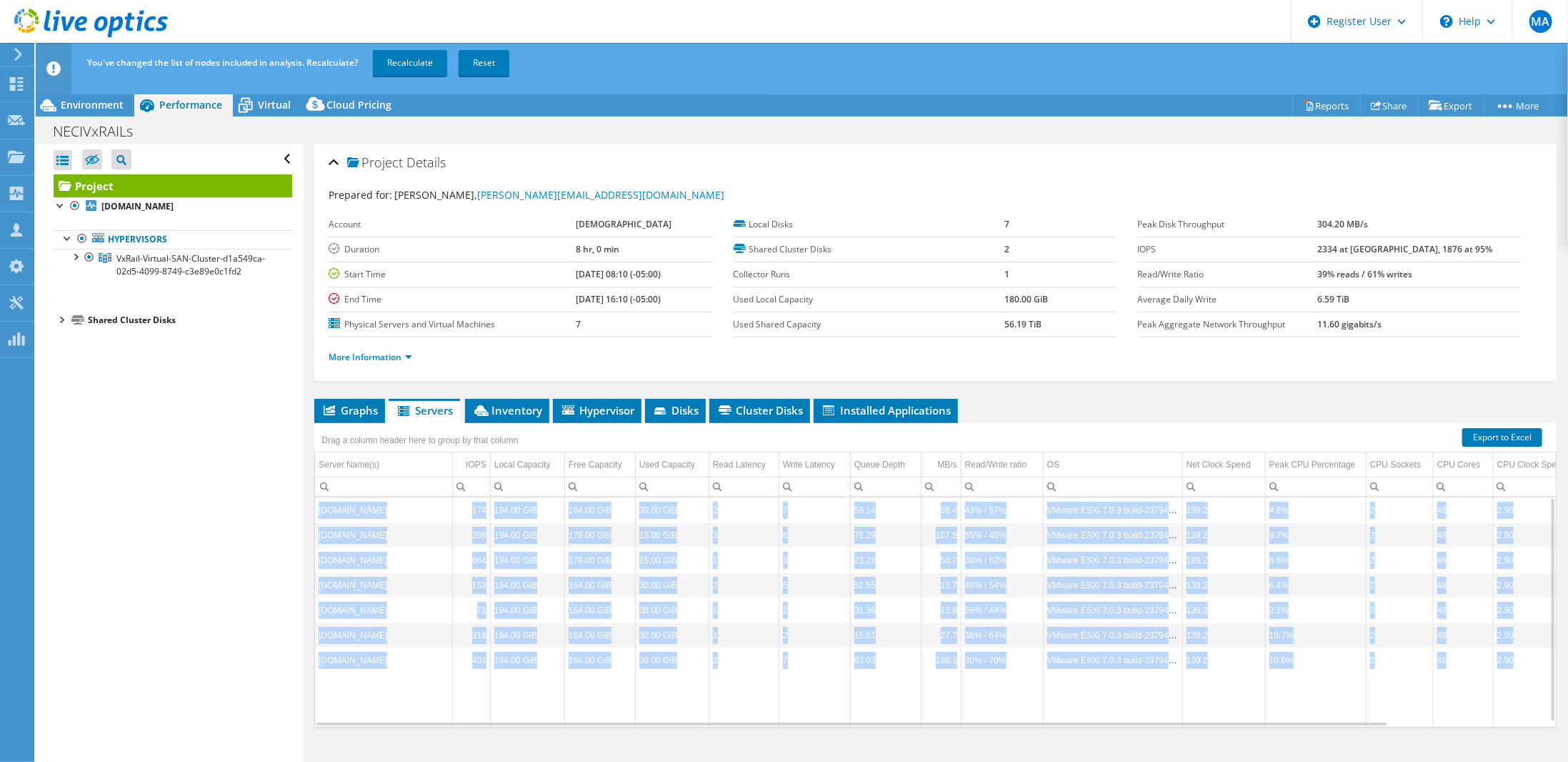
drag, startPoint x: 318, startPoint y: 506, endPoint x: 1526, endPoint y: 651, distance: 1216.7
click at [1526, 651] on tbody "neciesx07.mh.methodisthealth.org 174 194.00 GiB 164.00 GiB 30.00 GiB 2 7 59.14 …" at bounding box center [1021, 613] width 1411 height 231
click at [1411, 575] on td "2" at bounding box center [1399, 585] width 67 height 25
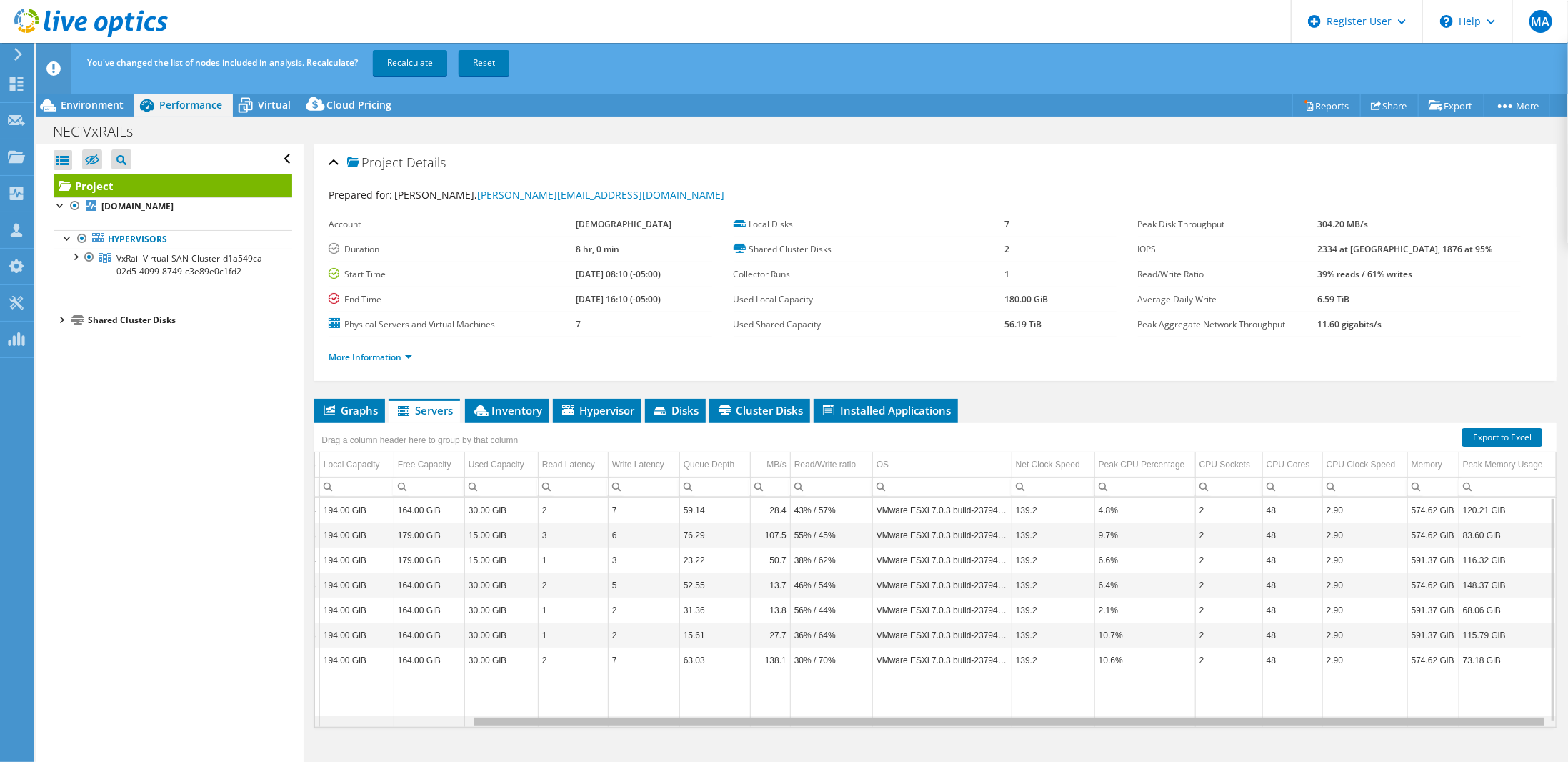
drag, startPoint x: 1349, startPoint y: 716, endPoint x: 1567, endPoint y: 706, distance: 218.2
click at [1567, 706] on body "MA Dell User Michael Allen Michael.Allen@dell.com Dell My Profile Log Out \n He…" at bounding box center [784, 381] width 1568 height 762
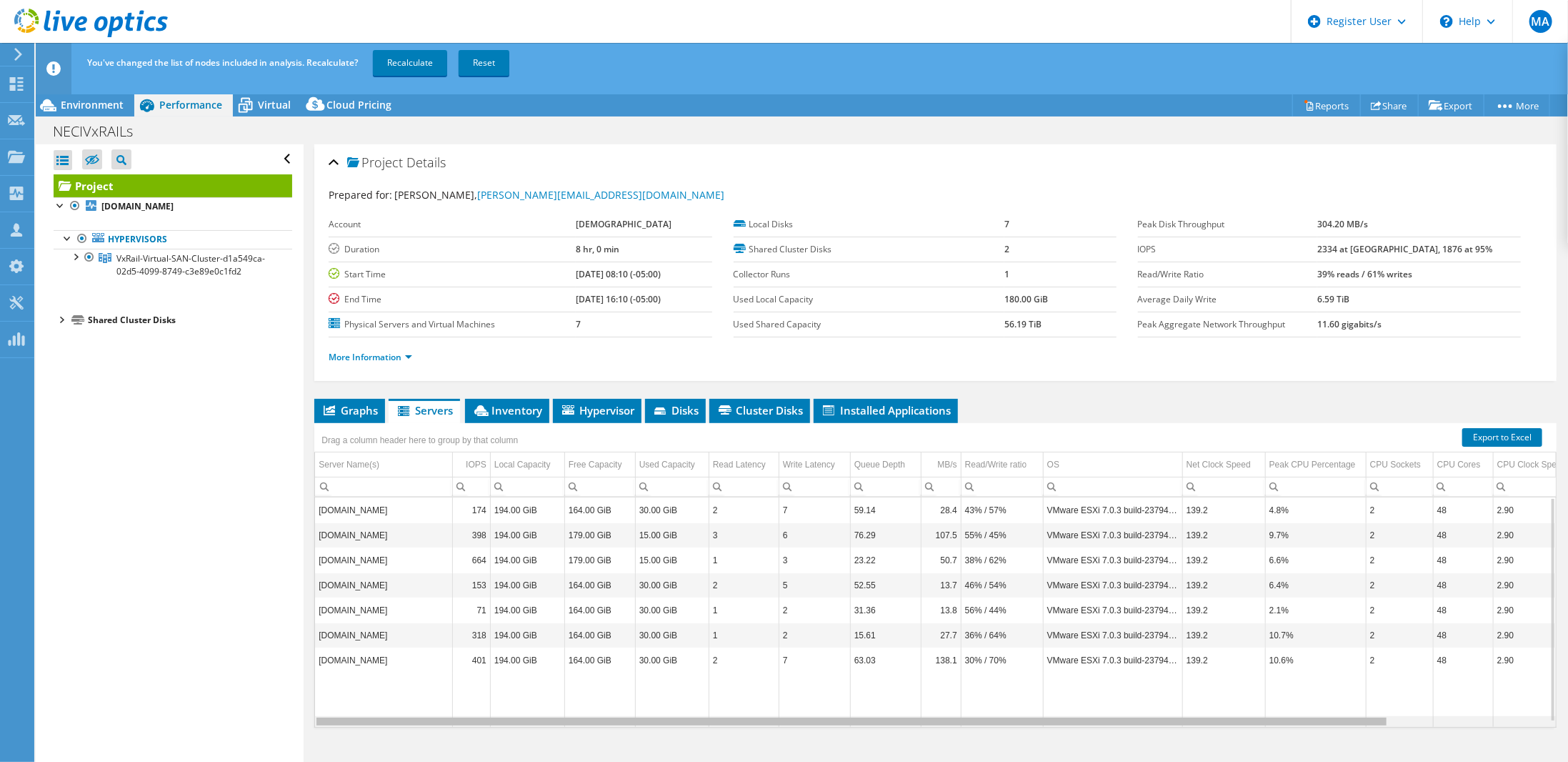
drag, startPoint x: 1027, startPoint y: 717, endPoint x: 731, endPoint y: 707, distance: 296.2
click at [729, 725] on body "MA Dell User [PERSON_NAME] [PERSON_NAME][EMAIL_ADDRESS][PERSON_NAME][DOMAIN_NAM…" at bounding box center [784, 381] width 1568 height 762
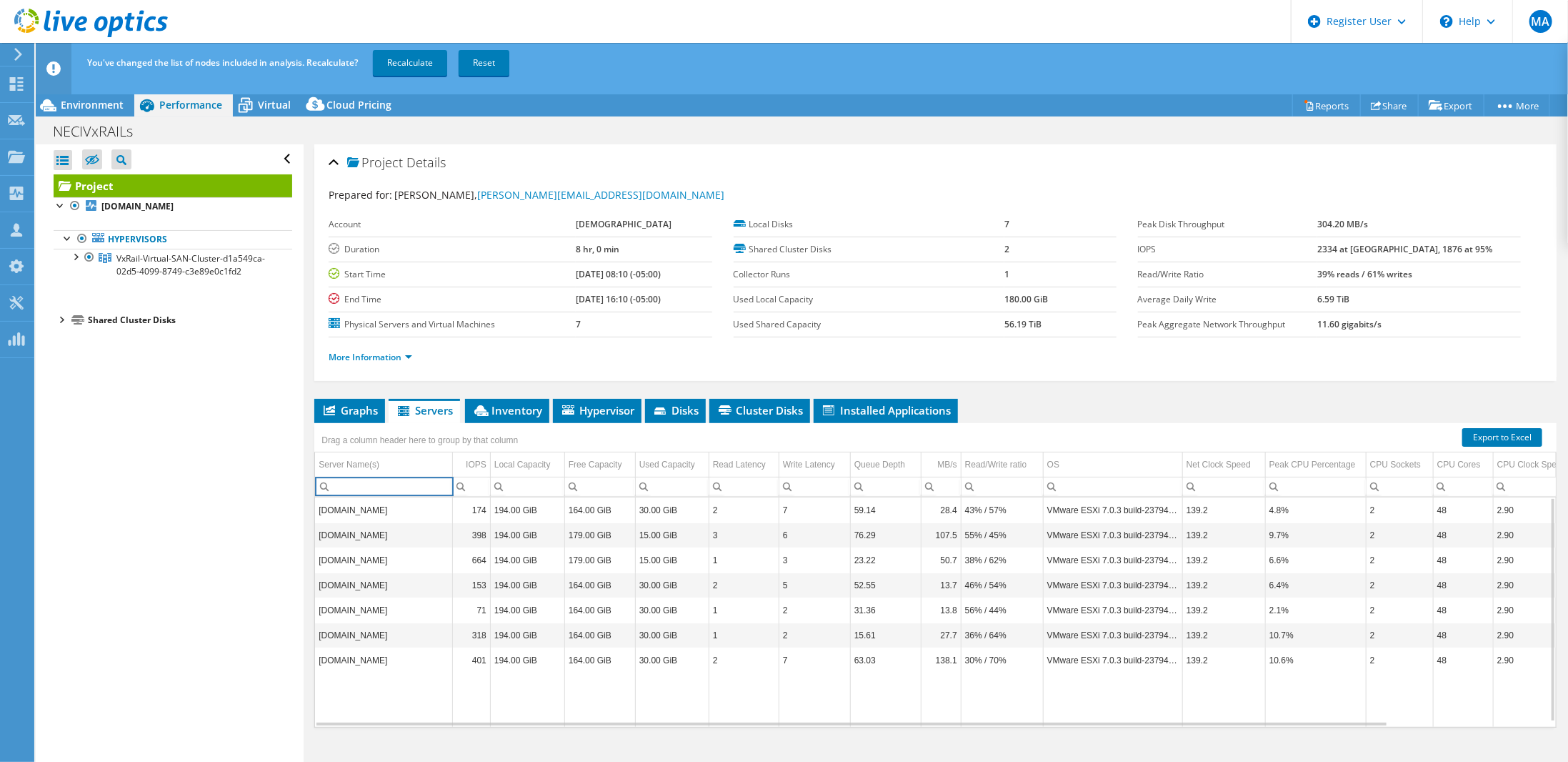
click at [428, 478] on input "Column Server Name(s), Filter cell" at bounding box center [384, 487] width 137 height 19
click at [400, 461] on td "Server Name(s)" at bounding box center [384, 465] width 137 height 25
click at [442, 460] on span "Server Name(s) Column" at bounding box center [443, 464] width 10 height 10
click at [76, 256] on div at bounding box center [75, 256] width 14 height 14
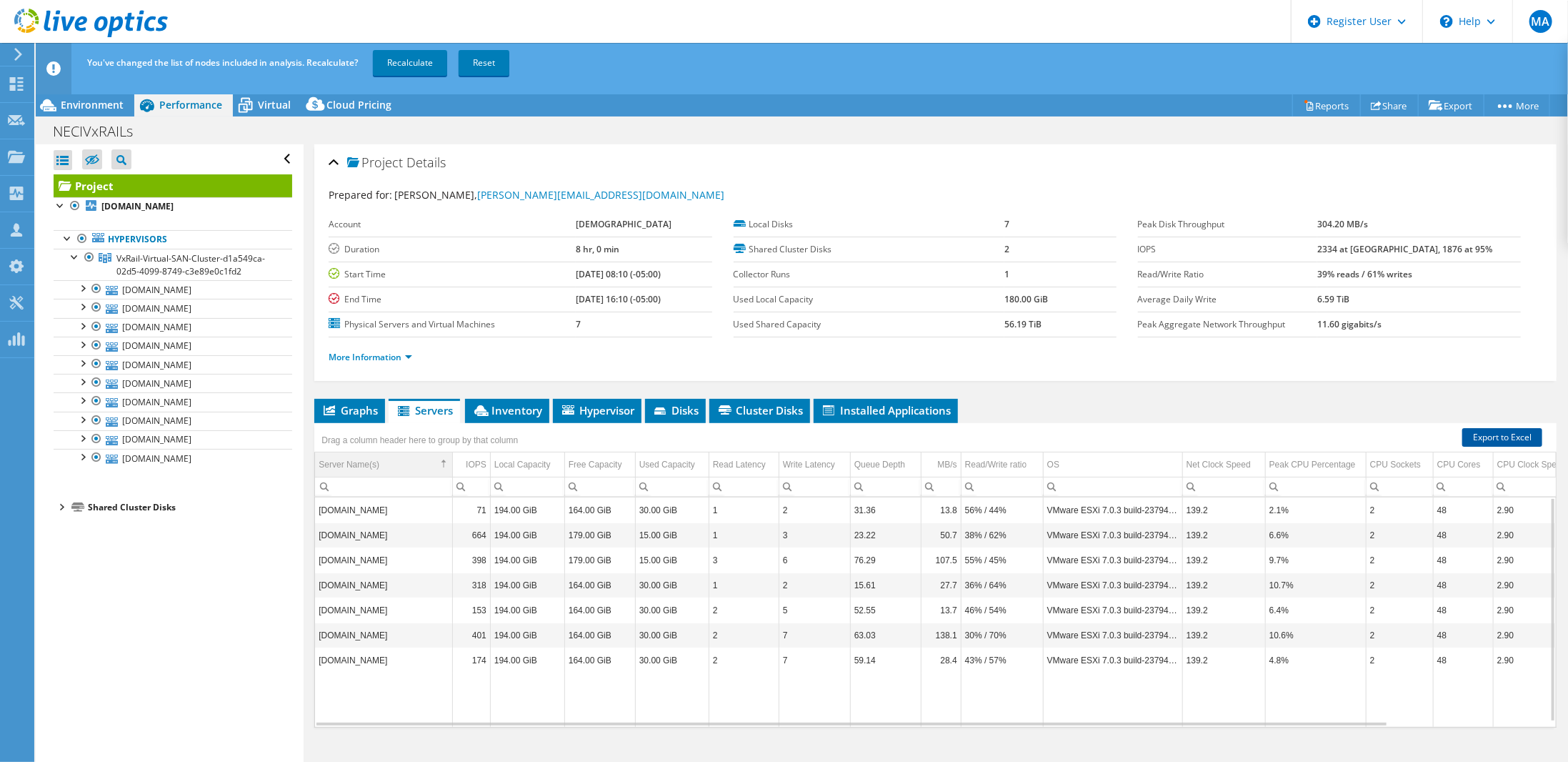
click at [1493, 428] on link "Export to Excel" at bounding box center [1502, 437] width 80 height 19
click at [504, 403] on span "Inventory" at bounding box center [507, 411] width 70 height 14
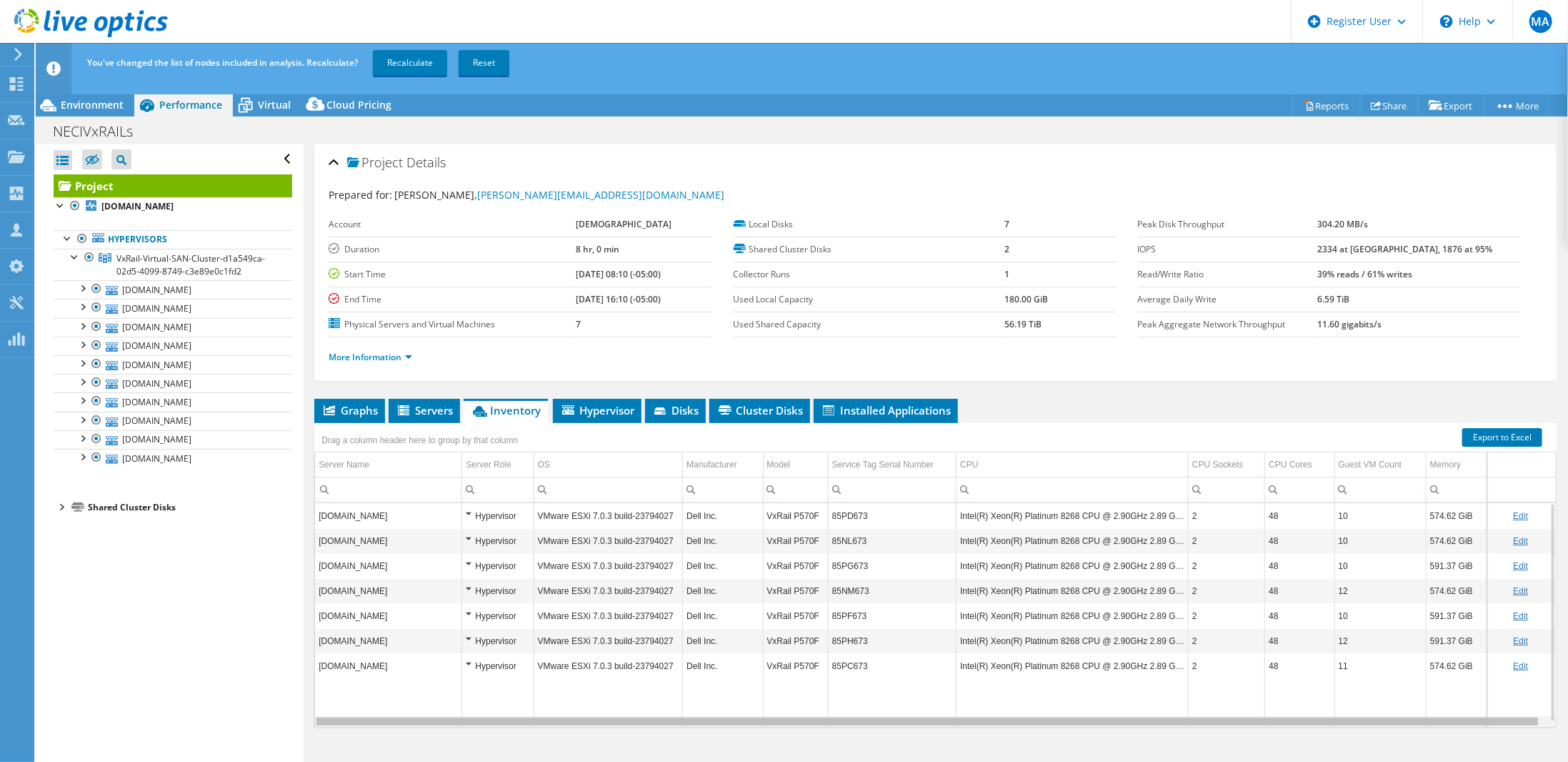
drag, startPoint x: 881, startPoint y: 718, endPoint x: 632, endPoint y: 685, distance: 251.2
click at [613, 687] on body "MA Dell User [PERSON_NAME] [PERSON_NAME][EMAIL_ADDRESS][PERSON_NAME][DOMAIN_NAM…" at bounding box center [784, 381] width 1568 height 762
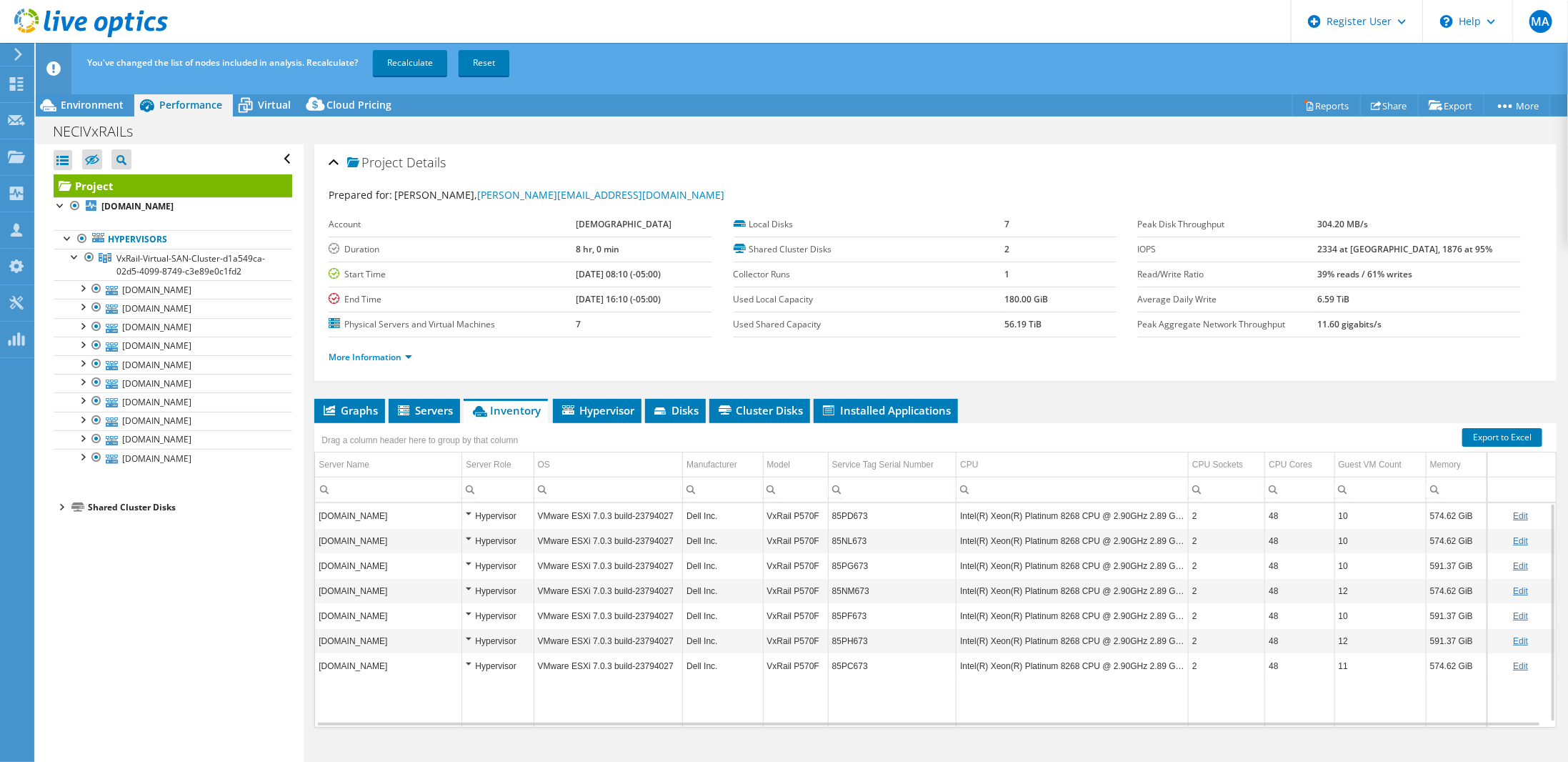
scroll to position [0, 1]
click at [170, 415] on link "neciesx10.mh.methodisthealth.org" at bounding box center [172, 421] width 238 height 19
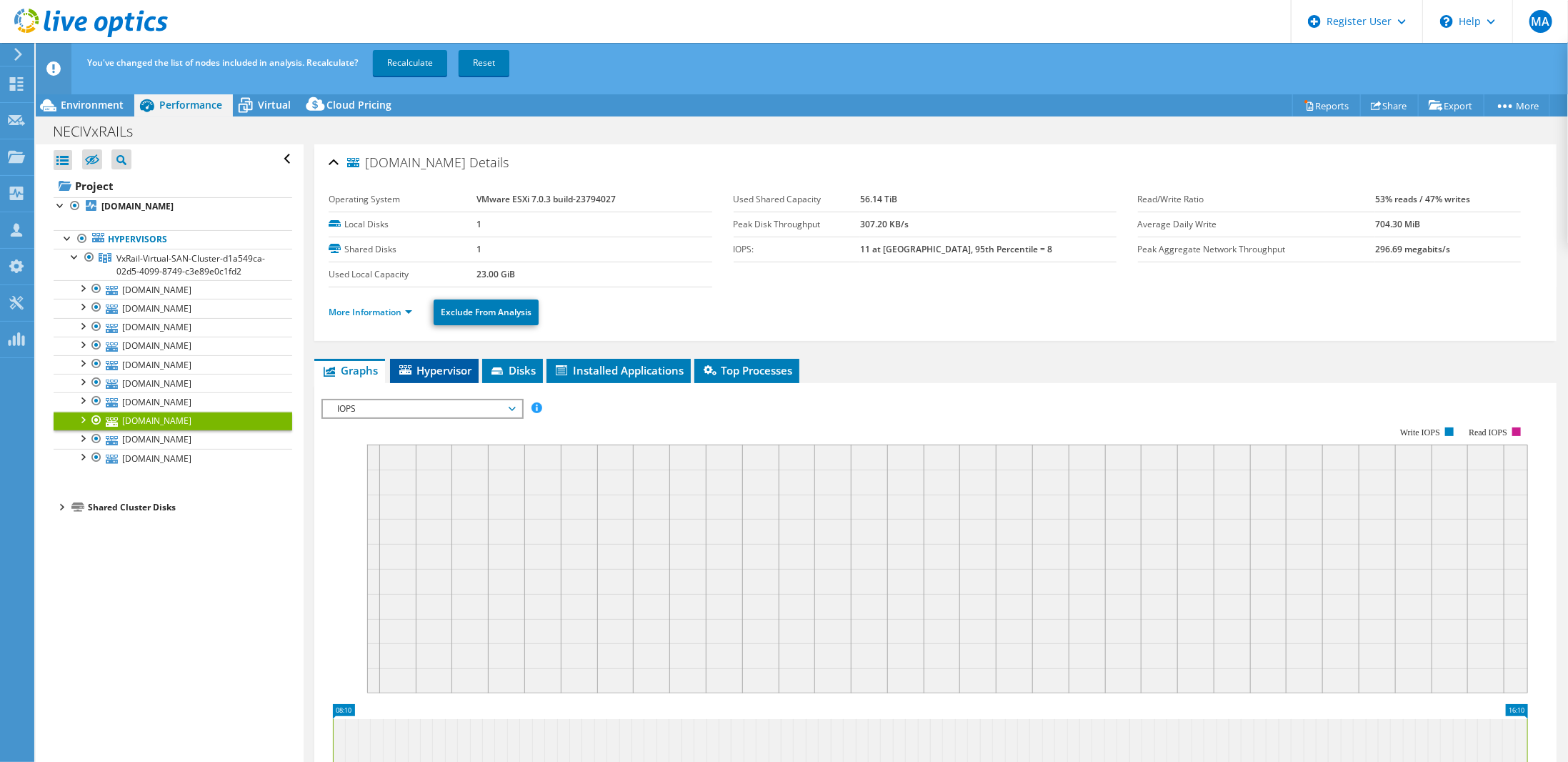
click at [436, 372] on span "Hypervisor" at bounding box center [434, 370] width 74 height 14
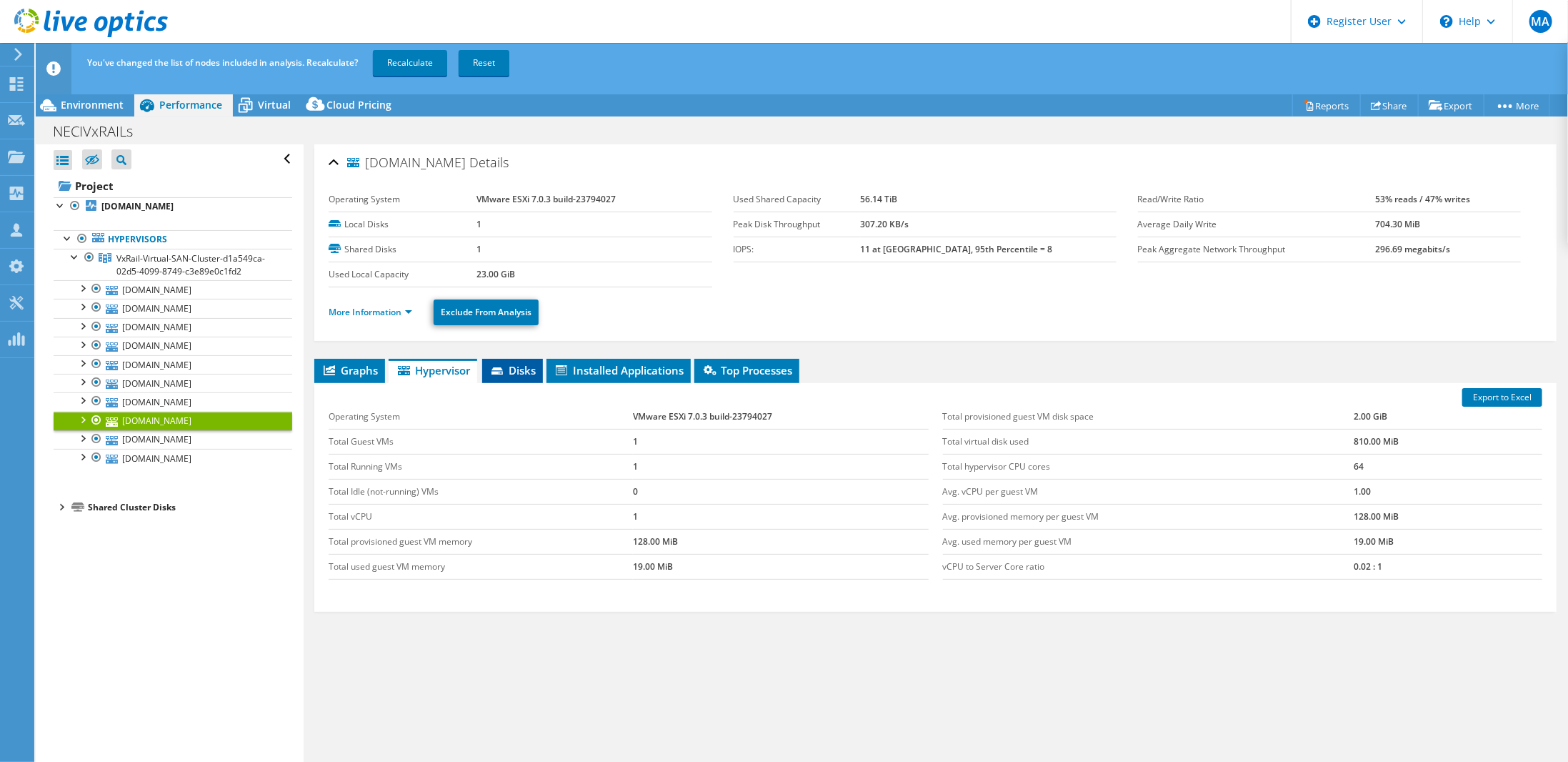
click at [515, 369] on span "Disks" at bounding box center [513, 370] width 46 height 14
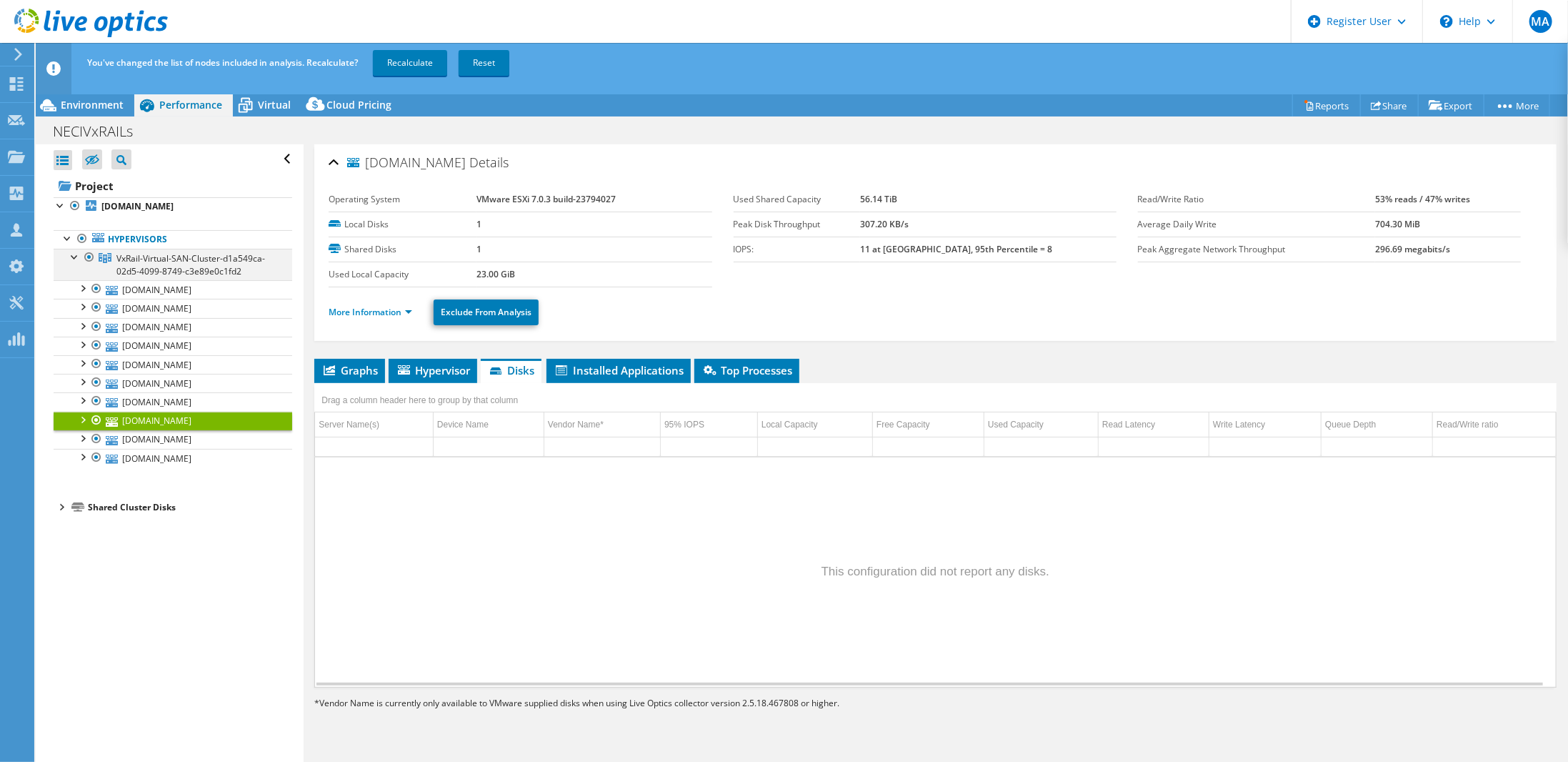
click at [72, 254] on div at bounding box center [75, 256] width 14 height 14
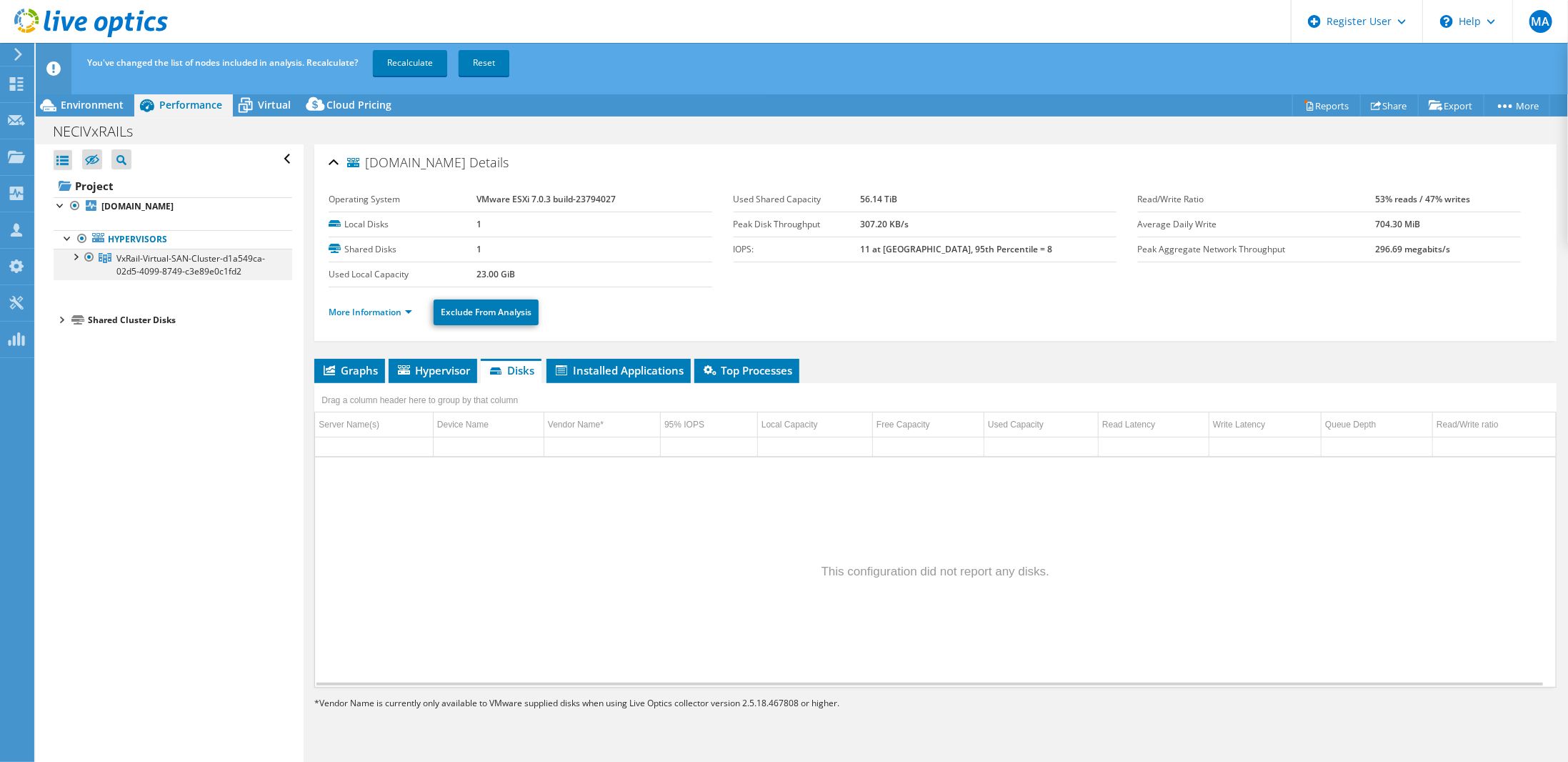
click at [72, 254] on div at bounding box center [75, 256] width 14 height 14
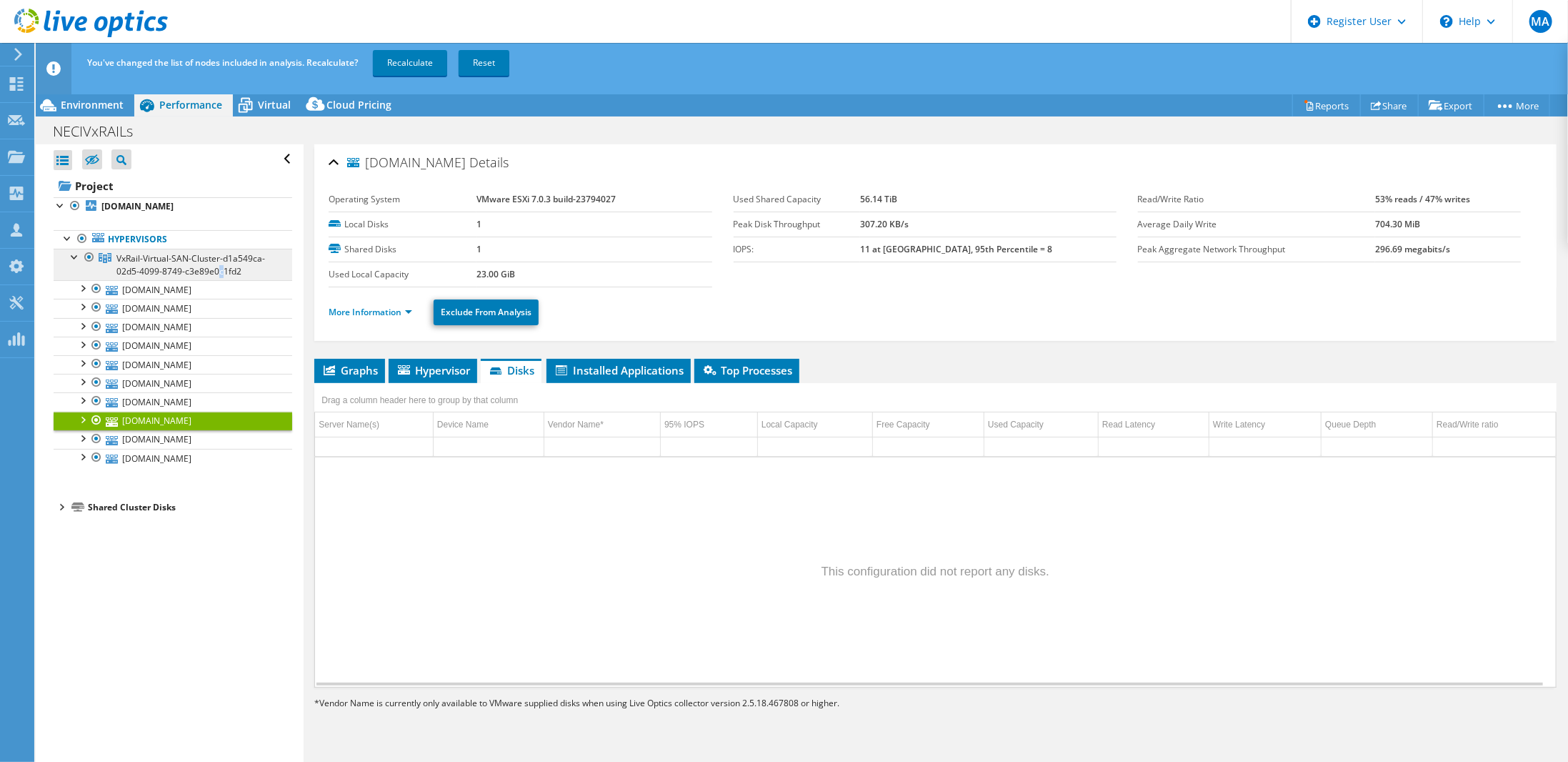
drag, startPoint x: 148, startPoint y: 261, endPoint x: 141, endPoint y: 264, distance: 7.6
click at [141, 264] on span "VxRail-Virtual-SAN-Cluster-d1a549ca-02d5-4099-8749-c3e89e0c1fd2" at bounding box center [191, 264] width 148 height 25
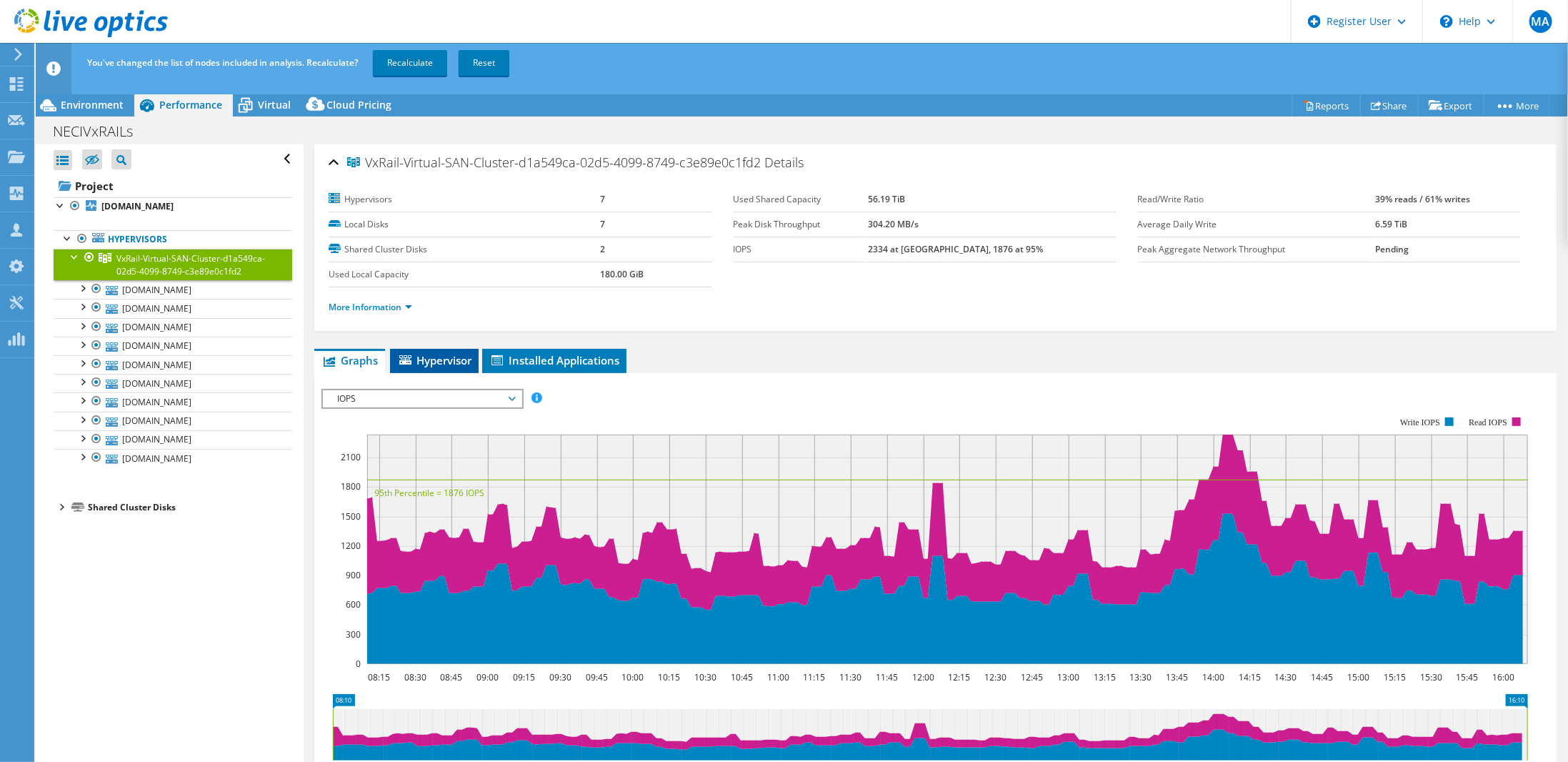
click at [446, 349] on li "Hypervisor" at bounding box center [434, 361] width 89 height 24
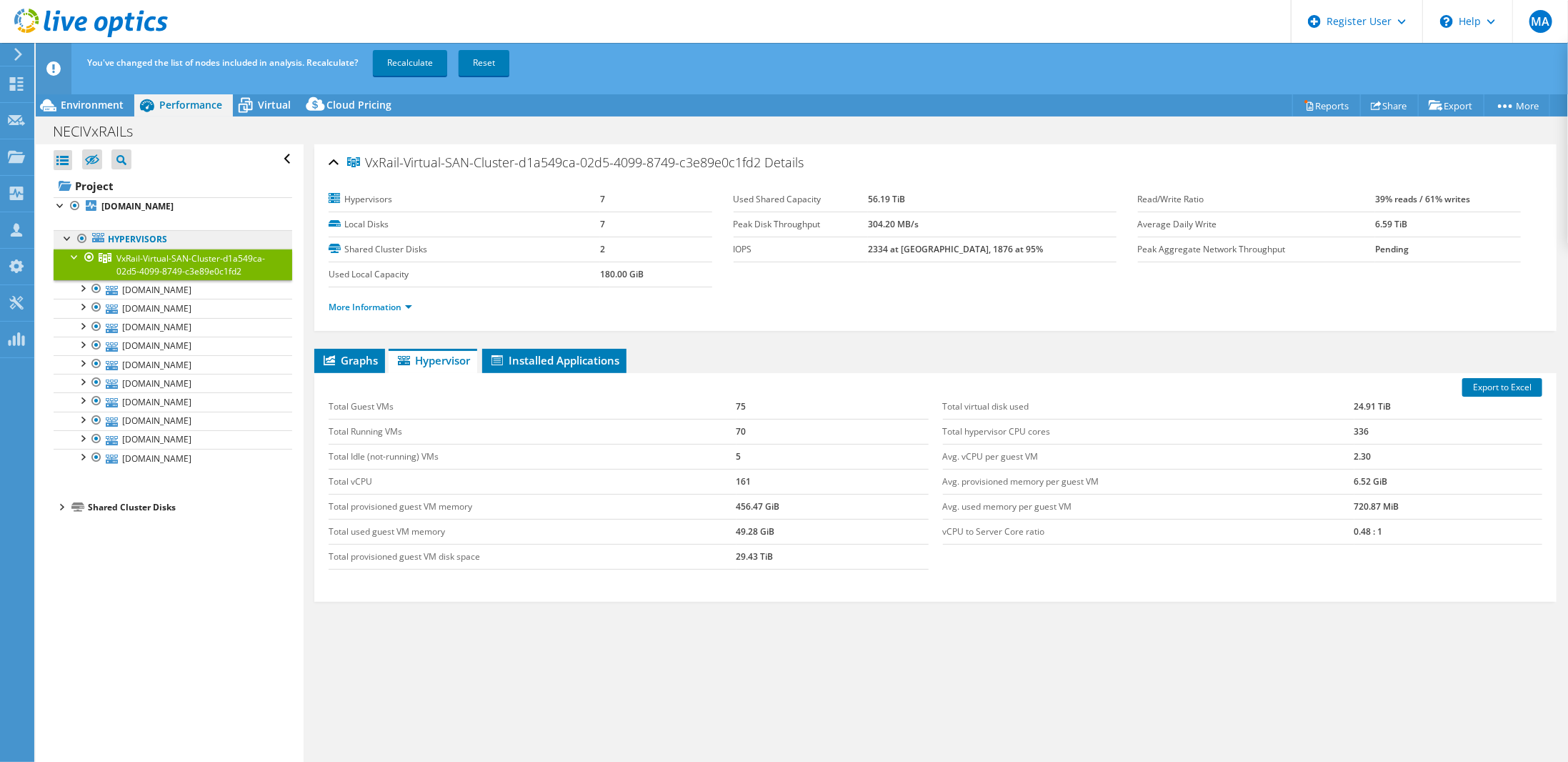
click at [156, 237] on link "Hypervisors" at bounding box center [172, 239] width 238 height 19
click at [174, 206] on b "neciesx07.mh.methodisthealth.org" at bounding box center [138, 206] width 72 height 12
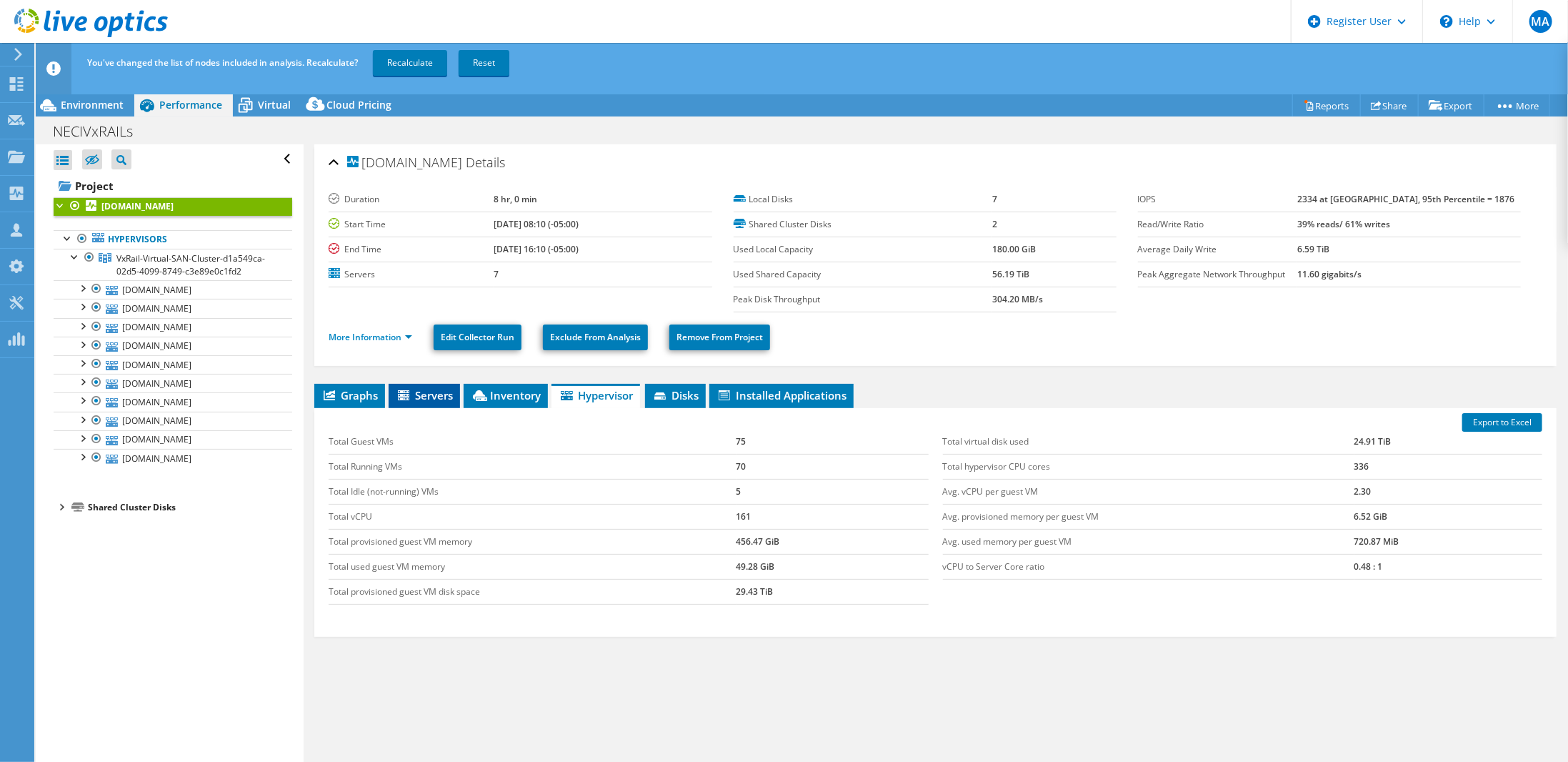
click at [424, 392] on span "Servers" at bounding box center [424, 395] width 57 height 14
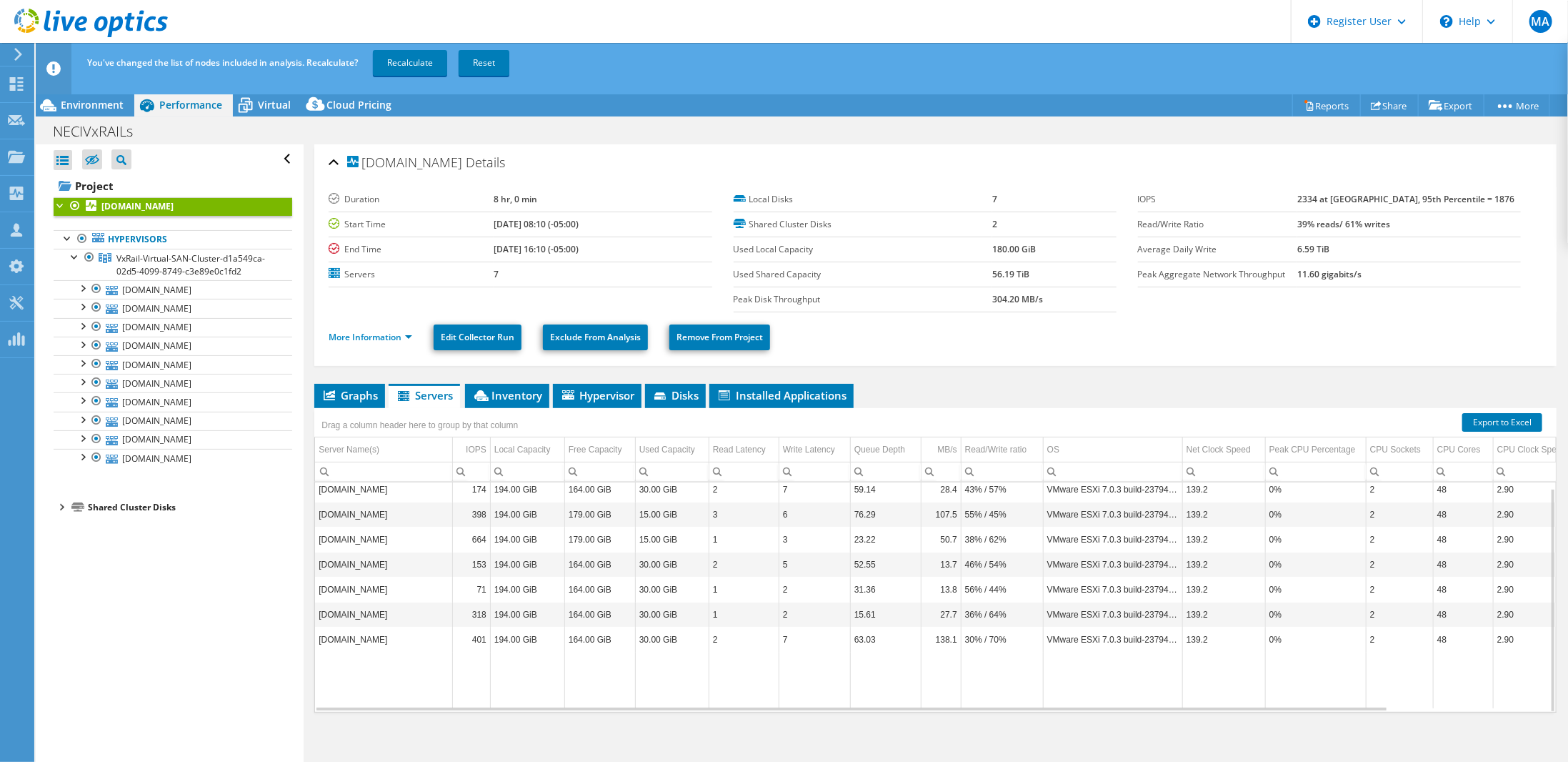
scroll to position [0, 0]
click at [84, 290] on div at bounding box center [82, 287] width 14 height 14
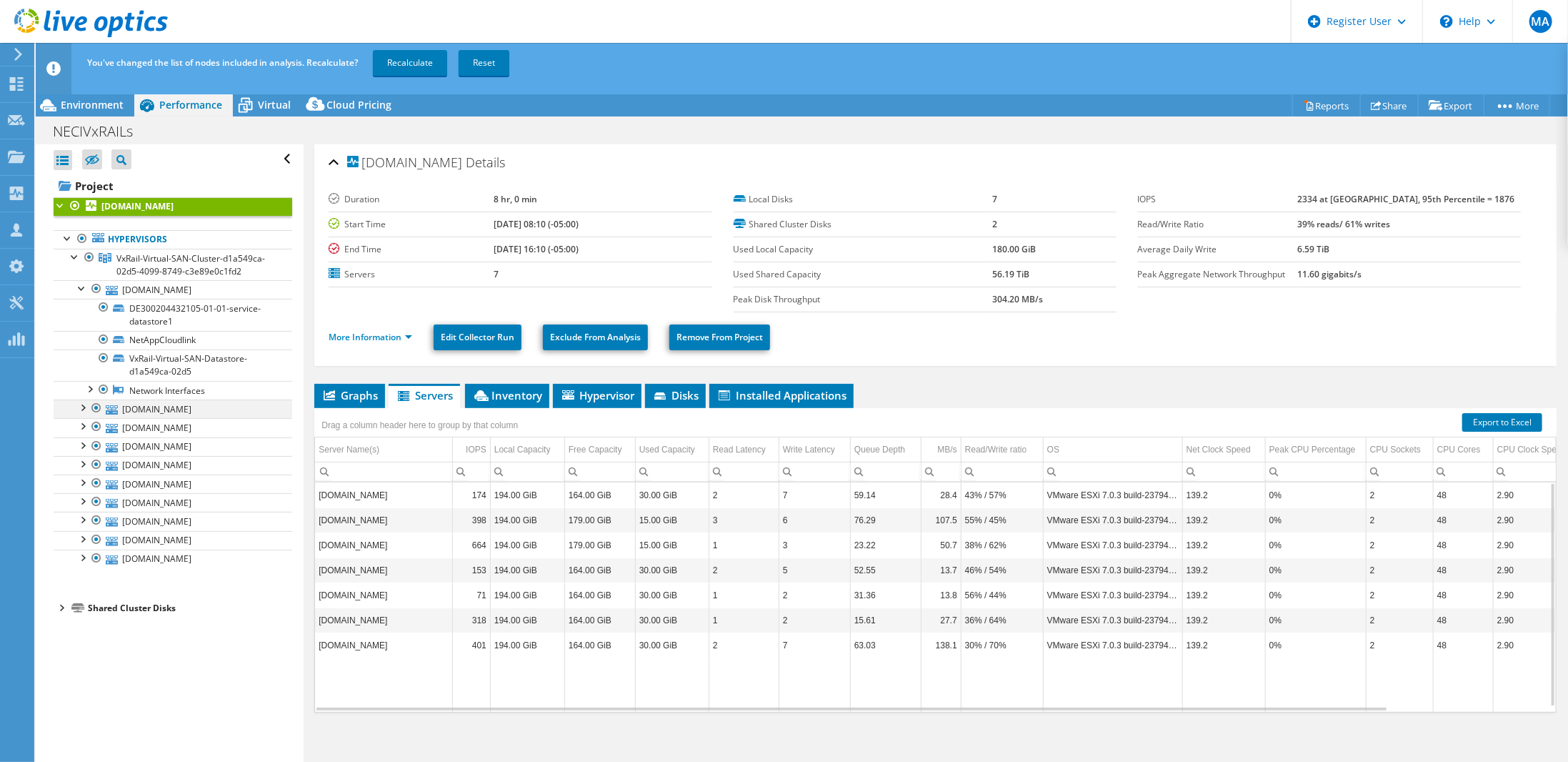
click at [83, 403] on div at bounding box center [82, 407] width 14 height 14
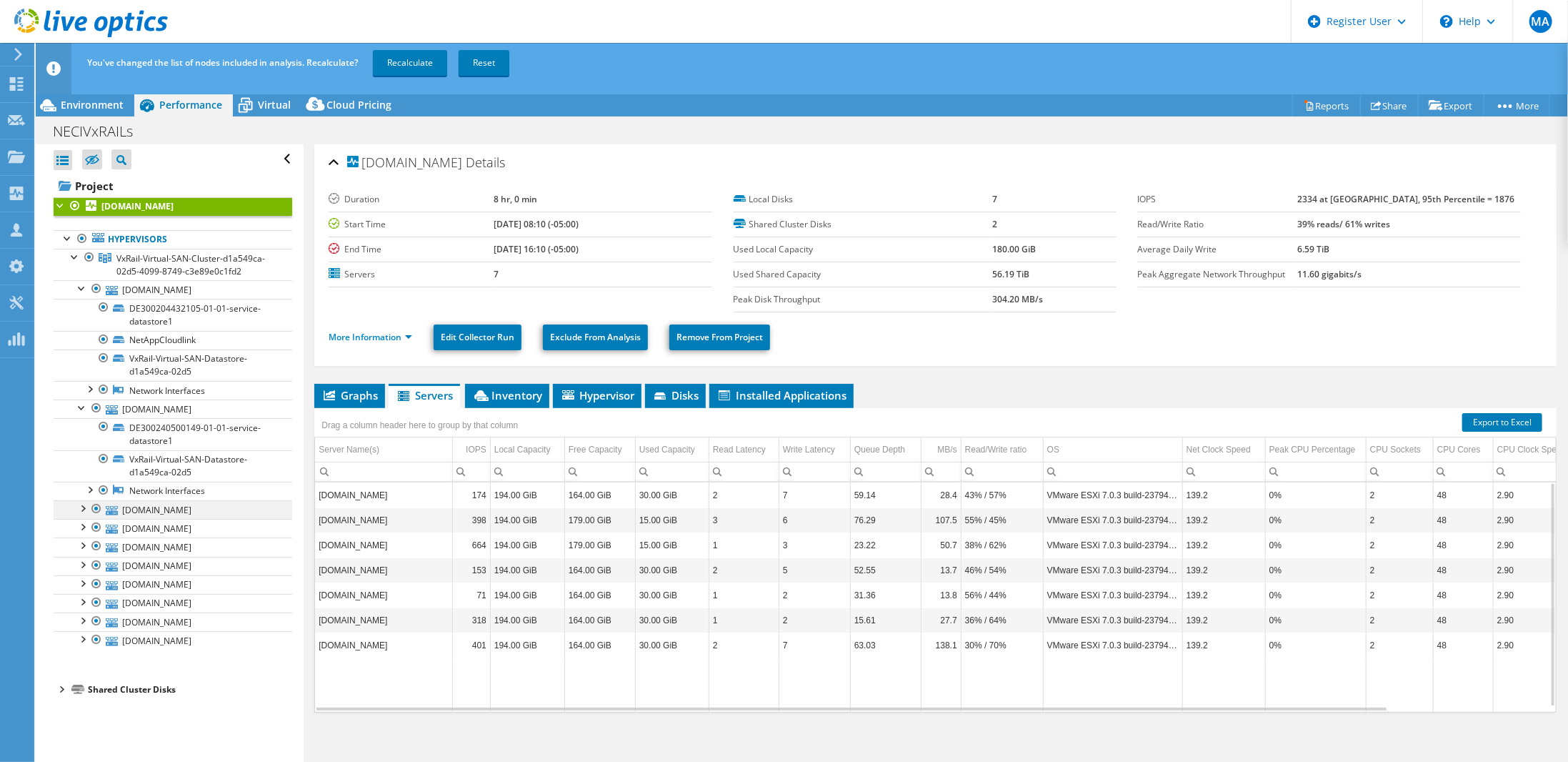
click at [81, 508] on div at bounding box center [82, 507] width 14 height 14
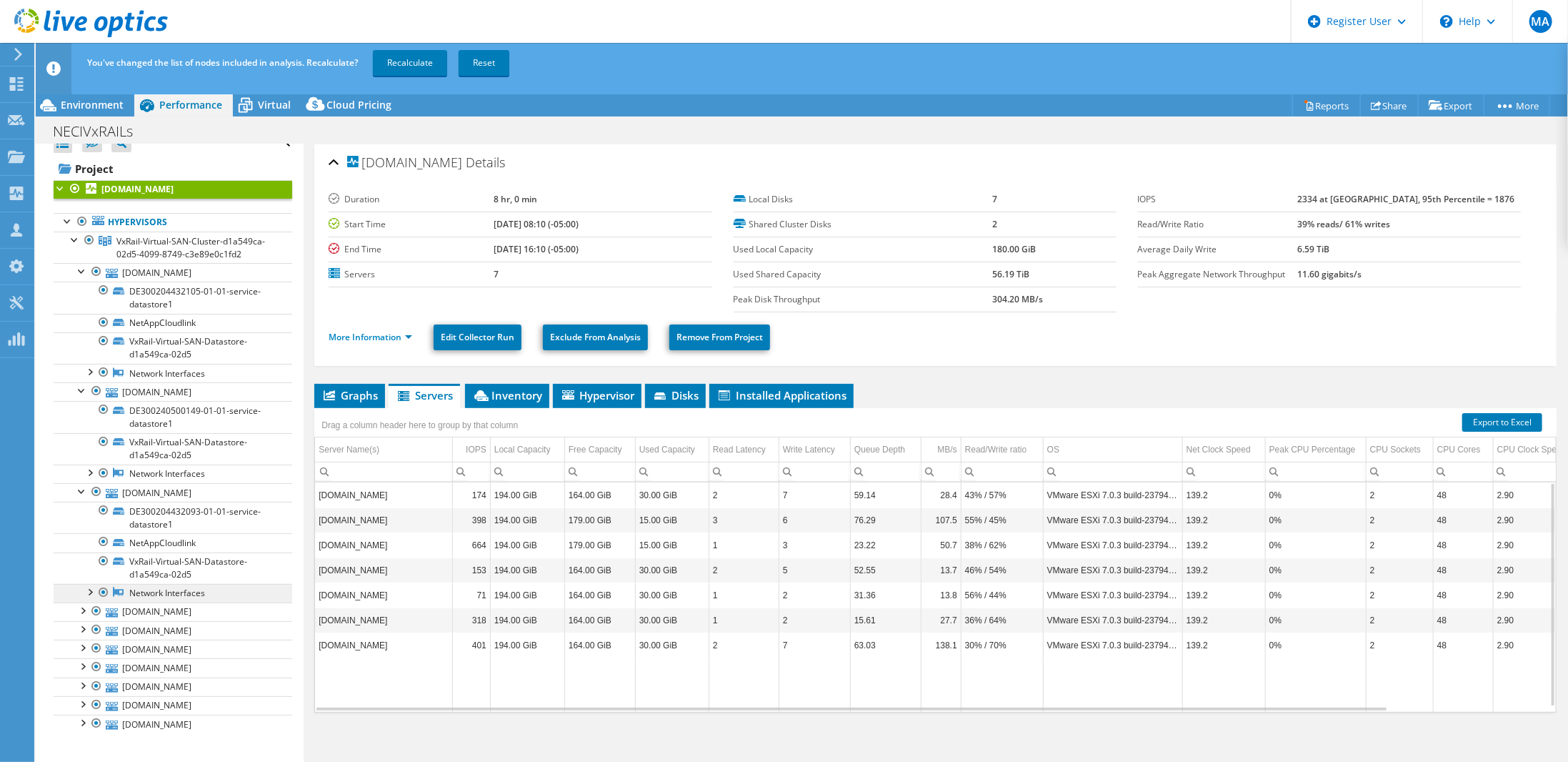
scroll to position [24, 0]
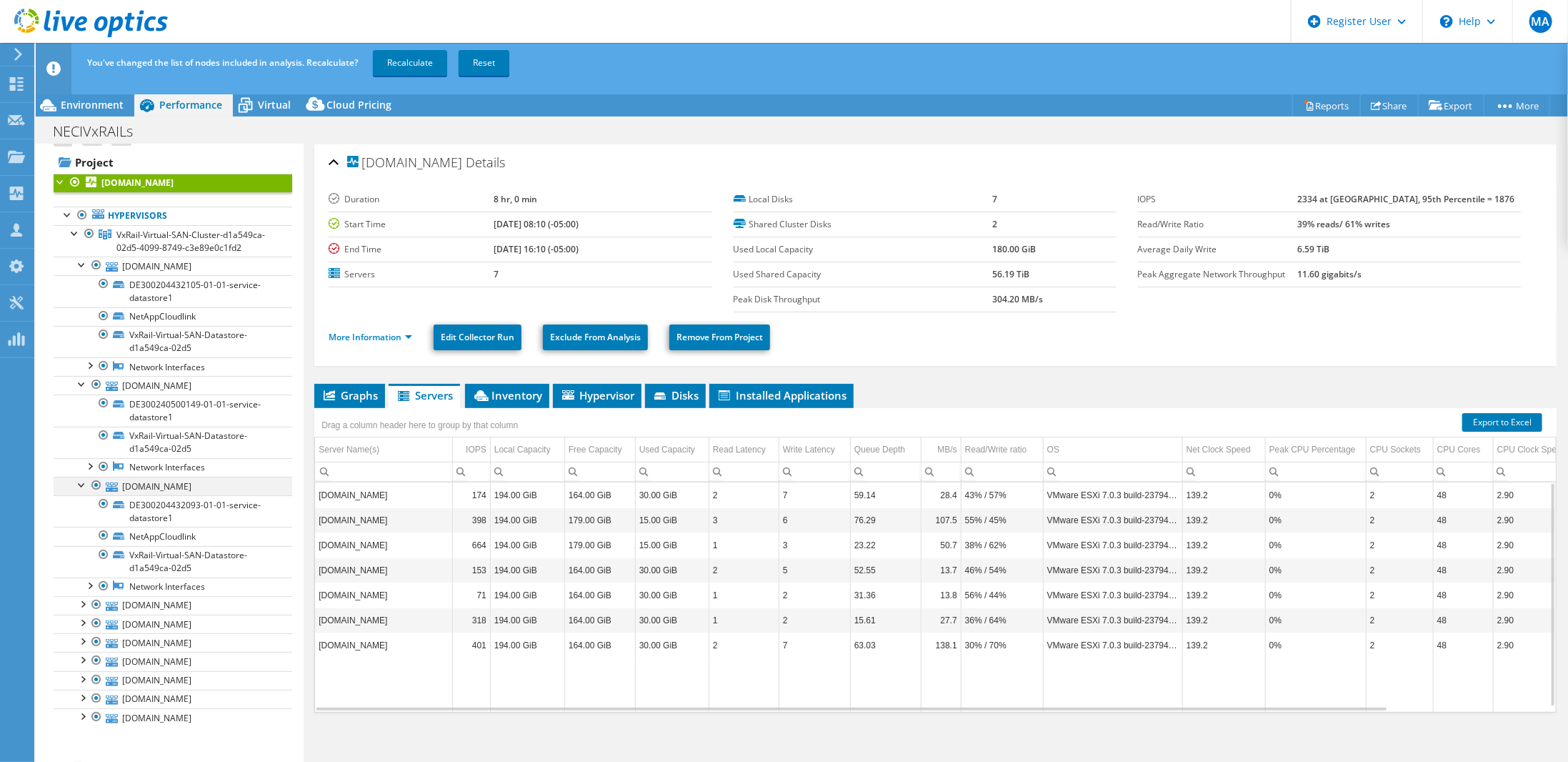
click at [81, 478] on div at bounding box center [82, 484] width 14 height 14
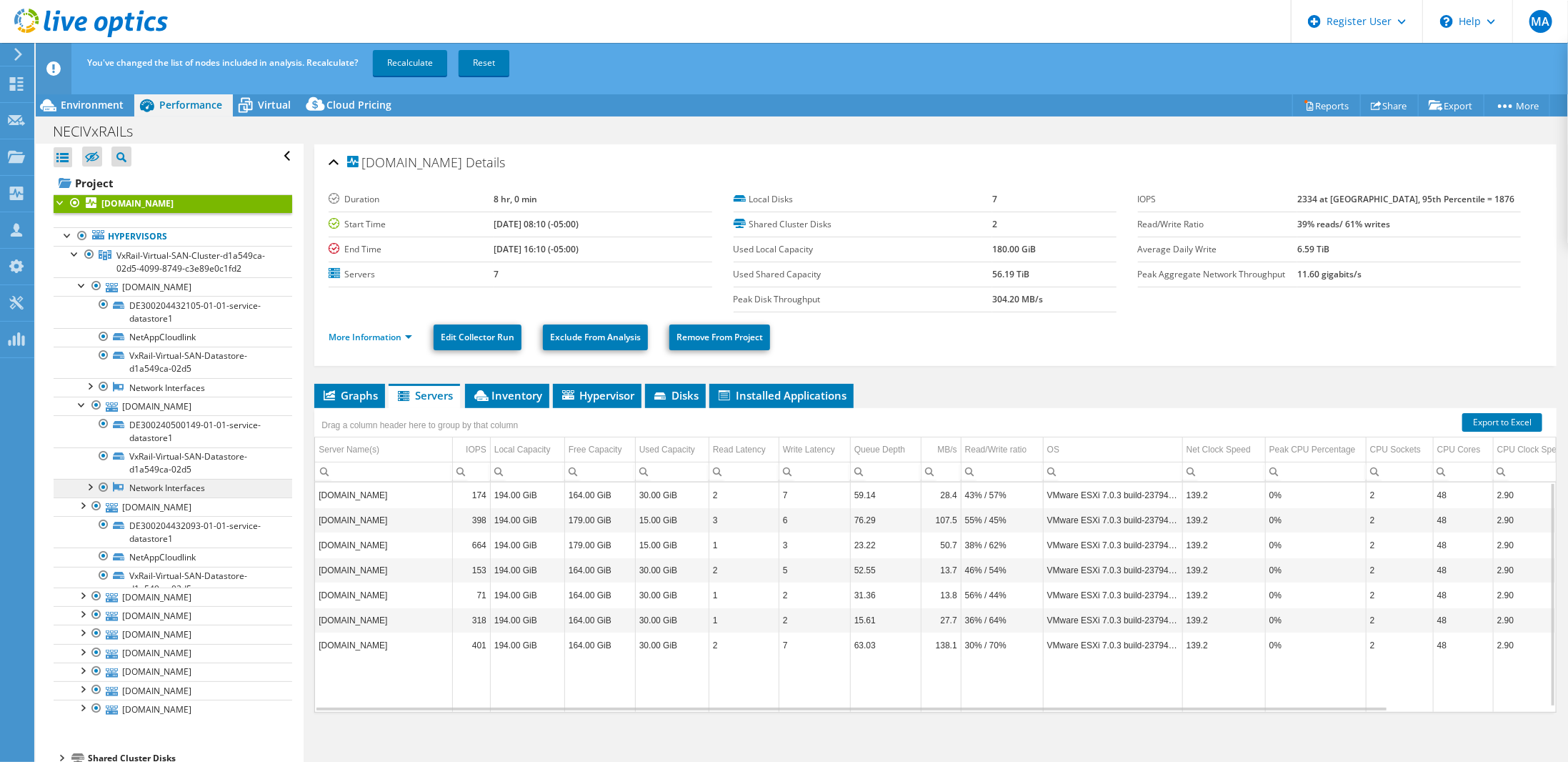
scroll to position [0, 0]
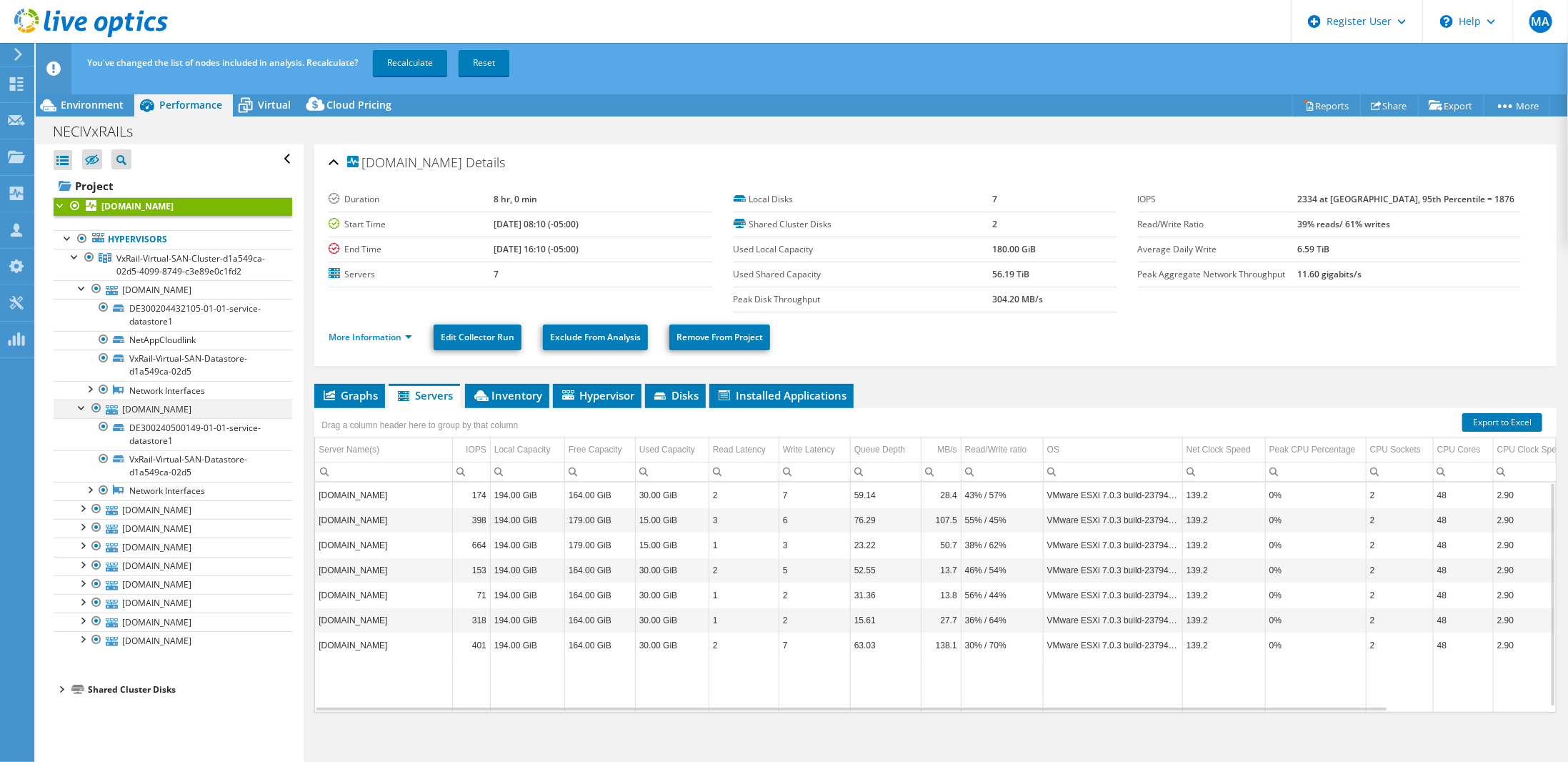
click at [84, 404] on div at bounding box center [82, 407] width 14 height 14
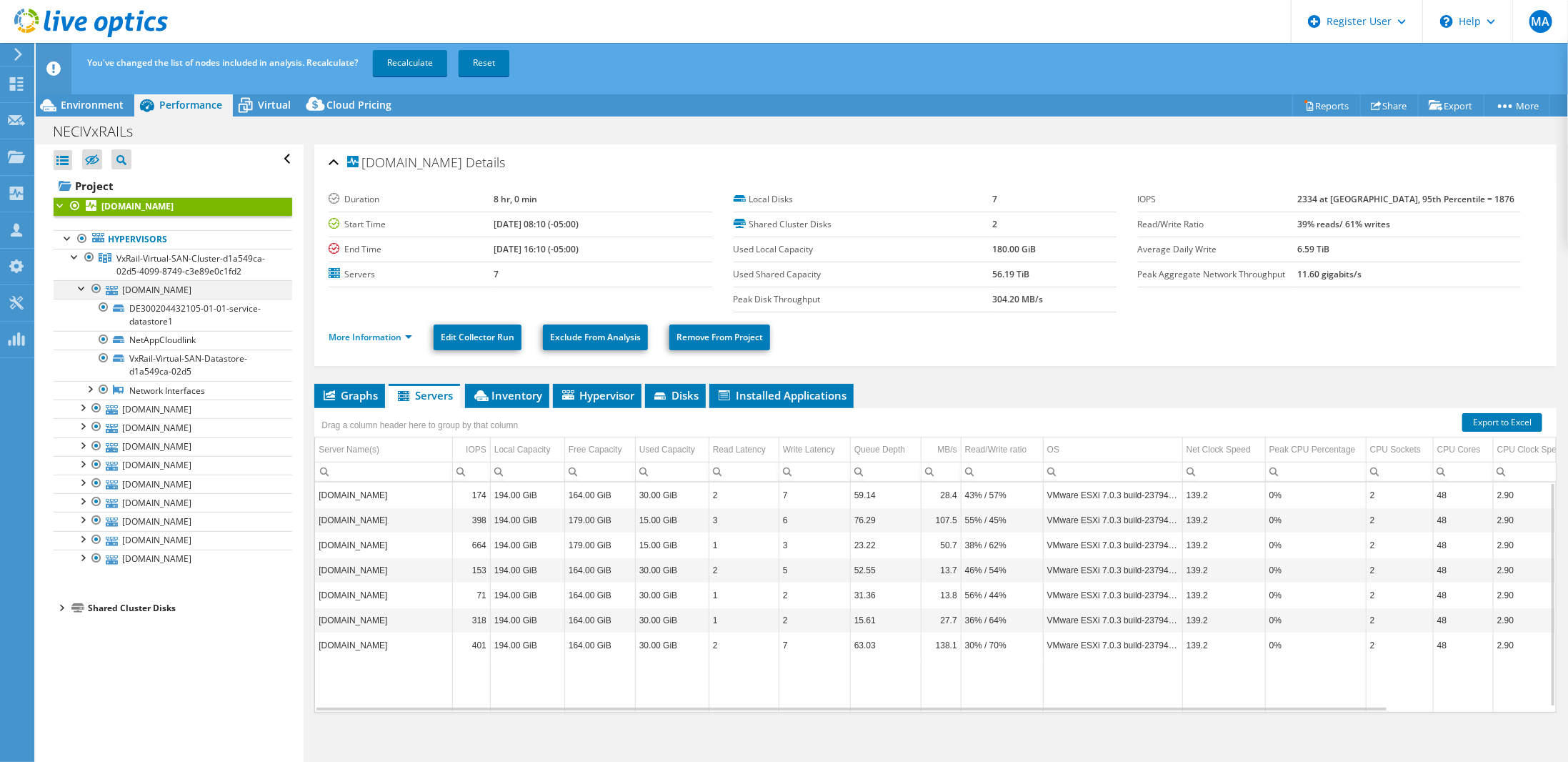
click at [80, 287] on div at bounding box center [82, 287] width 14 height 14
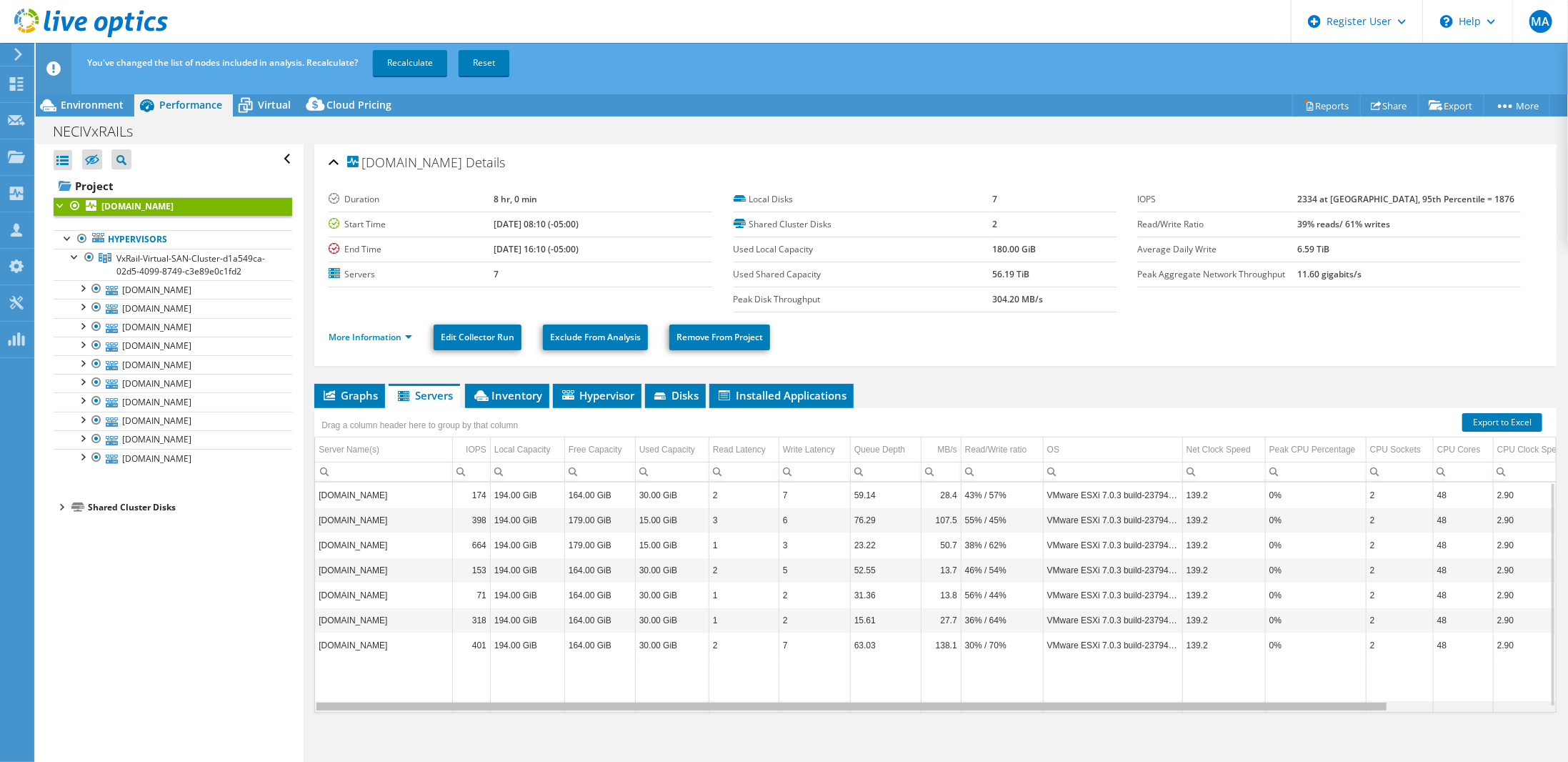
drag, startPoint x: 1332, startPoint y: 703, endPoint x: 1049, endPoint y: 694, distance: 283.1
click at [1050, 694] on body "MA Dell User [PERSON_NAME] [PERSON_NAME][EMAIL_ADDRESS][PERSON_NAME][DOMAIN_NAM…" at bounding box center [784, 381] width 1568 height 762
drag, startPoint x: 1029, startPoint y: 704, endPoint x: 952, endPoint y: 694, distance: 77.6
click at [952, 694] on body "MA Dell User [PERSON_NAME] [PERSON_NAME][EMAIL_ADDRESS][PERSON_NAME][DOMAIN_NAM…" at bounding box center [784, 381] width 1568 height 762
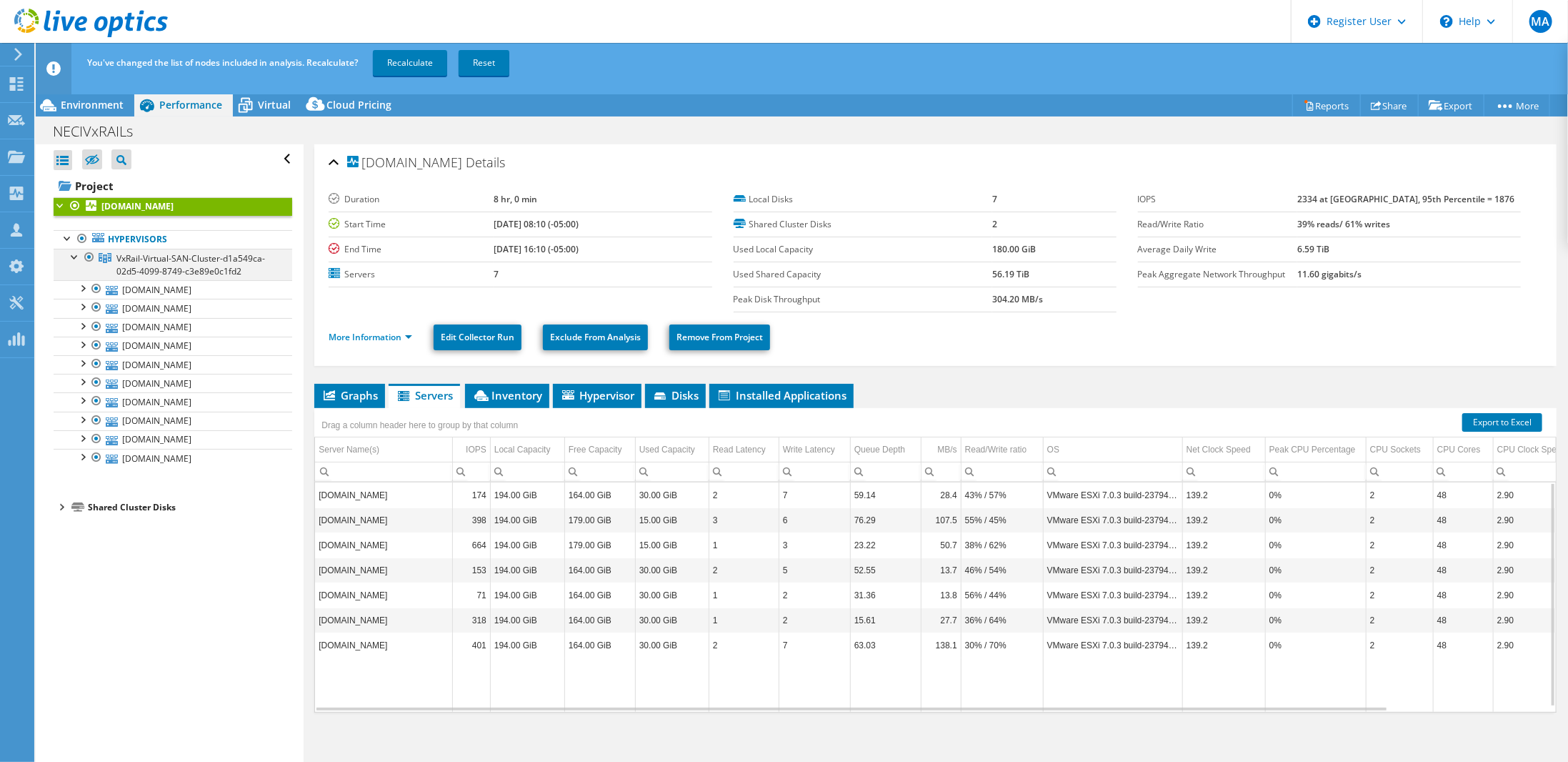
click at [73, 255] on div at bounding box center [75, 256] width 14 height 14
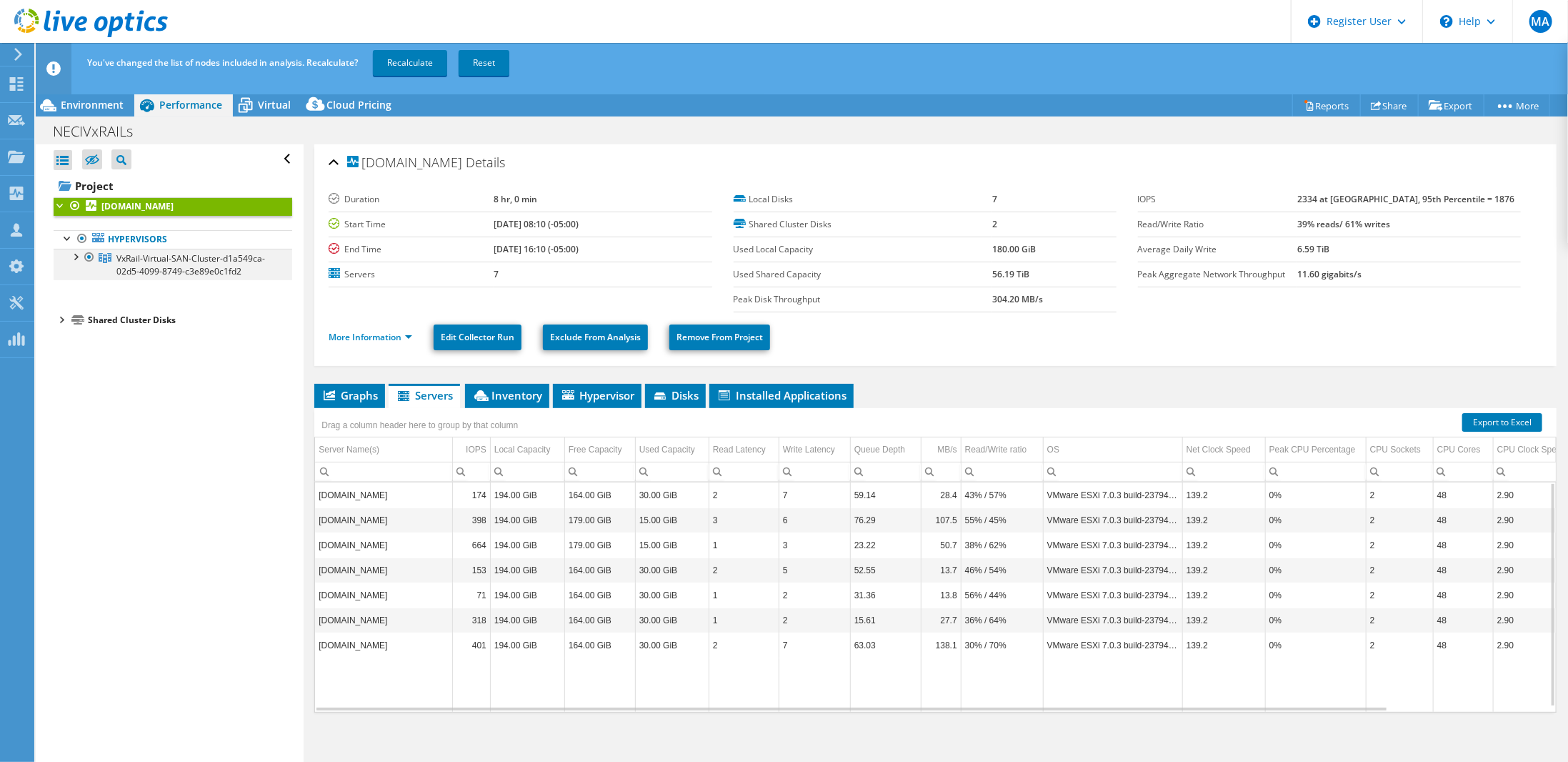
click at [70, 256] on div at bounding box center [75, 256] width 14 height 14
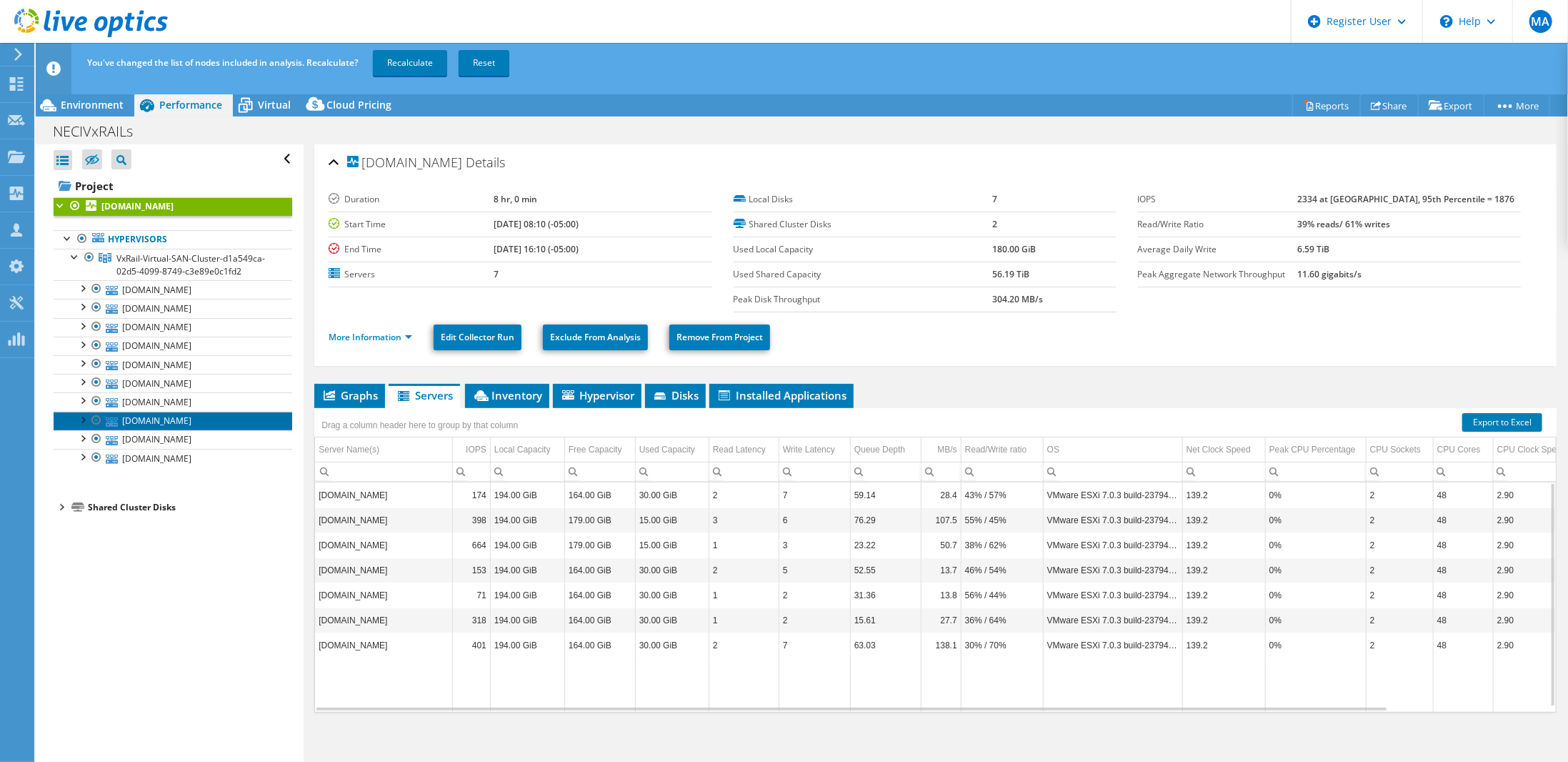
click at [207, 419] on link "neciesx10.mh.methodisthealth.org" at bounding box center [172, 421] width 238 height 19
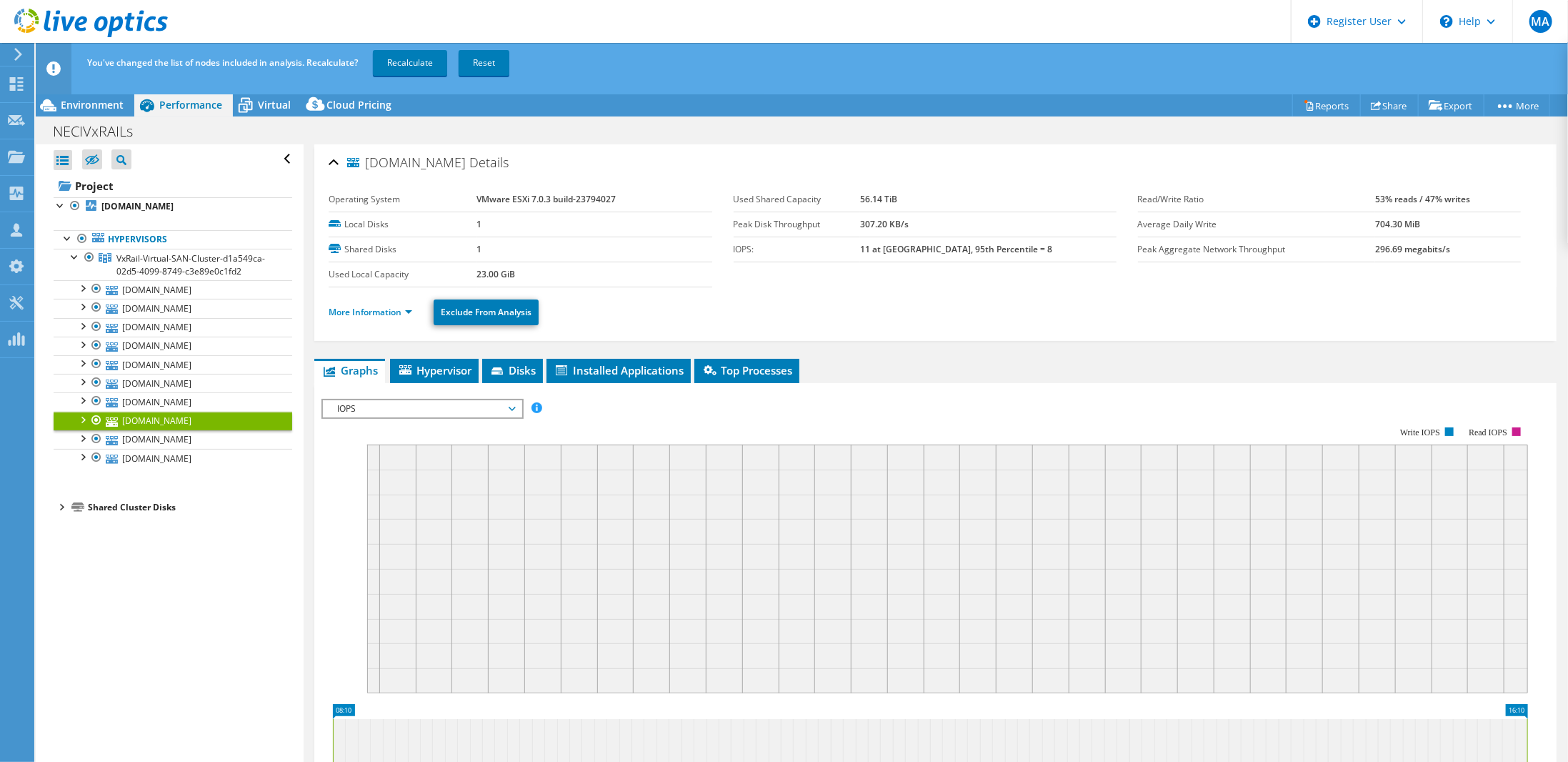
click at [84, 415] on div at bounding box center [82, 418] width 14 height 14
click at [81, 394] on div at bounding box center [82, 400] width 14 height 14
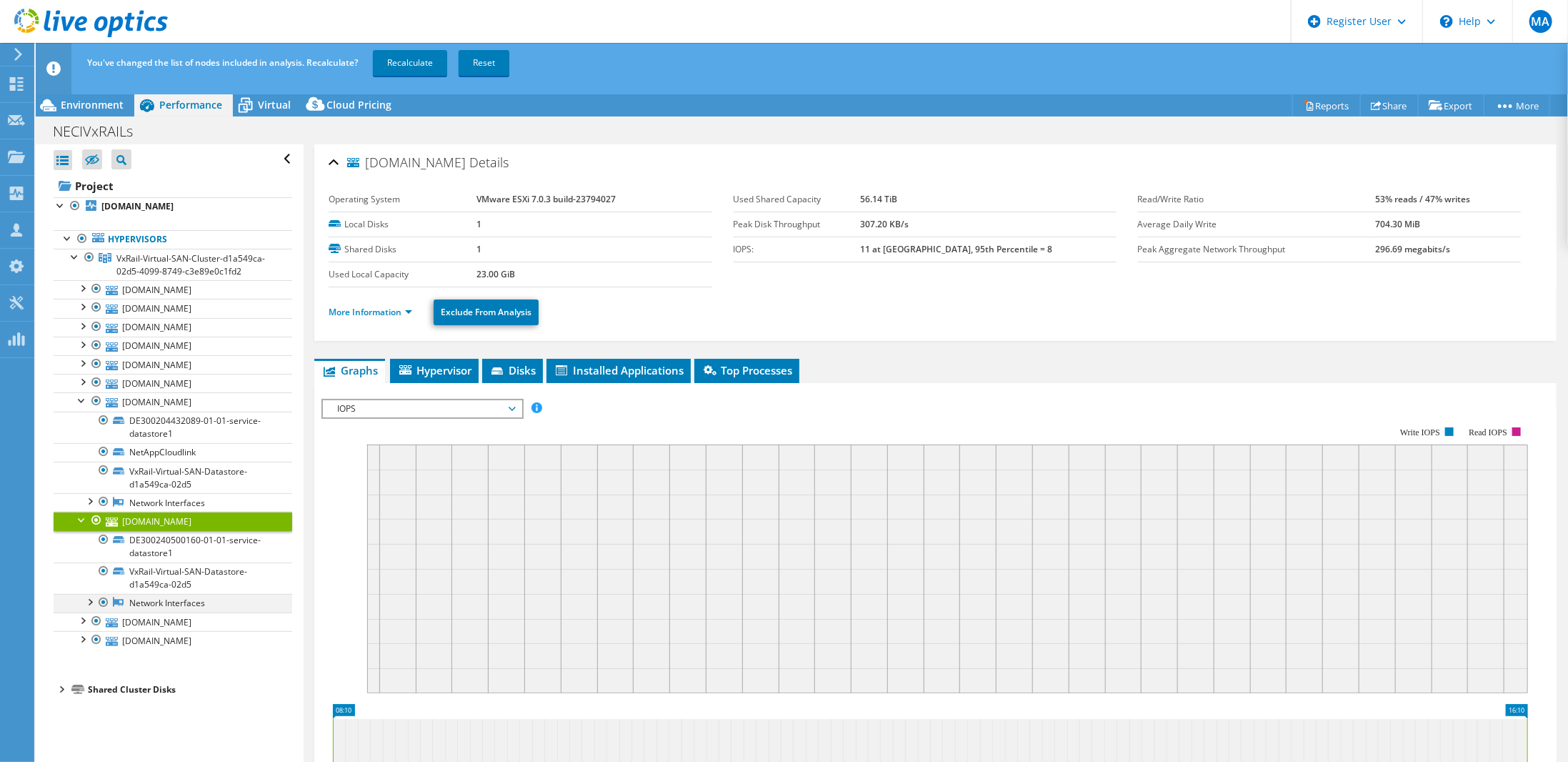
click at [89, 596] on div at bounding box center [89, 601] width 14 height 14
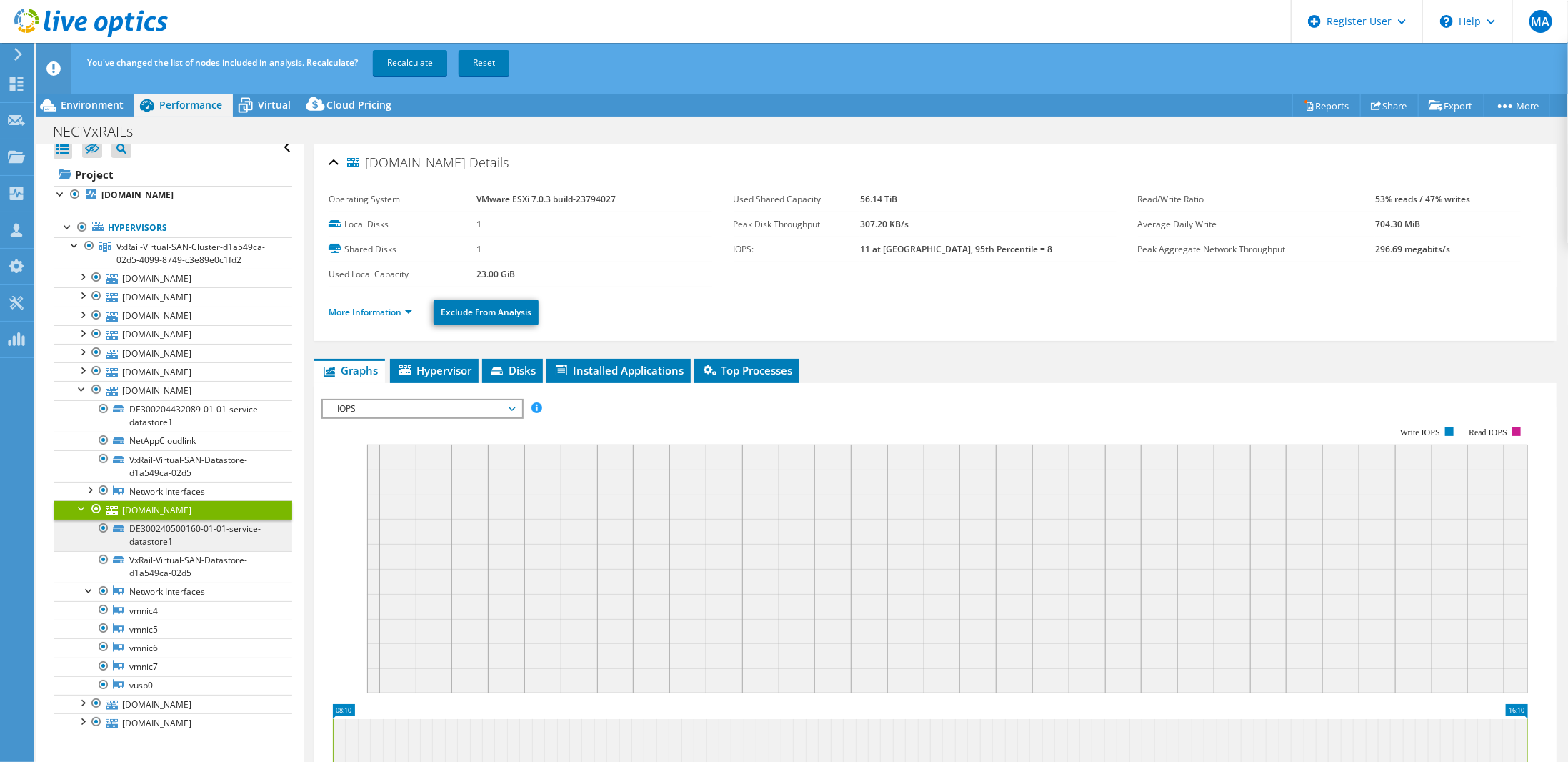
scroll to position [17, 0]
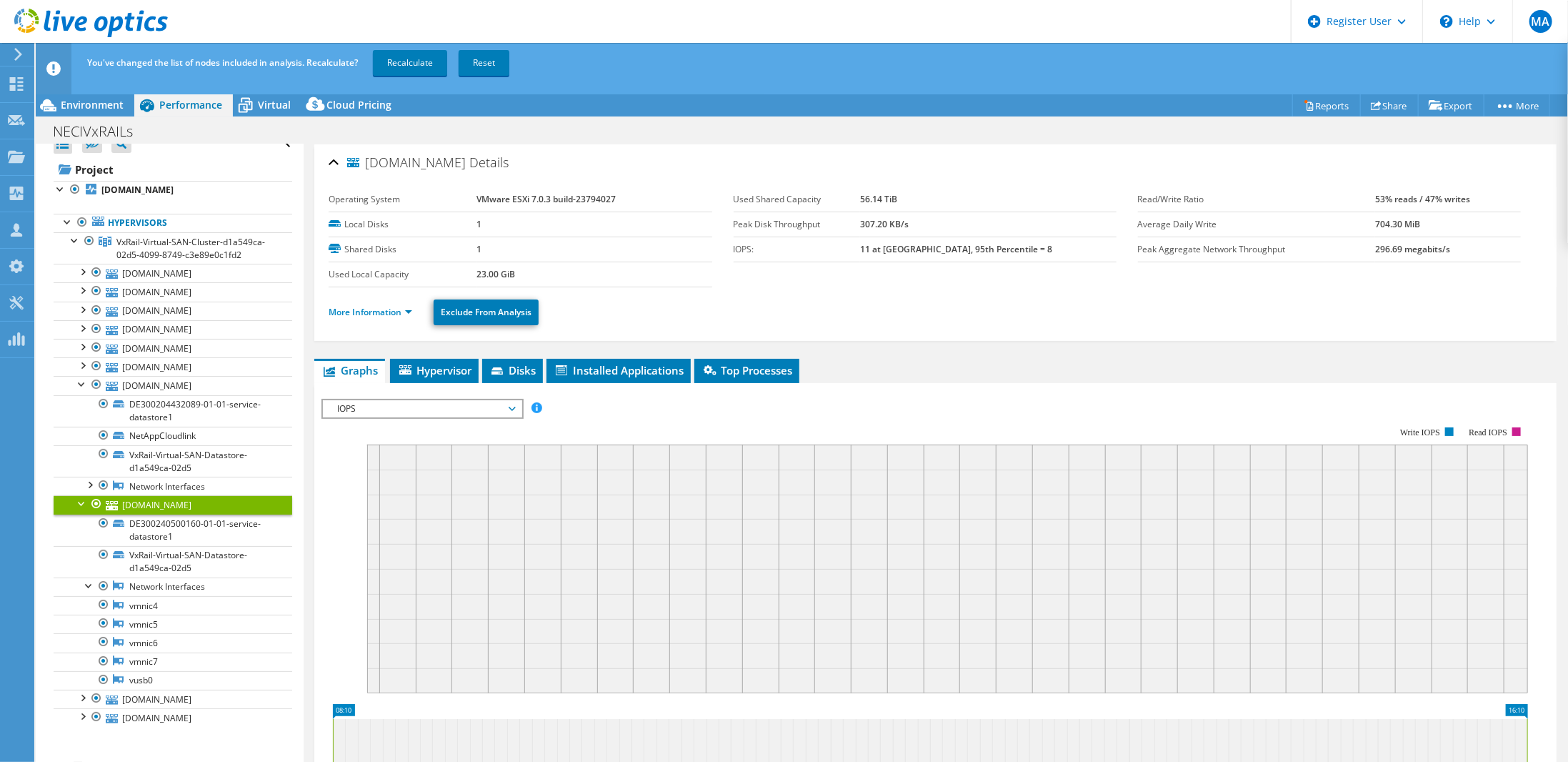
click at [79, 498] on div at bounding box center [82, 503] width 14 height 14
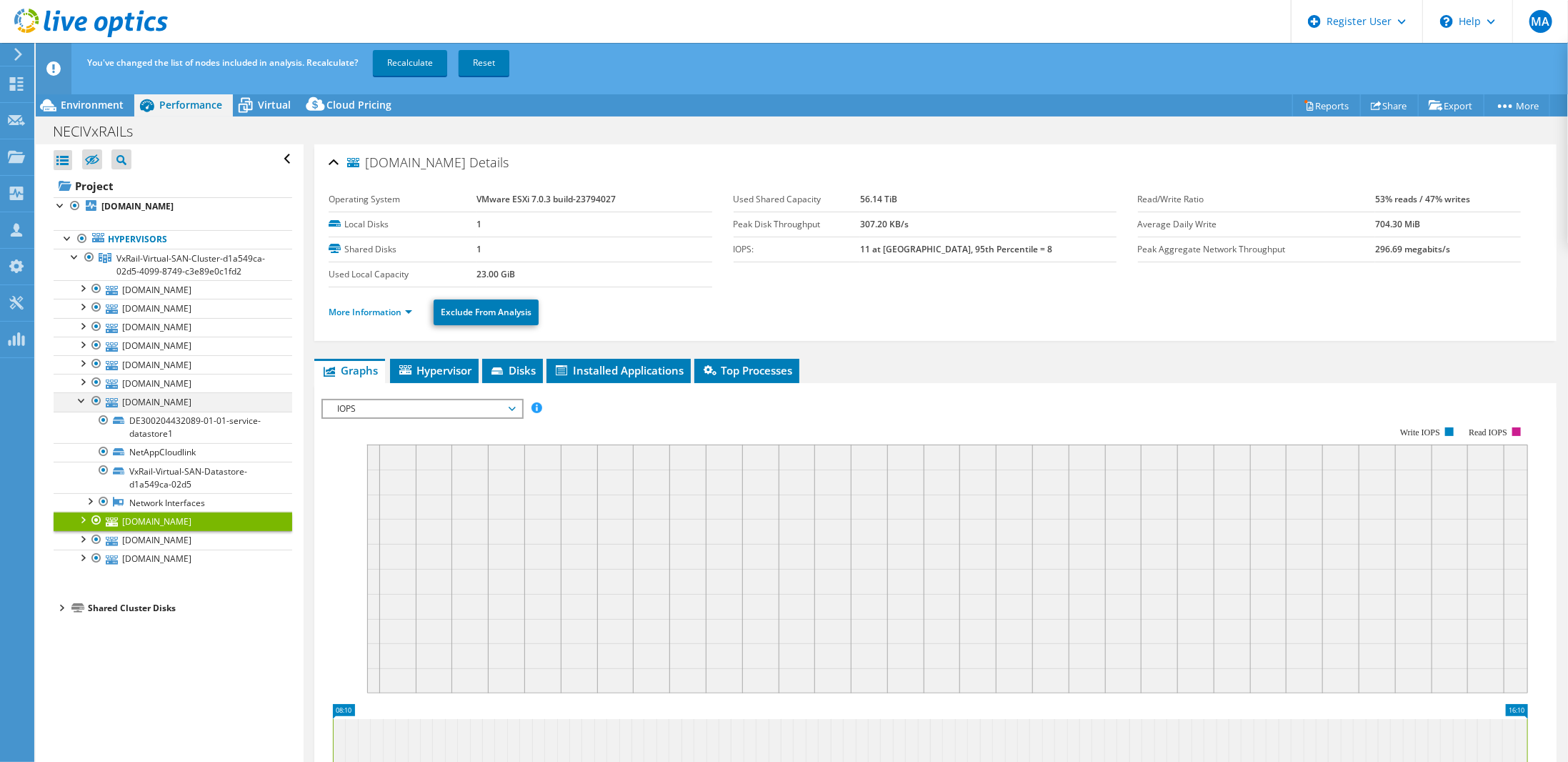
click at [81, 395] on div at bounding box center [82, 400] width 14 height 14
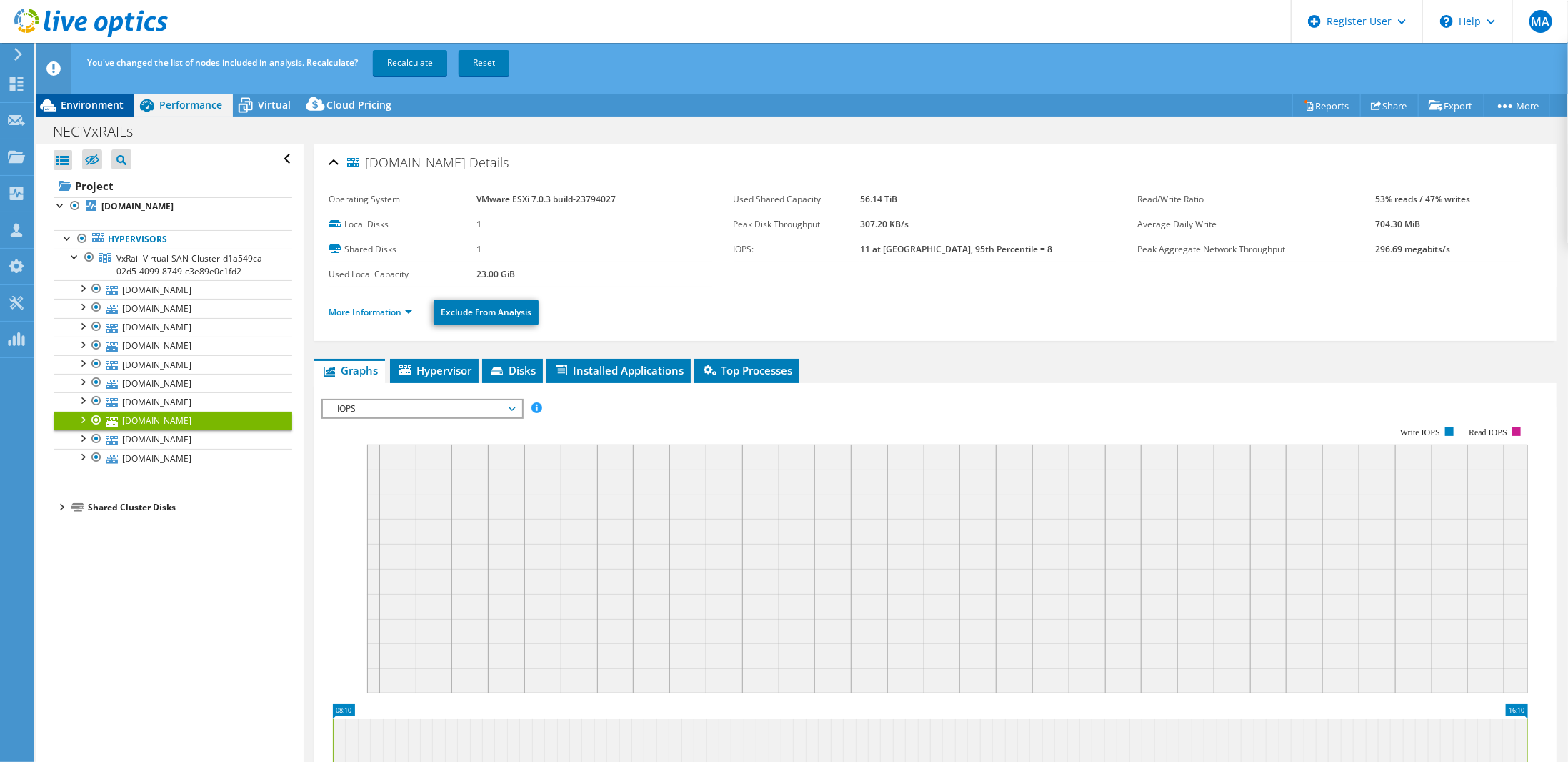
click at [100, 107] on span "Environment" at bounding box center [91, 104] width 63 height 14
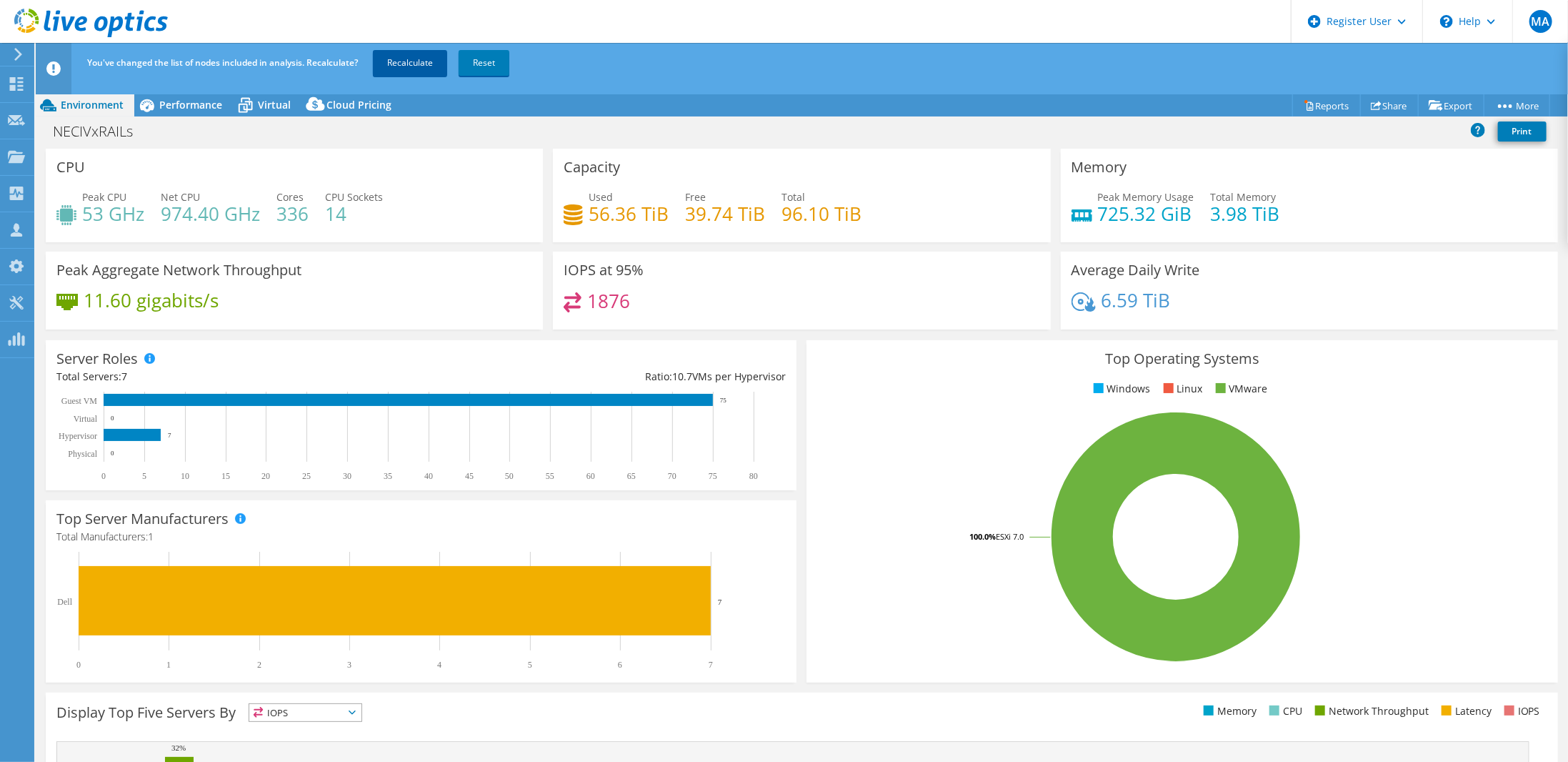
drag, startPoint x: 390, startPoint y: 58, endPoint x: 395, endPoint y: 71, distance: 13.9
click at [390, 59] on link "Recalculate" at bounding box center [410, 63] width 74 height 26
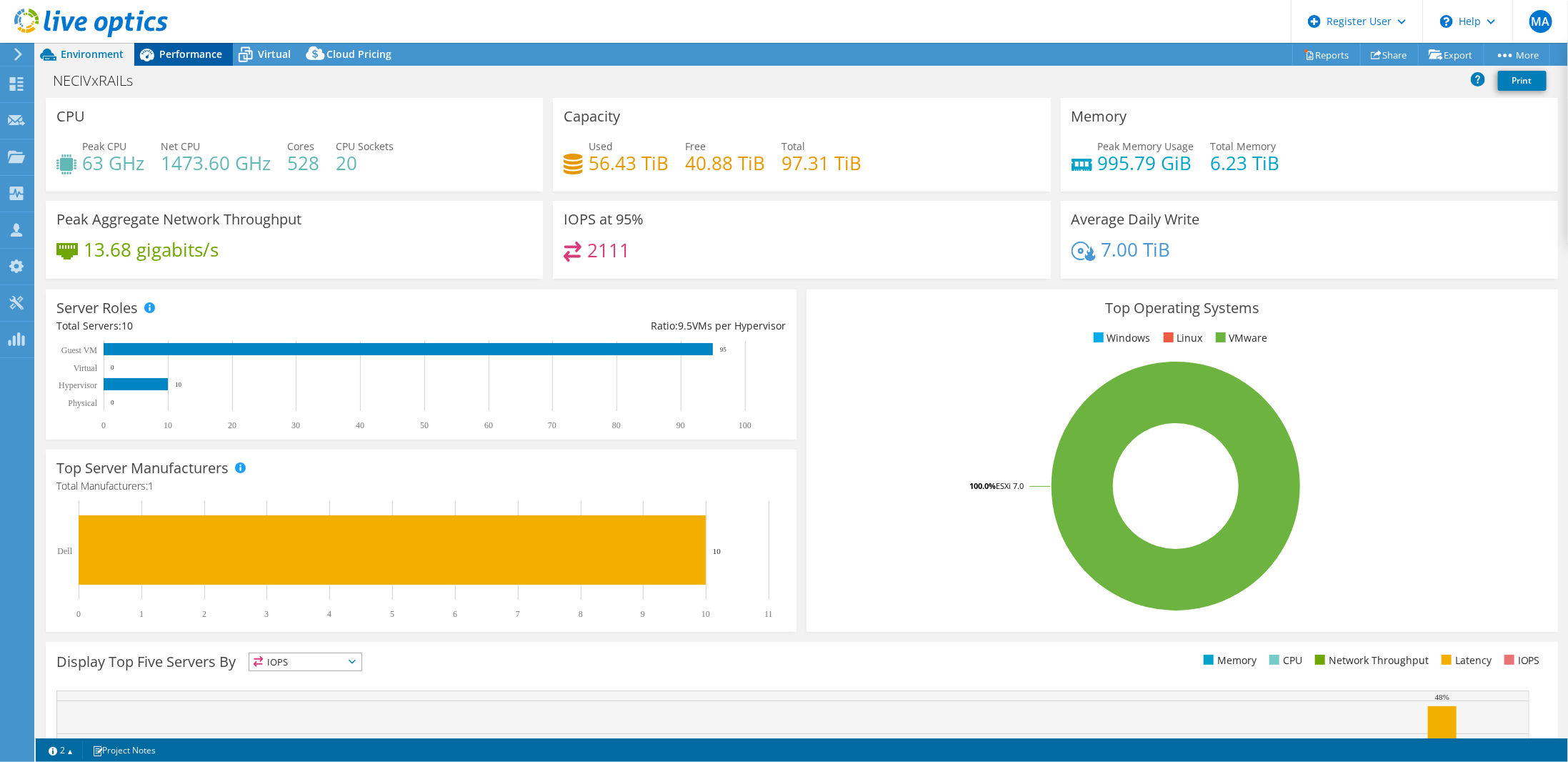
click at [180, 50] on span "Performance" at bounding box center [190, 53] width 63 height 14
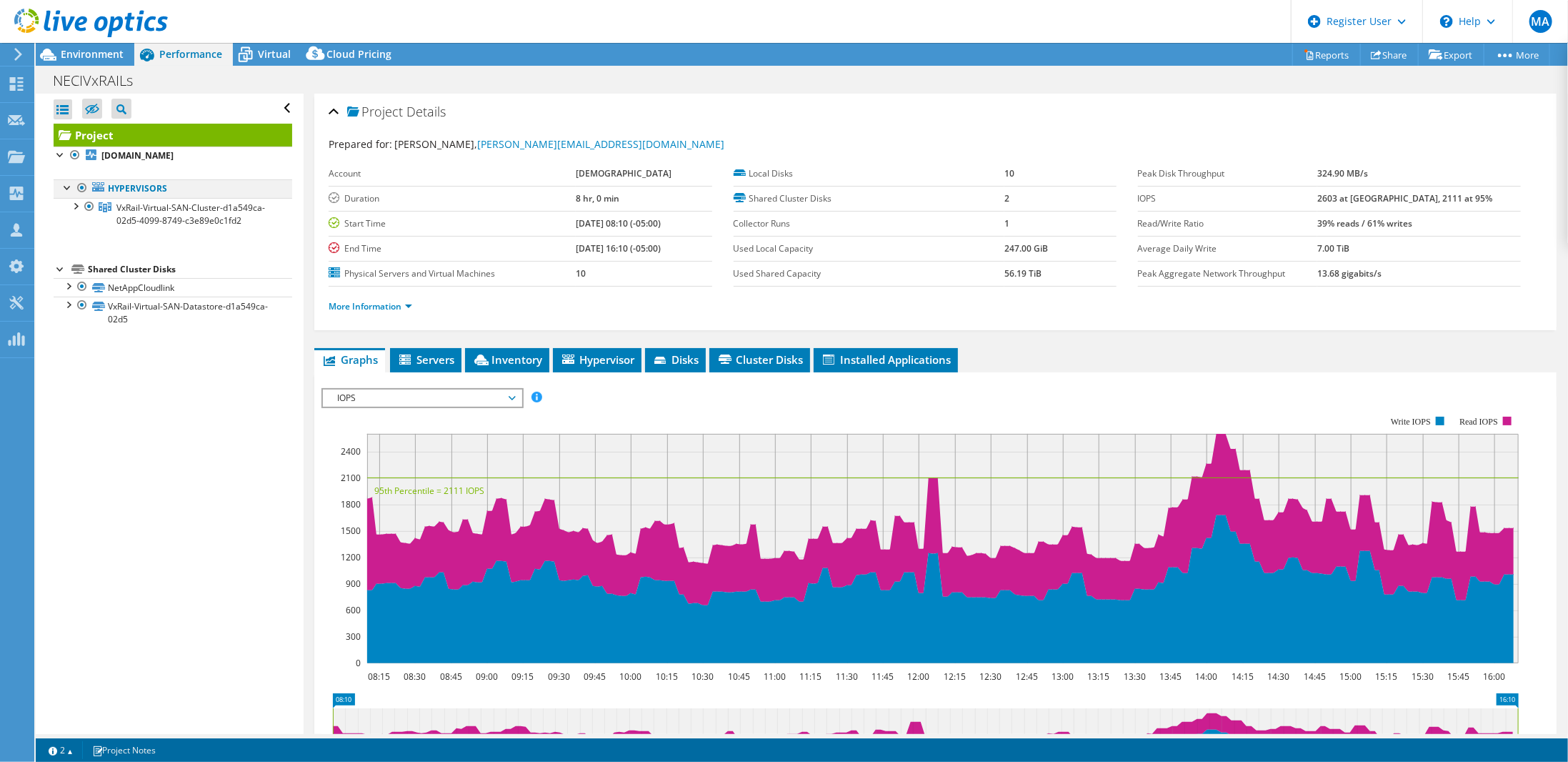
click at [67, 188] on div at bounding box center [68, 187] width 14 height 14
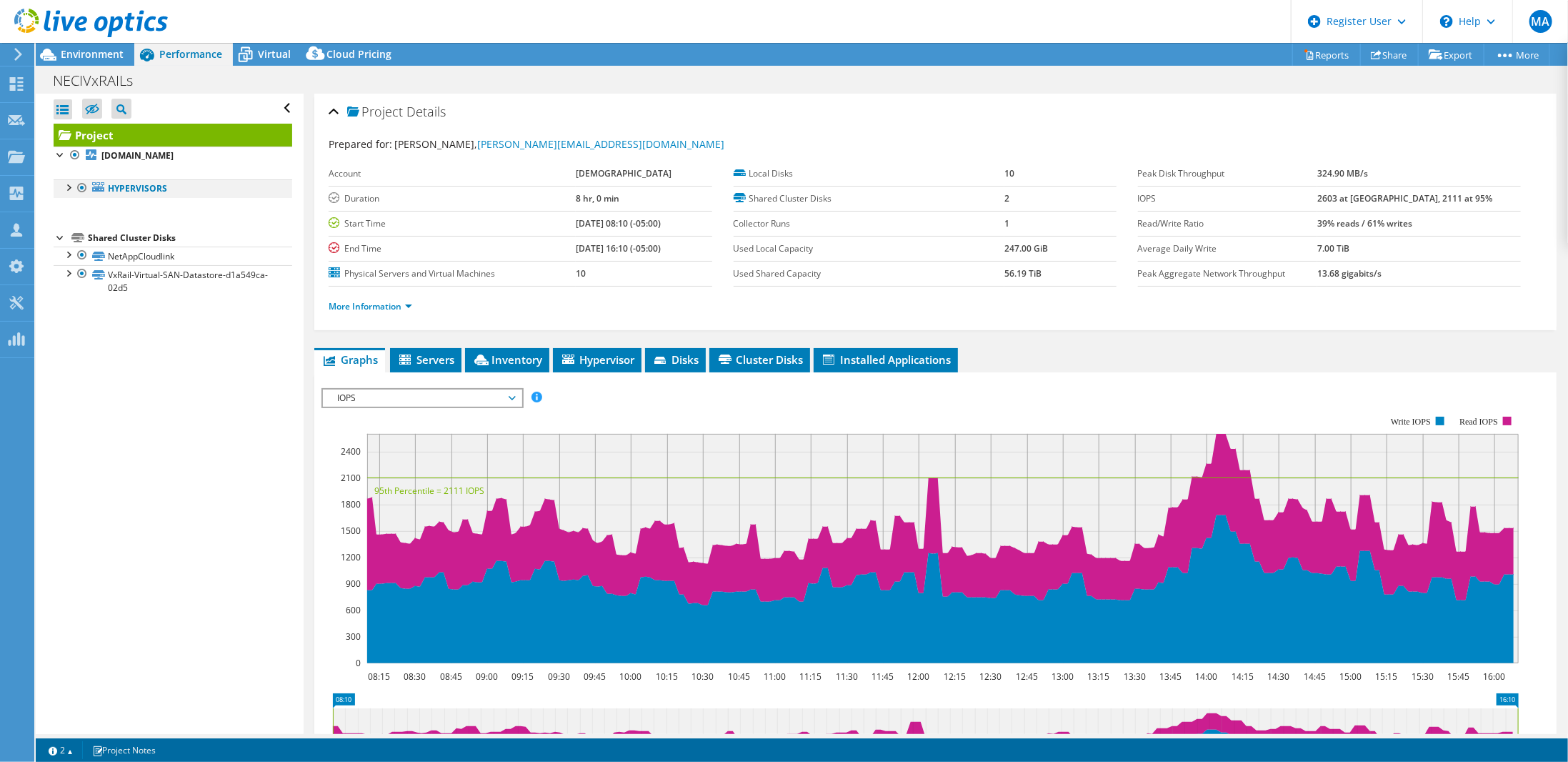
click at [69, 189] on div at bounding box center [68, 187] width 14 height 14
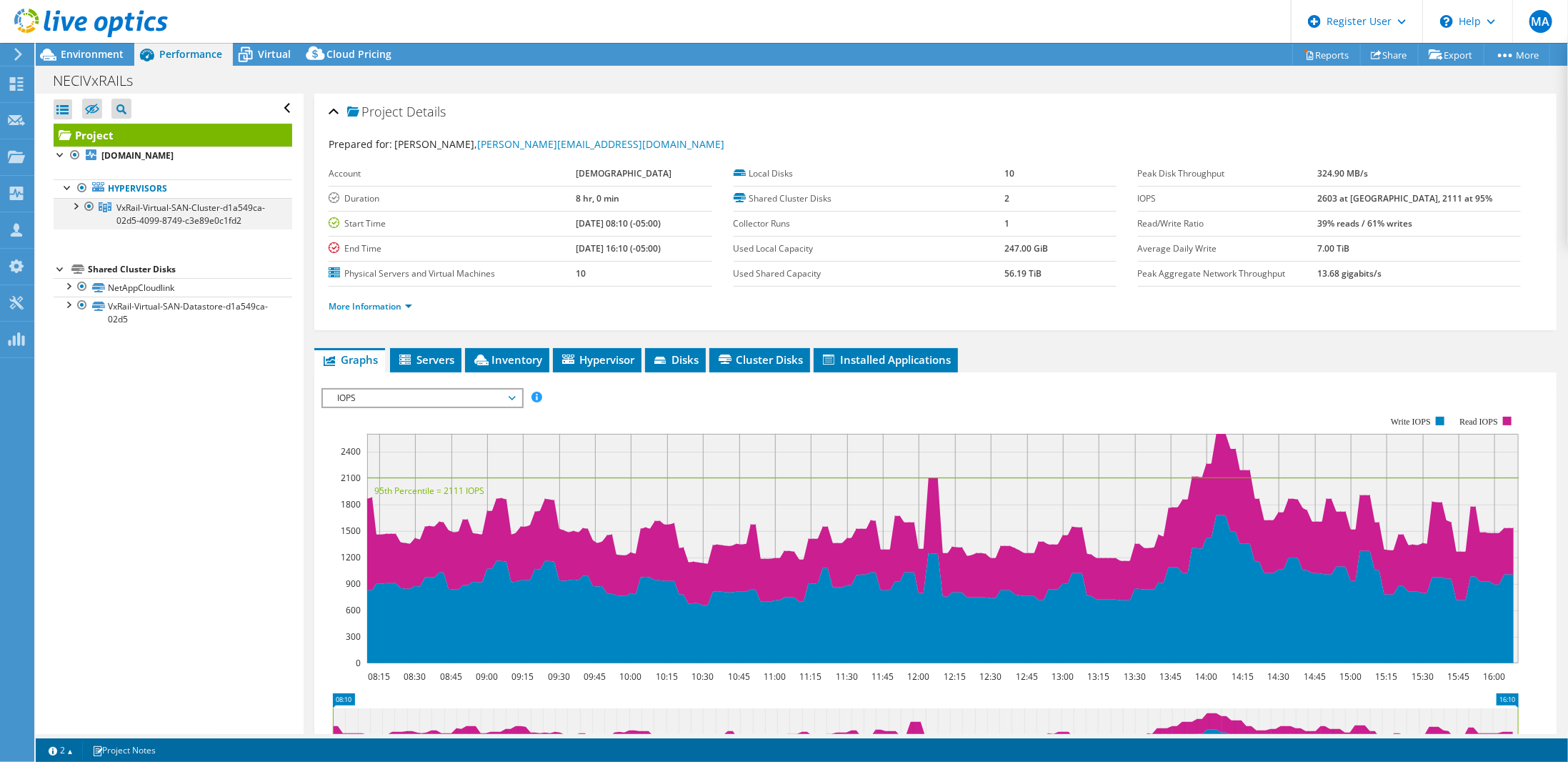
click at [76, 206] on div at bounding box center [75, 205] width 14 height 14
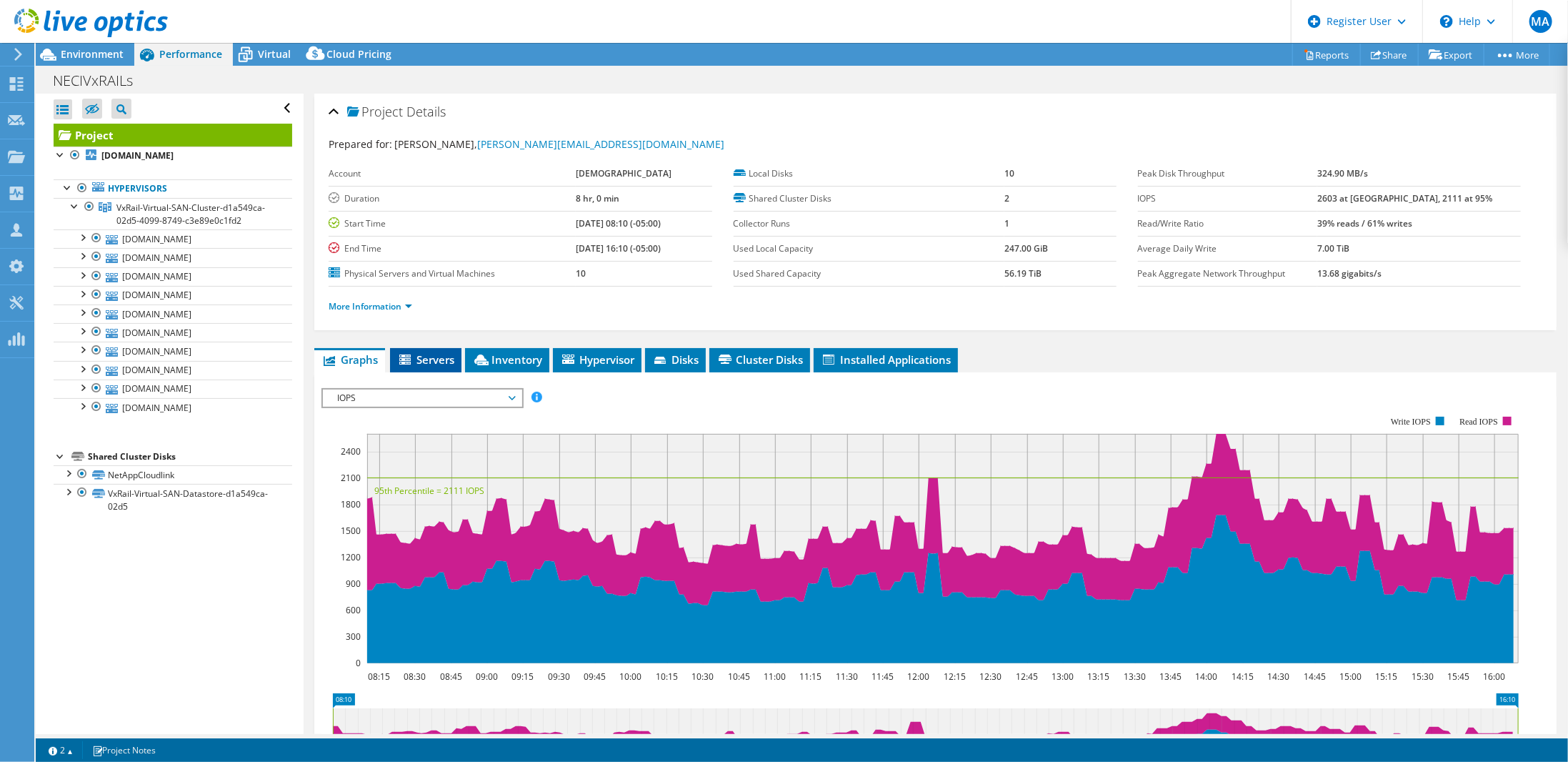
click at [428, 352] on span "Servers" at bounding box center [425, 359] width 57 height 14
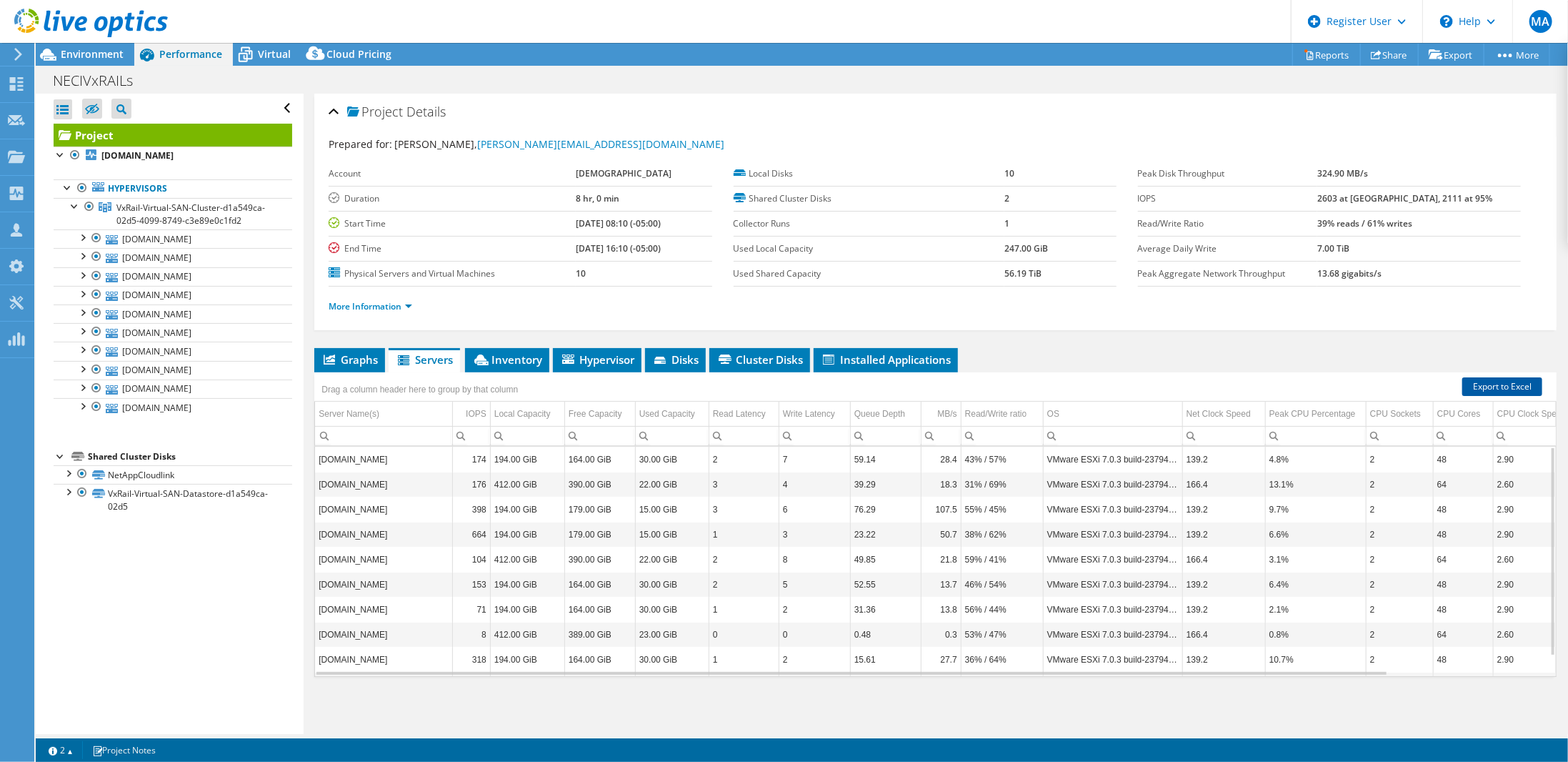
click at [1474, 382] on link "Export to Excel" at bounding box center [1502, 387] width 80 height 19
click at [81, 57] on span "Environment" at bounding box center [91, 53] width 63 height 14
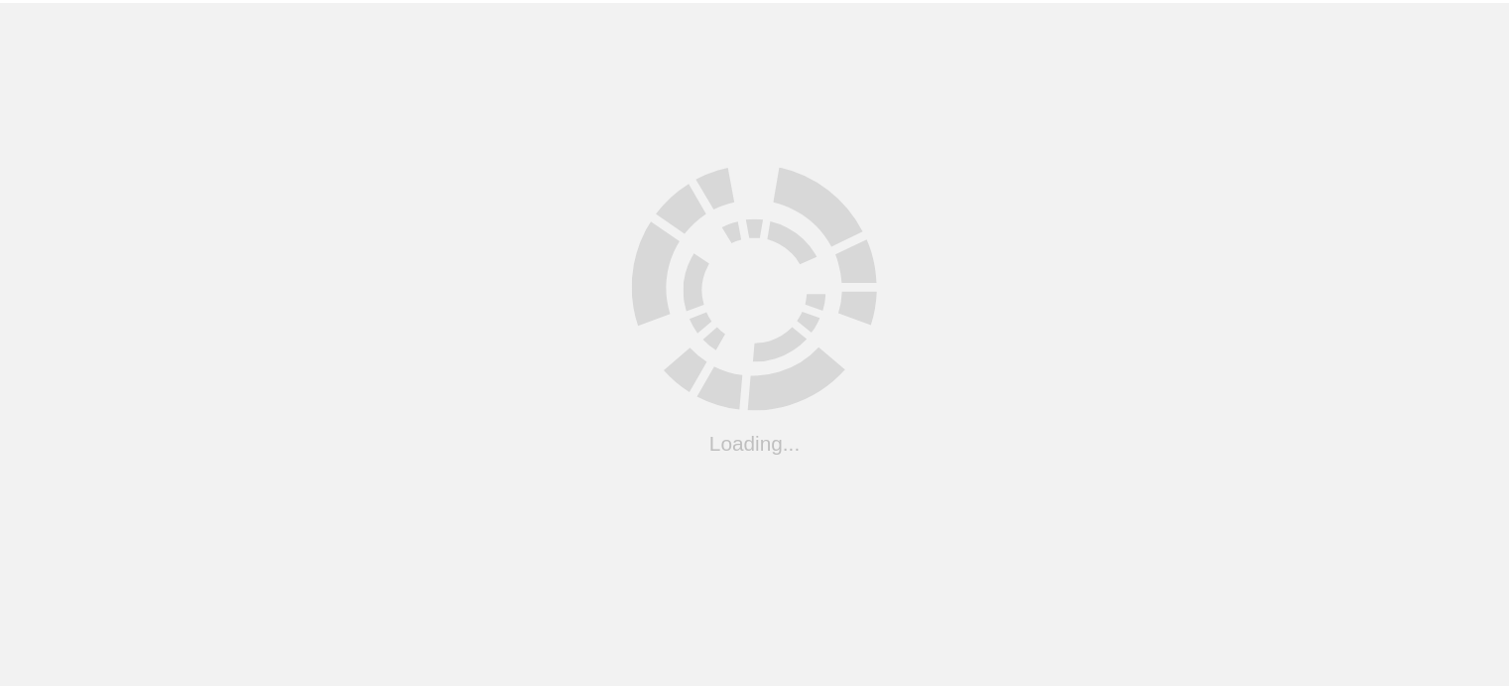
scroll to position [222, 0]
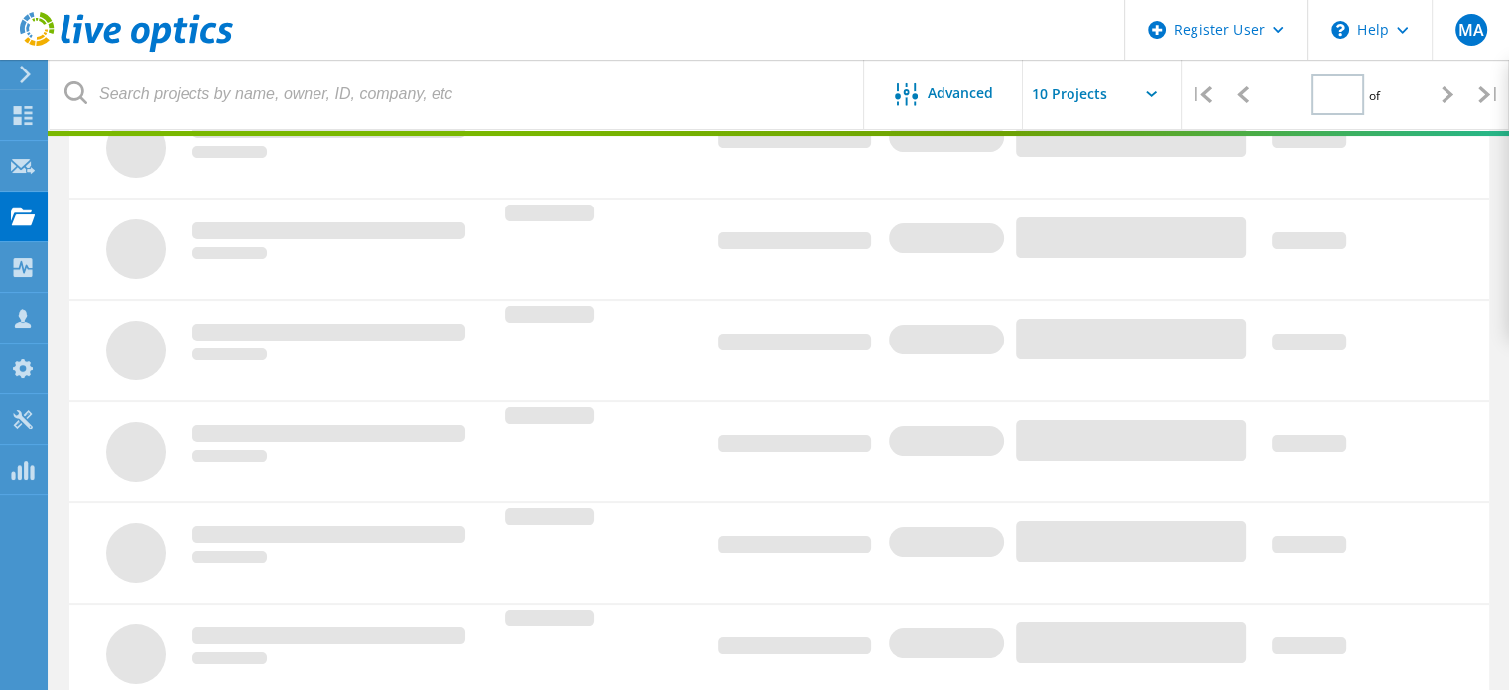
type input "1"
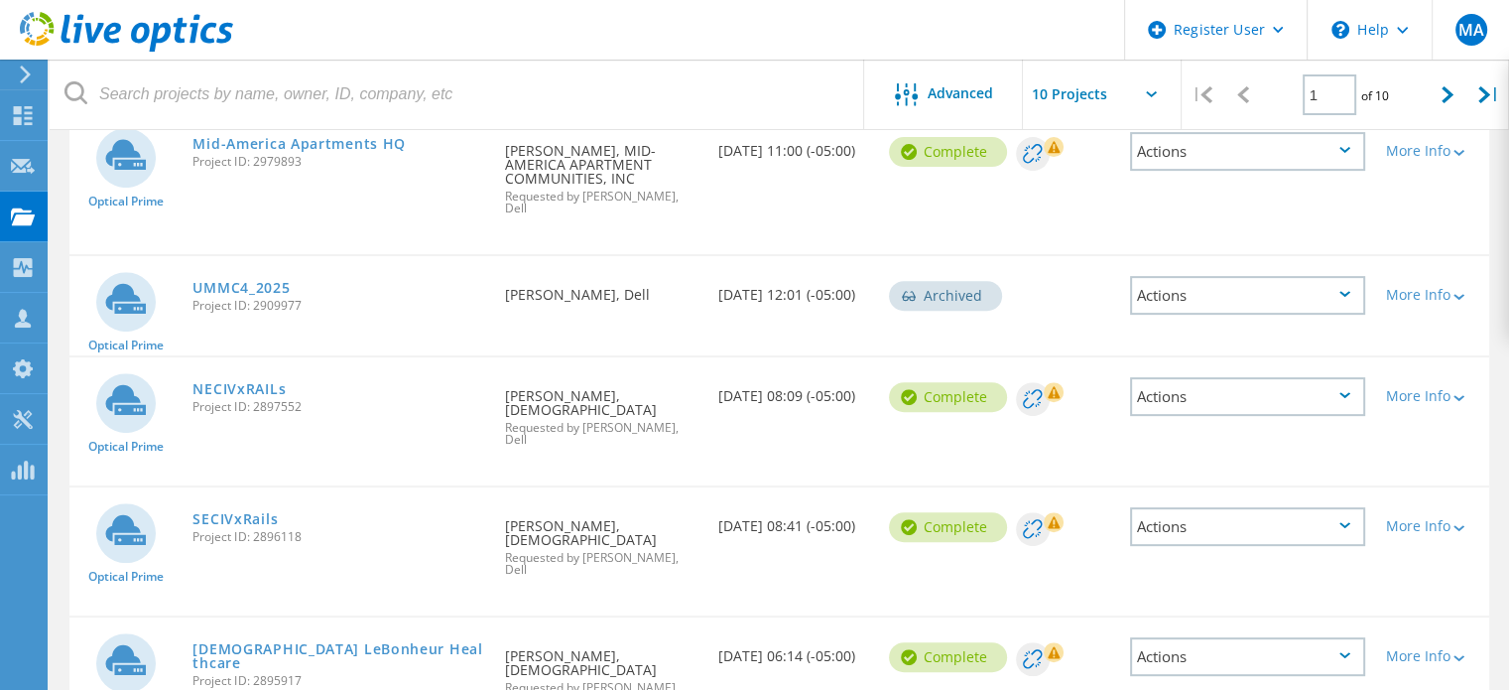
scroll to position [818, 0]
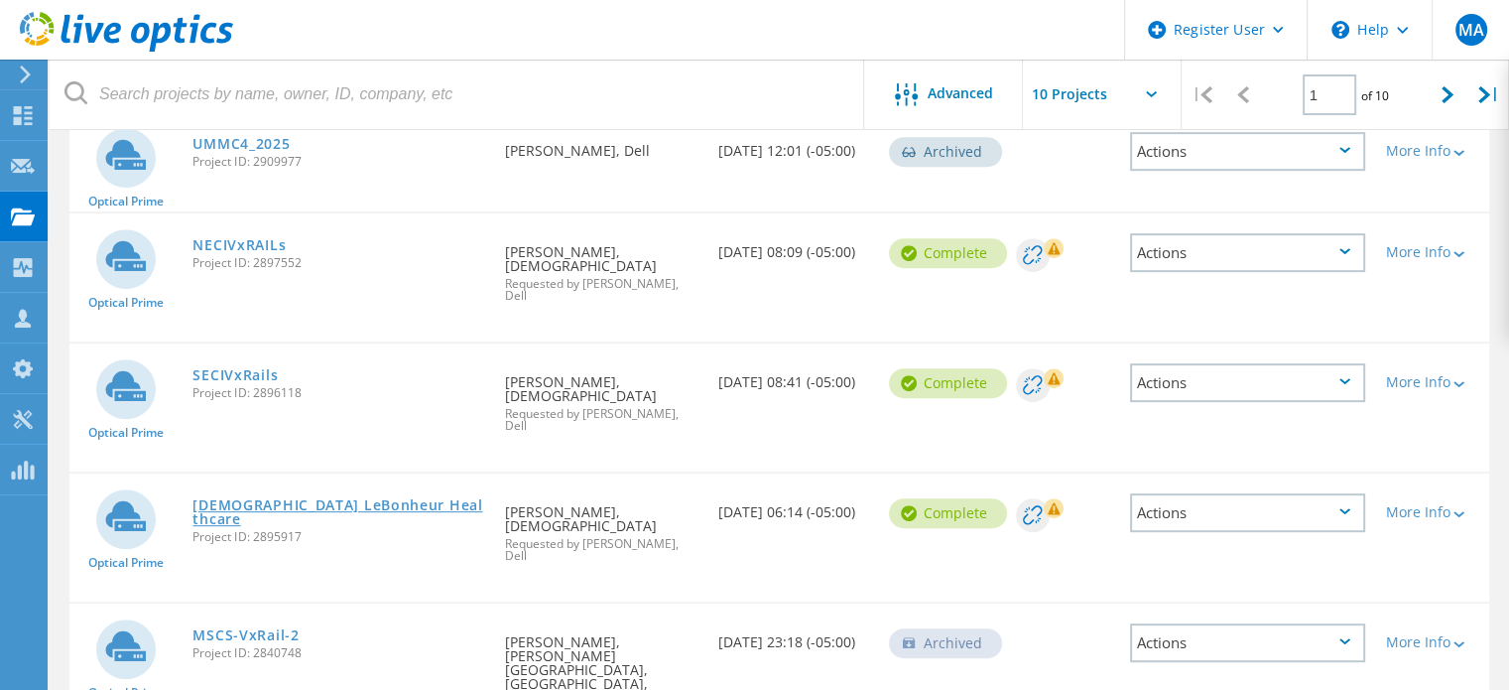
click at [239, 498] on link "[DEMOGRAPHIC_DATA] LeBonheur Healthcare" at bounding box center [338, 512] width 293 height 28
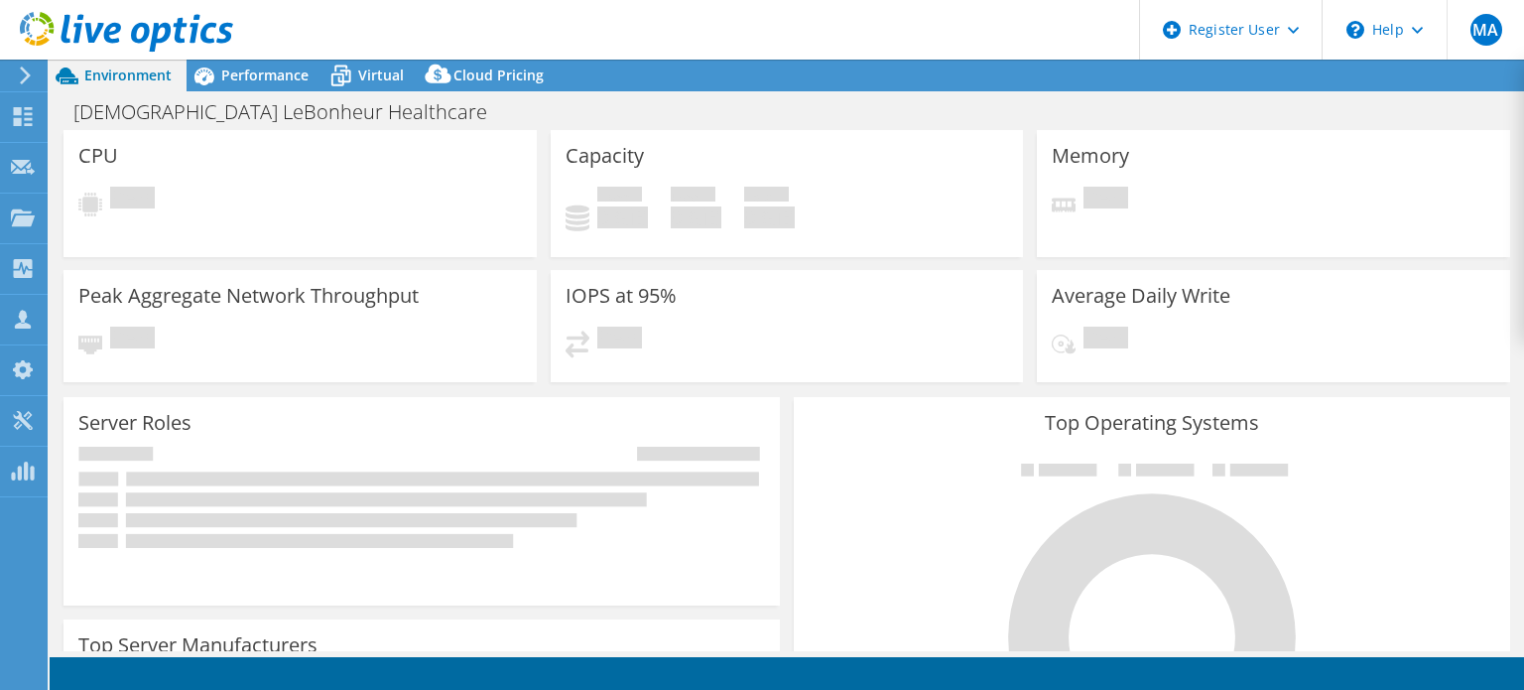
select select "USD"
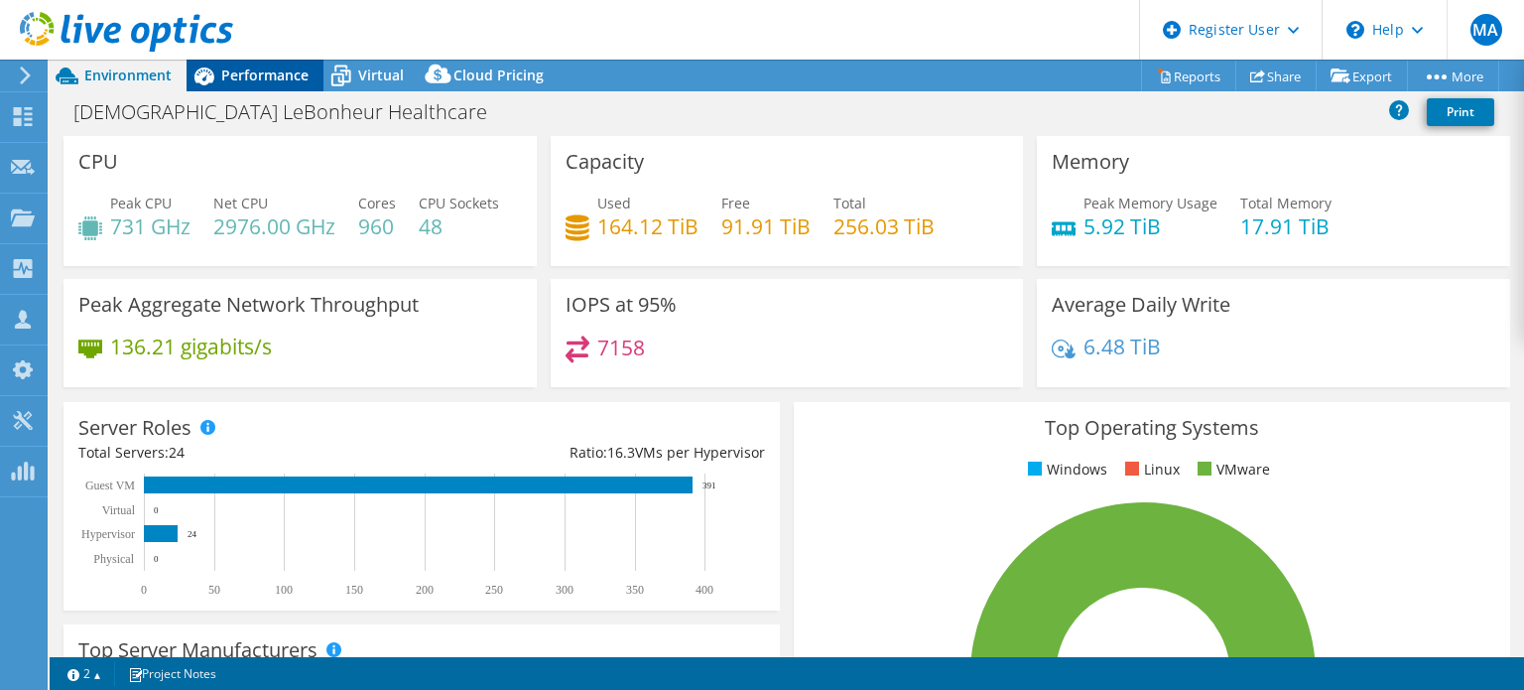
click at [246, 77] on span "Performance" at bounding box center [264, 74] width 87 height 19
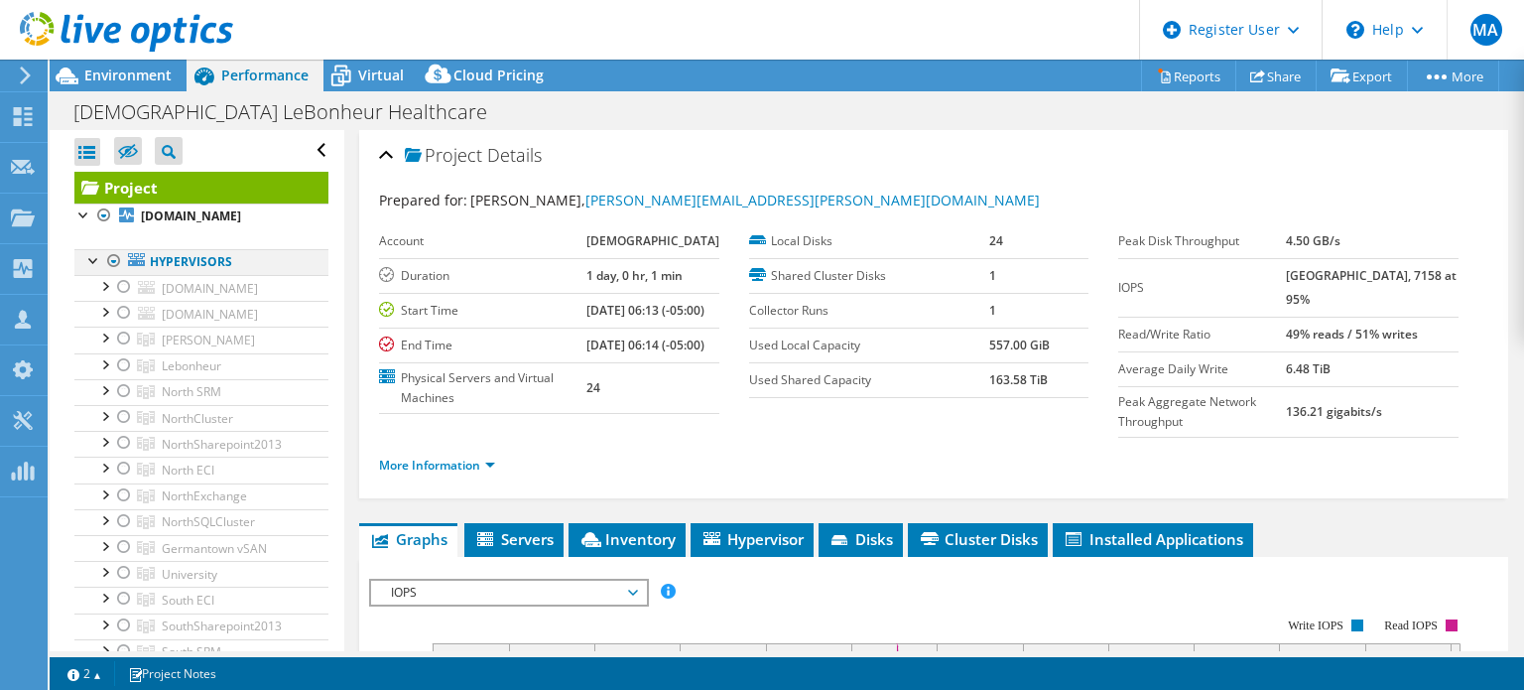
click at [108, 259] on div at bounding box center [114, 261] width 20 height 24
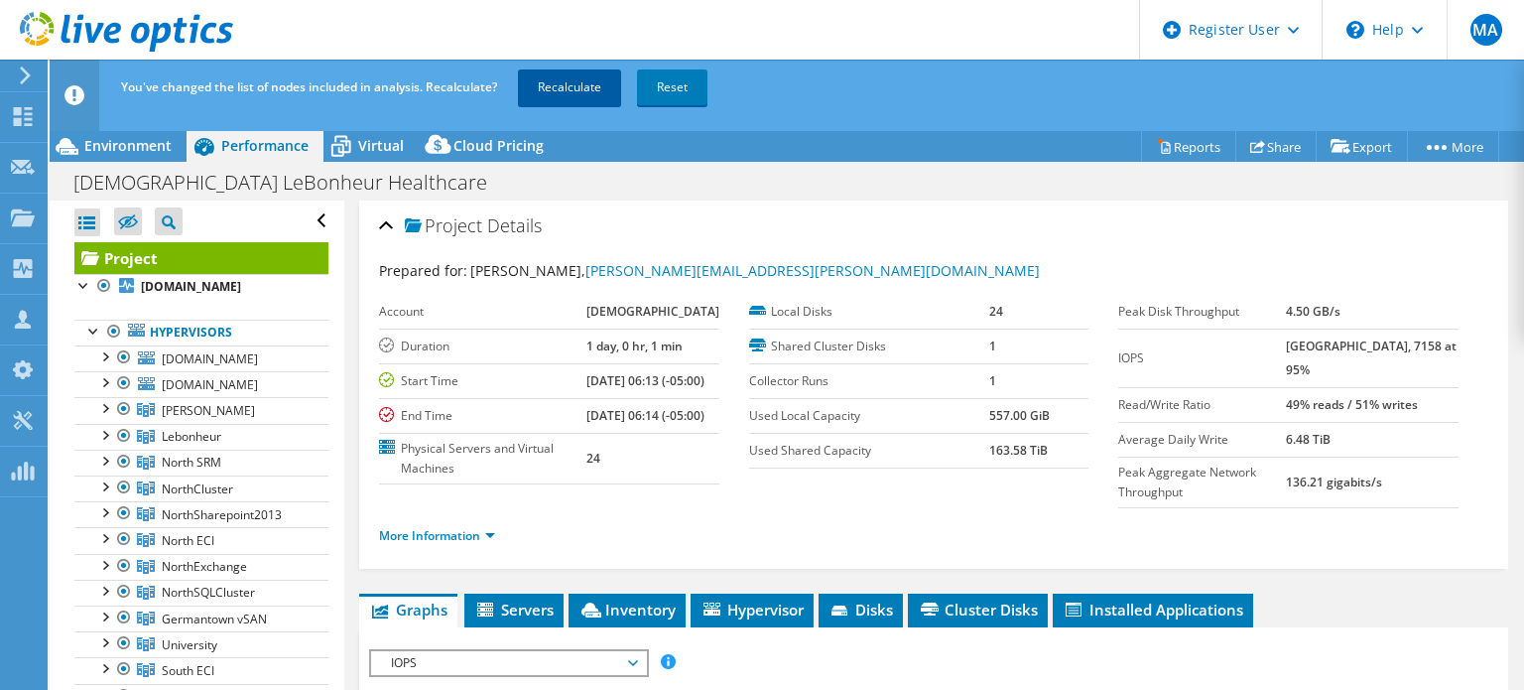
click at [567, 83] on link "Recalculate" at bounding box center [569, 87] width 103 height 36
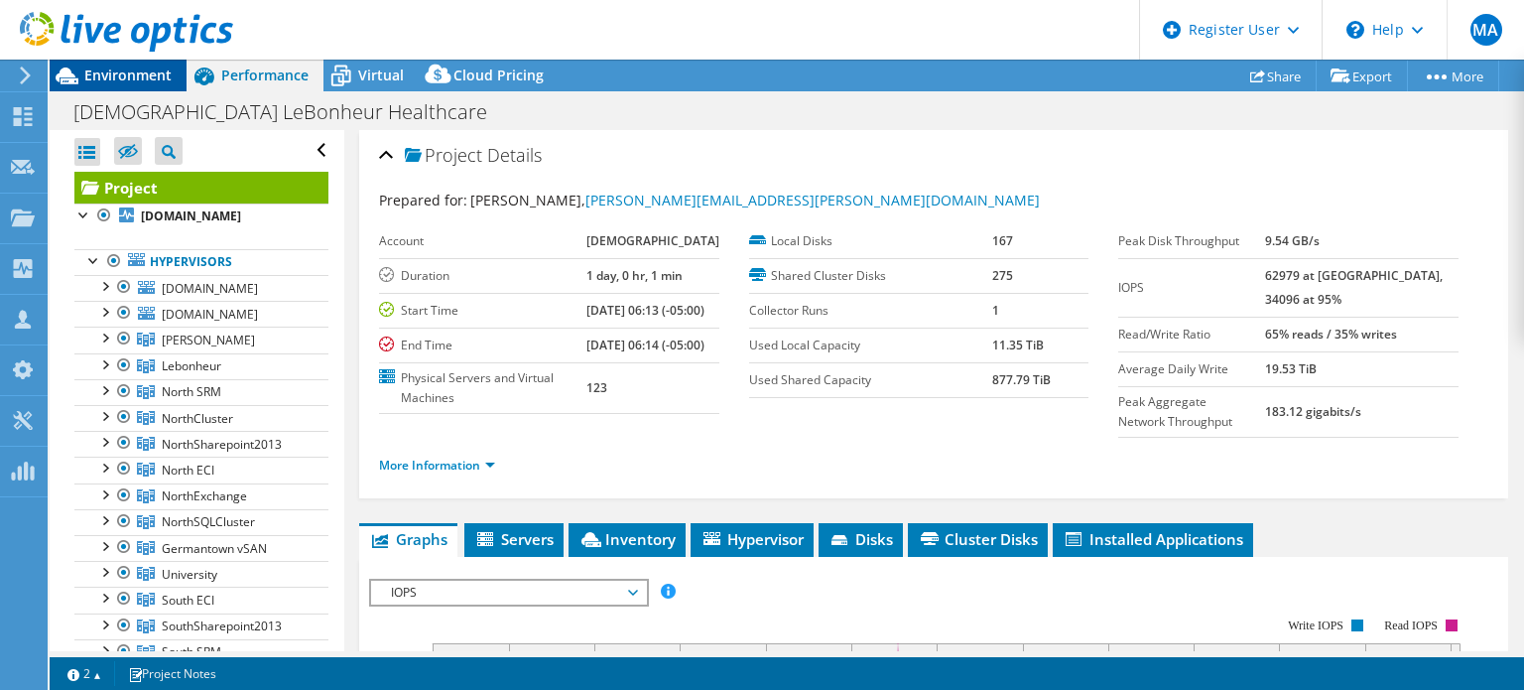
click at [108, 71] on span "Environment" at bounding box center [127, 74] width 87 height 19
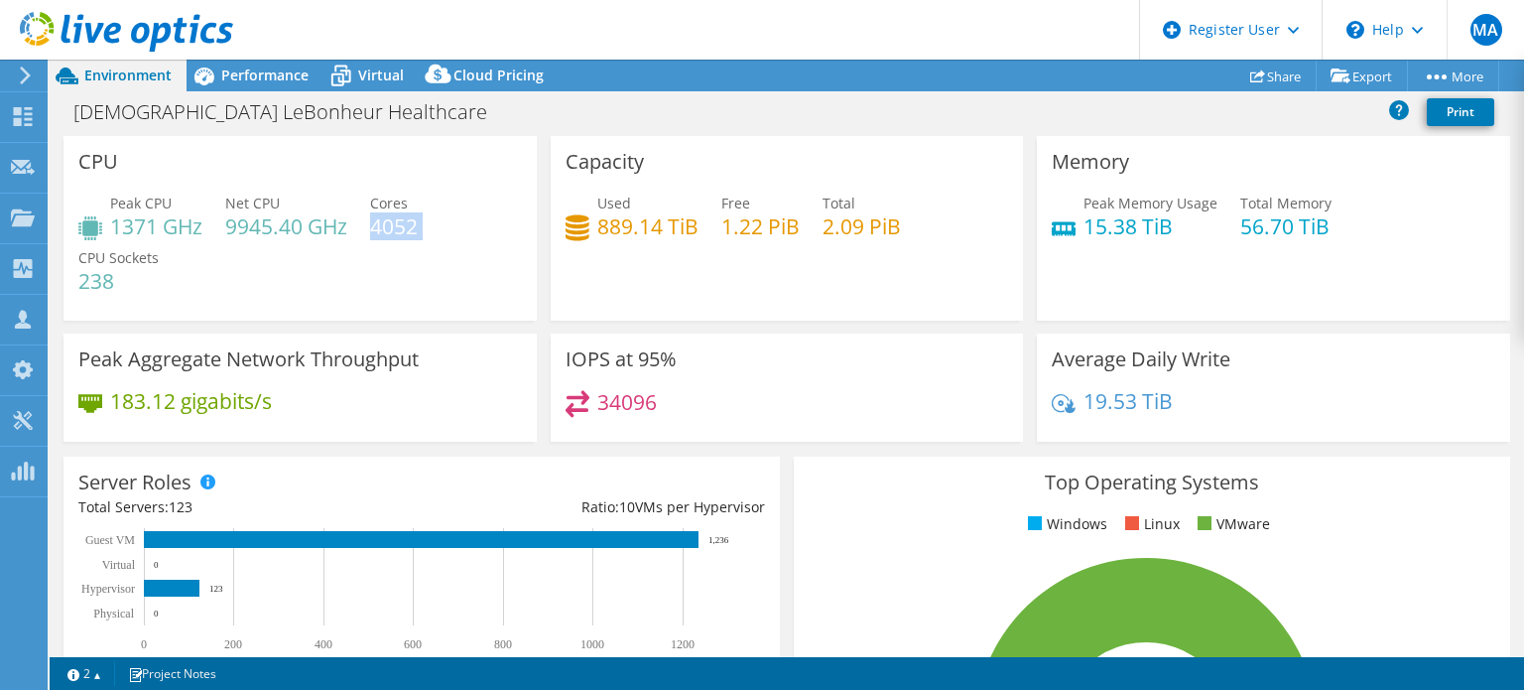
drag, startPoint x: 377, startPoint y: 226, endPoint x: 437, endPoint y: 226, distance: 59.5
click at [437, 226] on div "Peak CPU 1371 GHz Net CPU 9945.40 GHz Cores 4052 CPU Sockets 238" at bounding box center [299, 251] width 443 height 119
click at [275, 79] on span "Performance" at bounding box center [264, 74] width 87 height 19
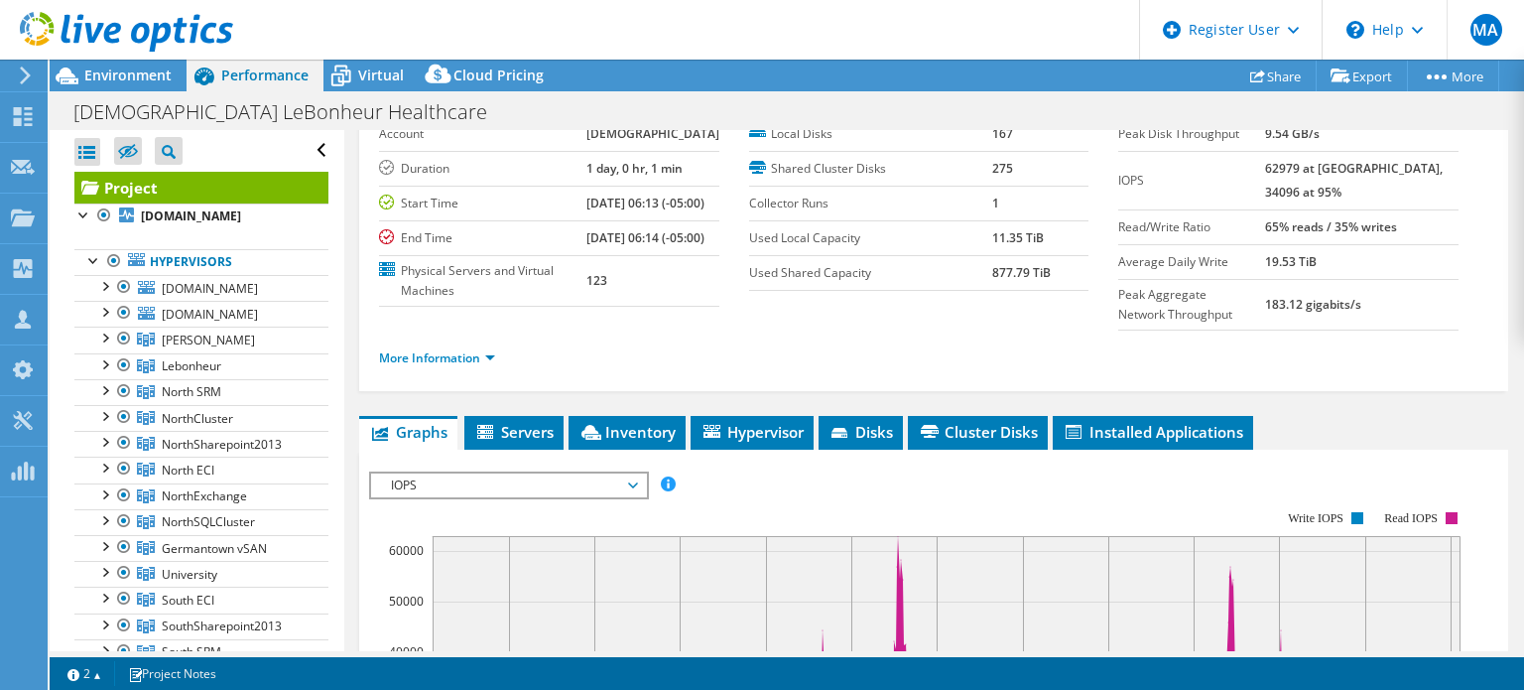
scroll to position [298, 0]
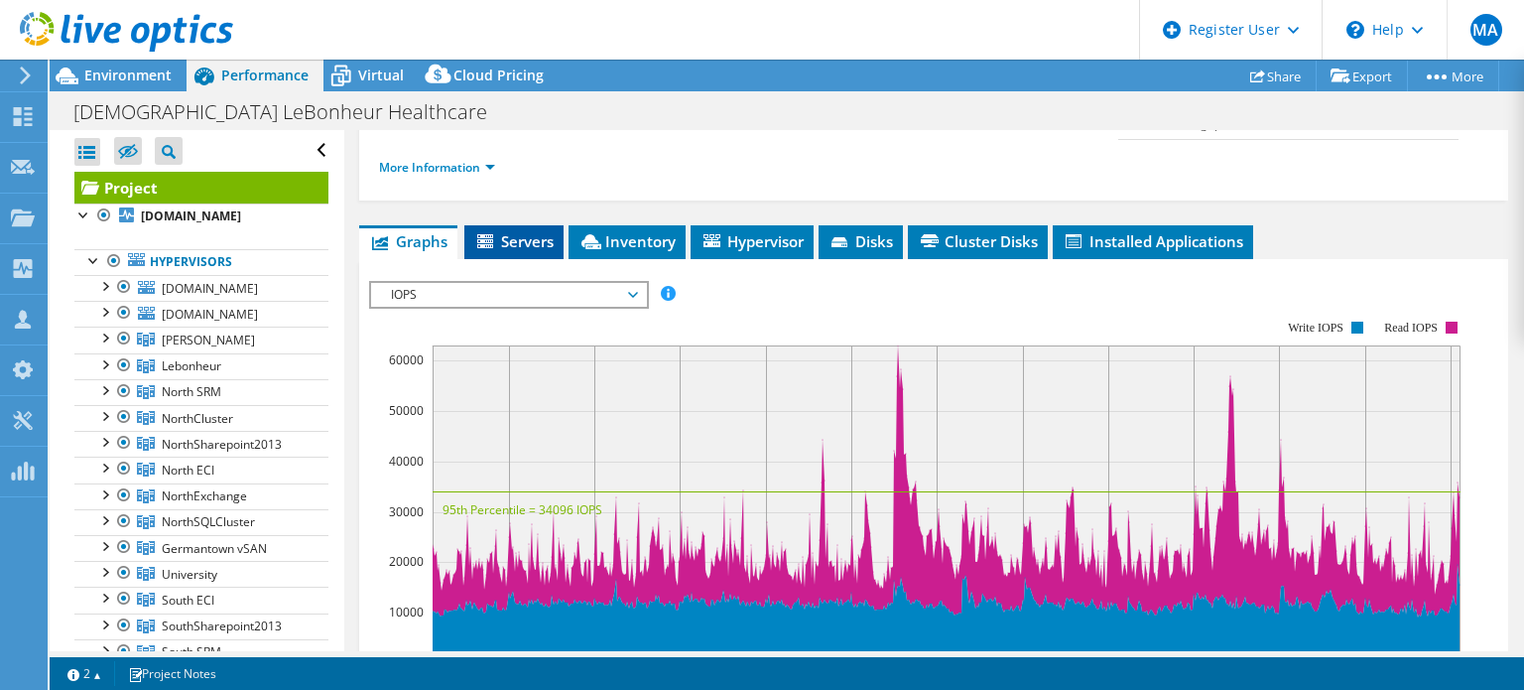
click at [513, 251] on span "Servers" at bounding box center [513, 241] width 79 height 20
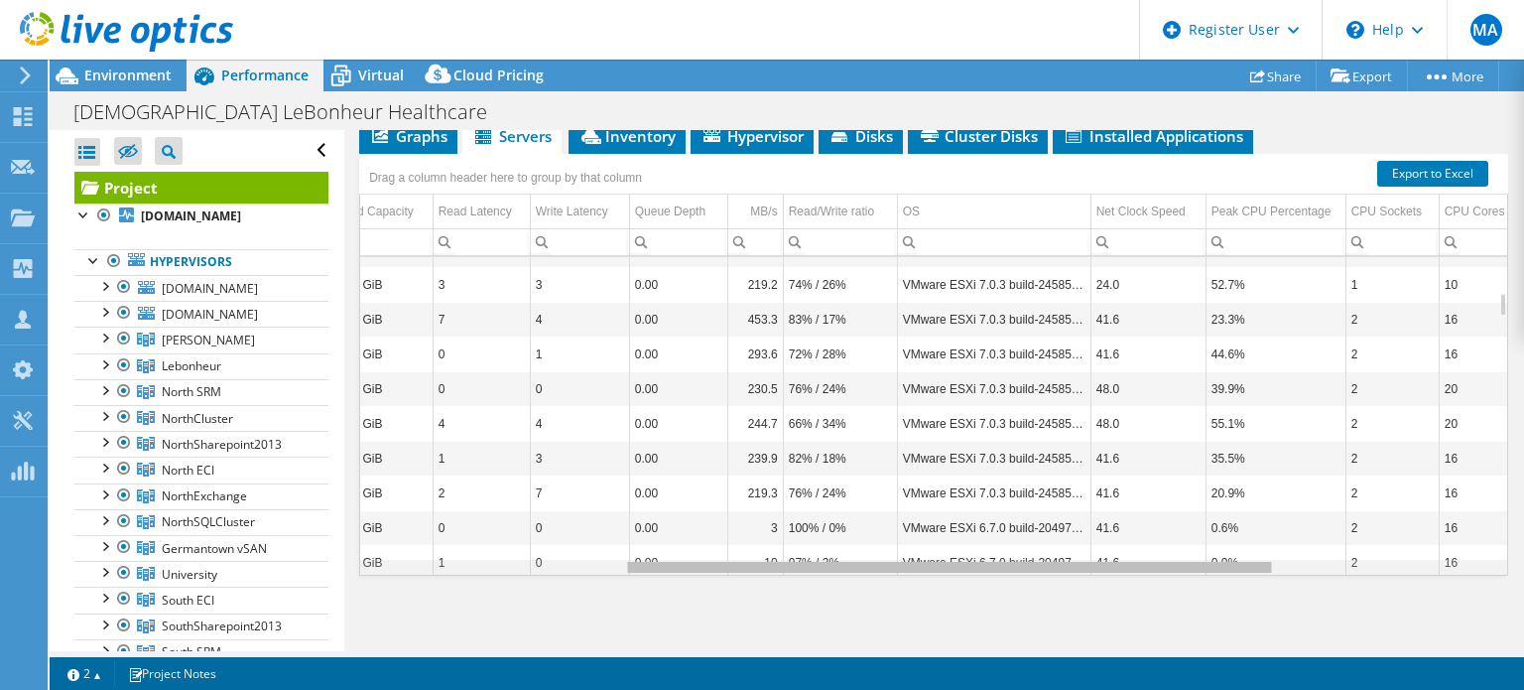
scroll to position [0, 495]
drag, startPoint x: 968, startPoint y: 566, endPoint x: 1251, endPoint y: 520, distance: 286.4
click at [1269, 549] on body "MA Dell User [PERSON_NAME] [PERSON_NAME][EMAIL_ADDRESS][PERSON_NAME][DOMAIN_NAM…" at bounding box center [762, 345] width 1524 height 690
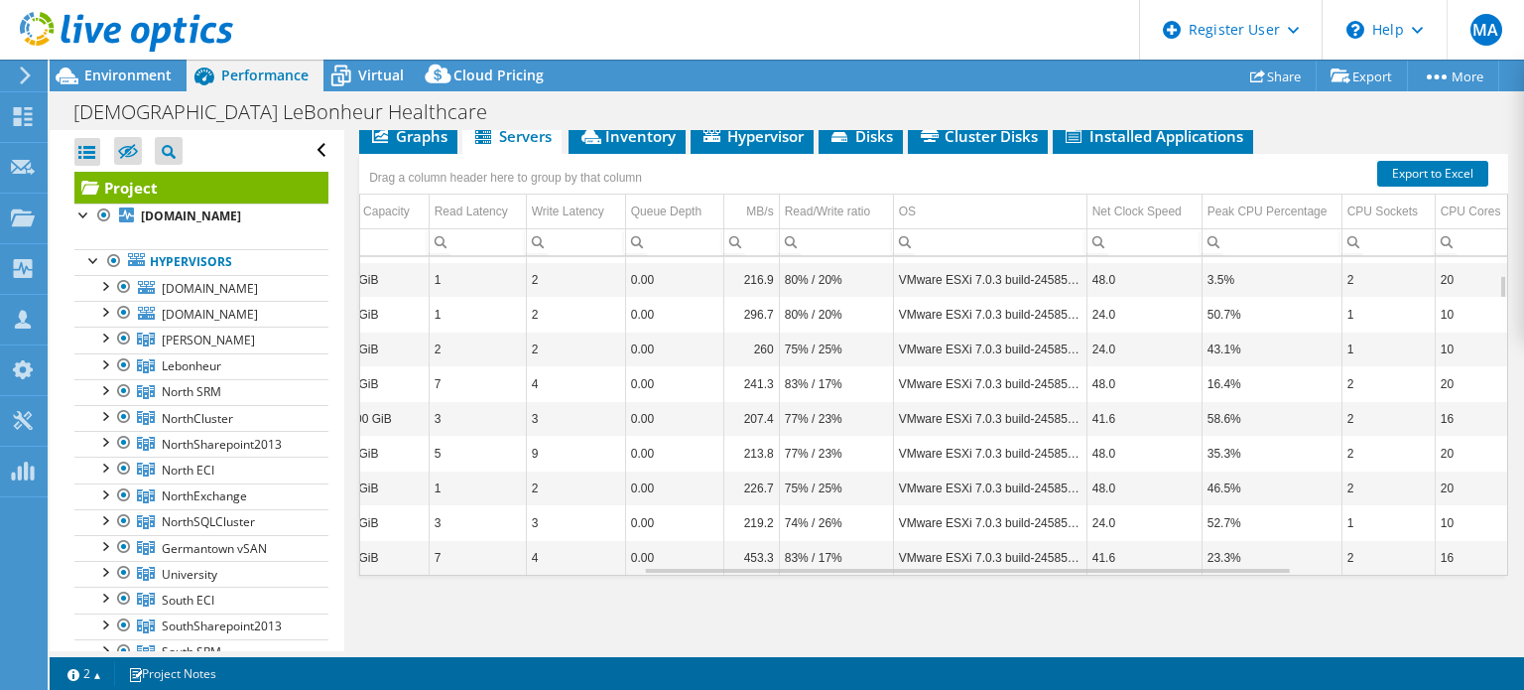
scroll to position [424, 0]
click at [181, 261] on link "Hypervisors" at bounding box center [201, 262] width 254 height 26
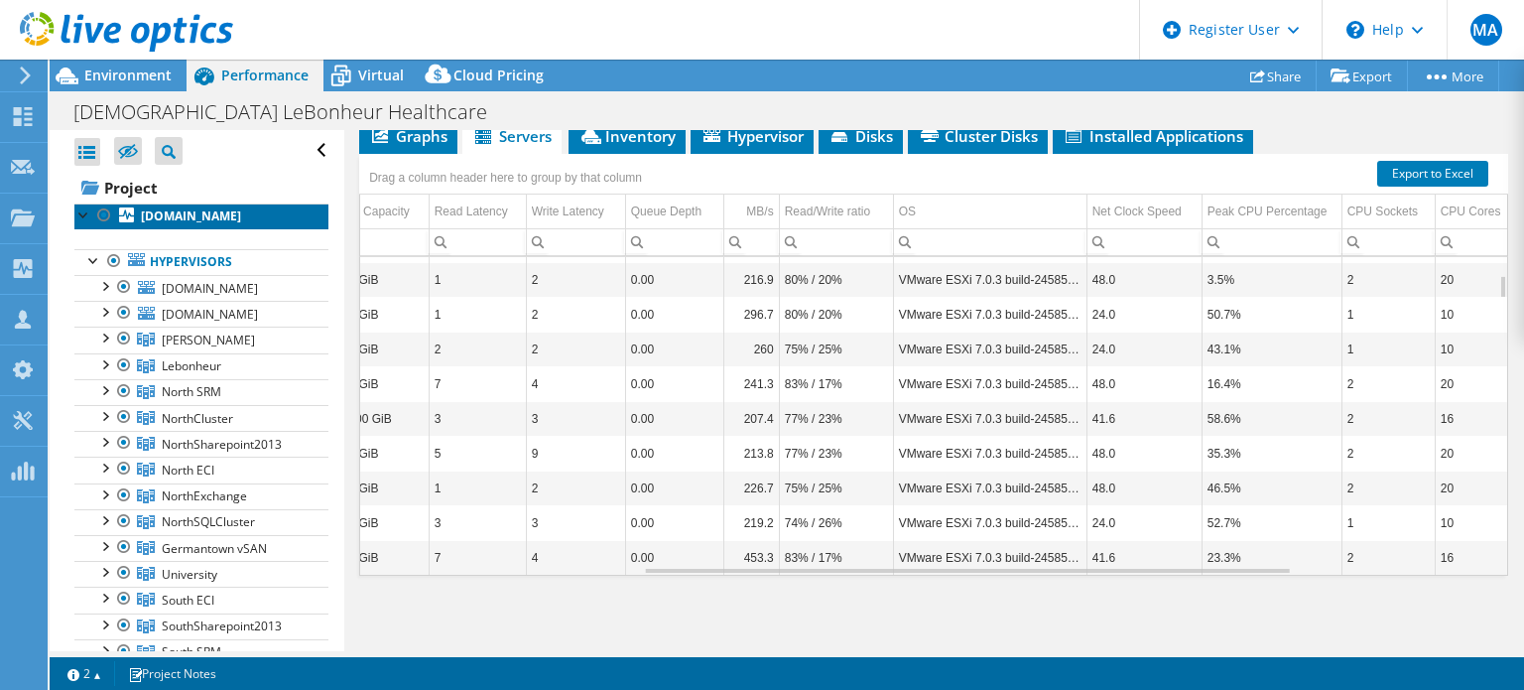
click at [194, 211] on b "[DOMAIN_NAME]" at bounding box center [191, 215] width 100 height 17
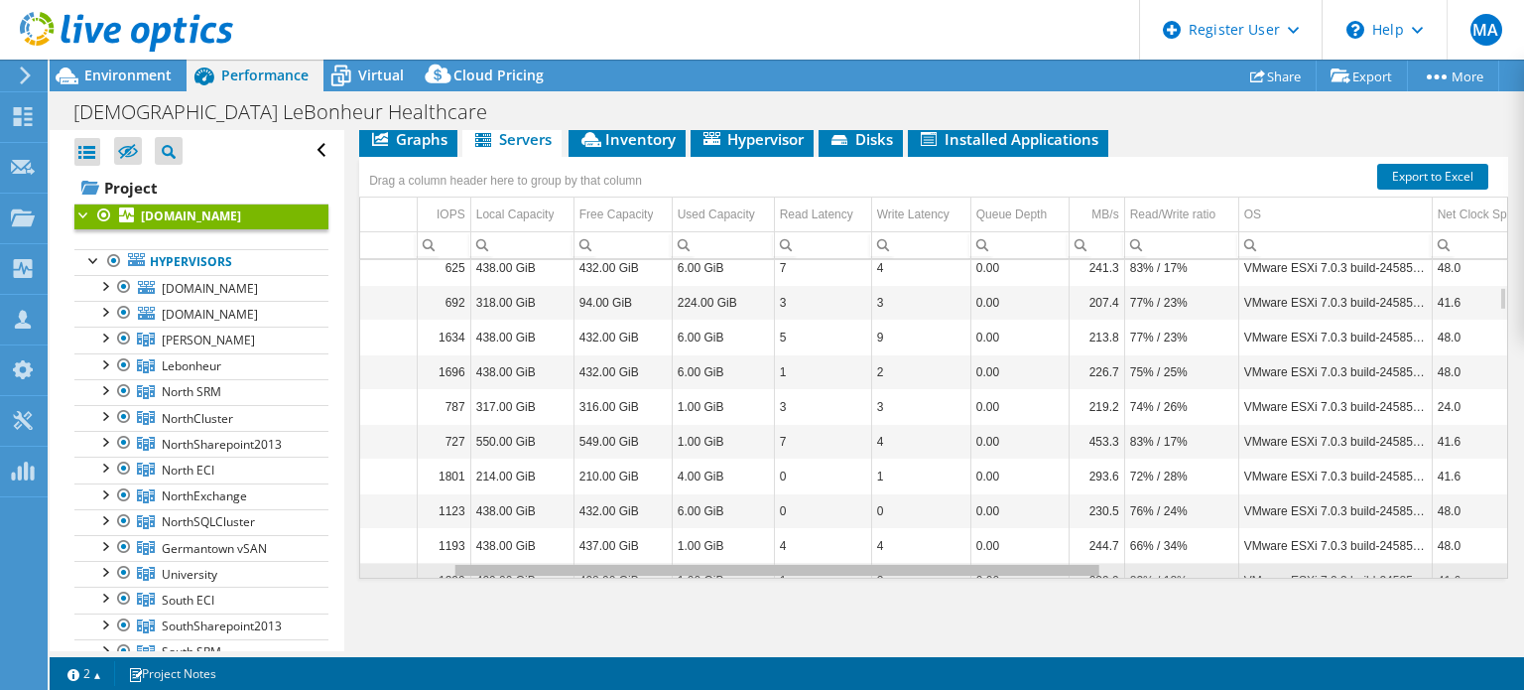
scroll to position [357, 274]
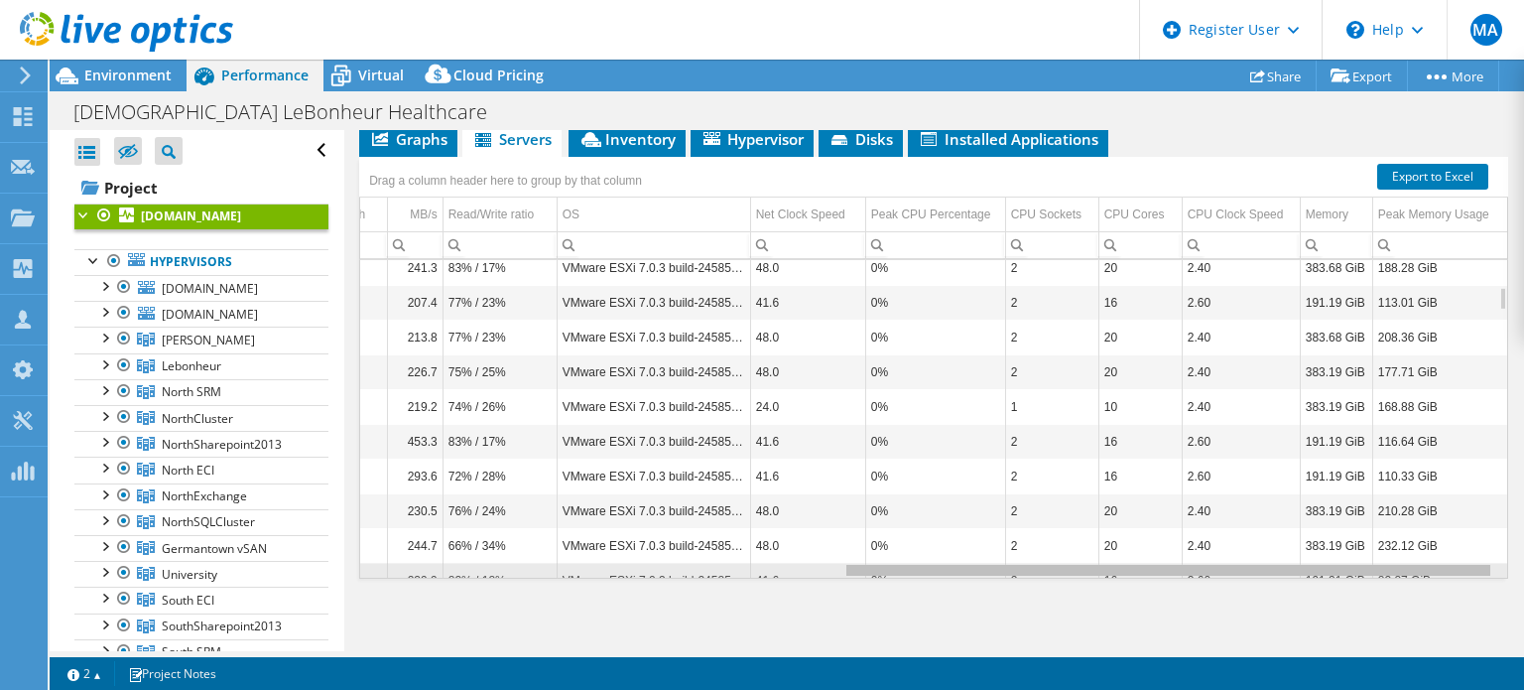
drag, startPoint x: 891, startPoint y: 567, endPoint x: 1480, endPoint y: 536, distance: 590.1
click at [1480, 536] on body "MA Dell User [PERSON_NAME] [PERSON_NAME][EMAIL_ADDRESS][PERSON_NAME][DOMAIN_NAM…" at bounding box center [762, 345] width 1524 height 690
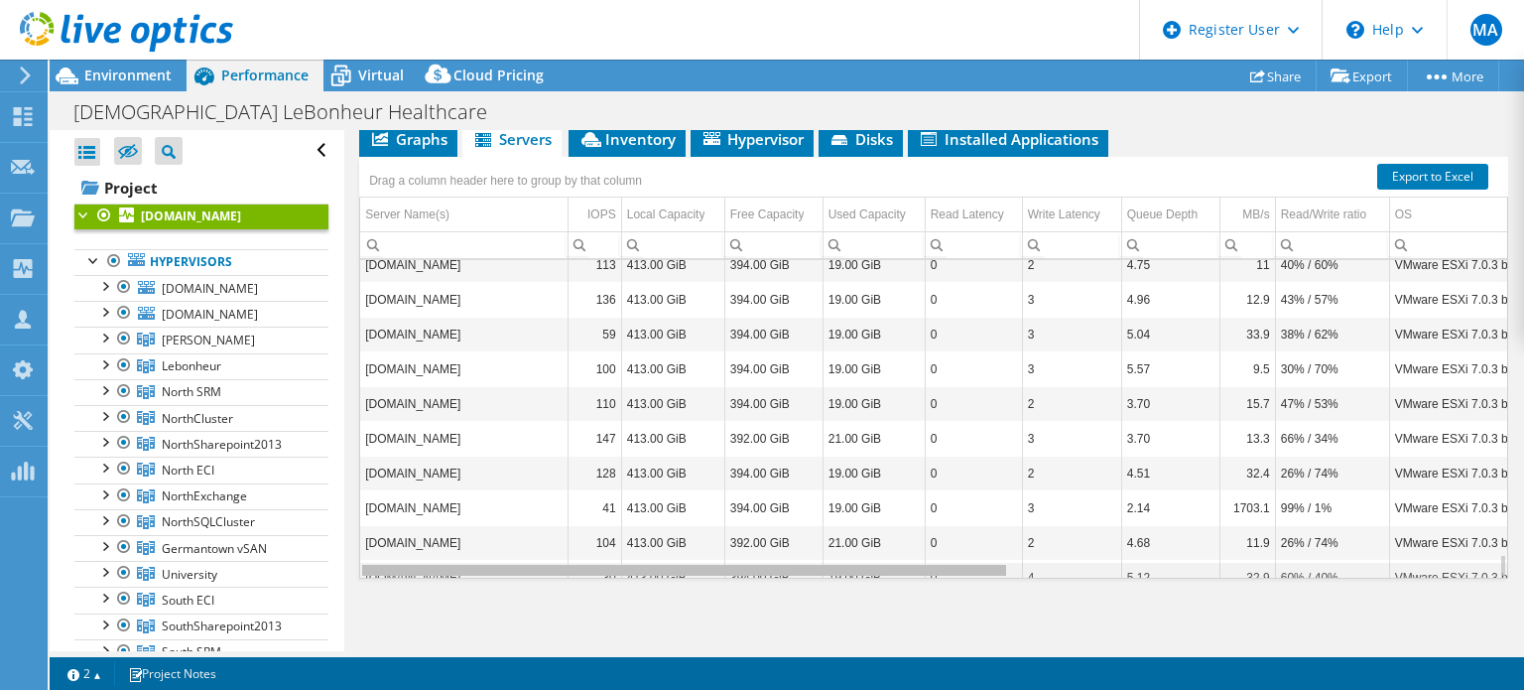
drag, startPoint x: 1100, startPoint y: 566, endPoint x: 505, endPoint y: 575, distance: 595.4
click at [470, 584] on body "MA Dell User [PERSON_NAME] [PERSON_NAME][EMAIL_ADDRESS][PERSON_NAME][DOMAIN_NAM…" at bounding box center [762, 345] width 1524 height 690
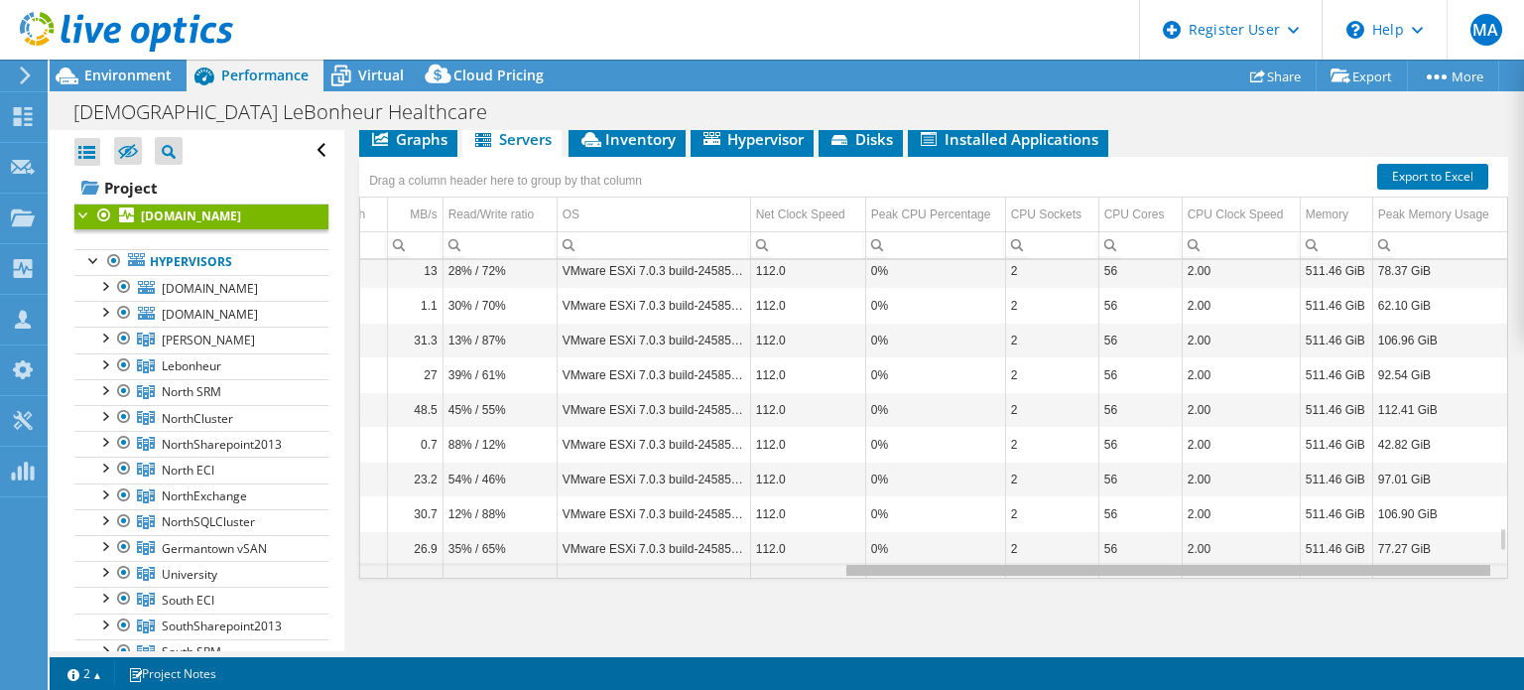
drag, startPoint x: 977, startPoint y: 569, endPoint x: 1513, endPoint y: 536, distance: 536.8
click at [1513, 536] on body "MA Dell User [PERSON_NAME] [PERSON_NAME][EMAIL_ADDRESS][PERSON_NAME][DOMAIN_NAM…" at bounding box center [762, 345] width 1524 height 690
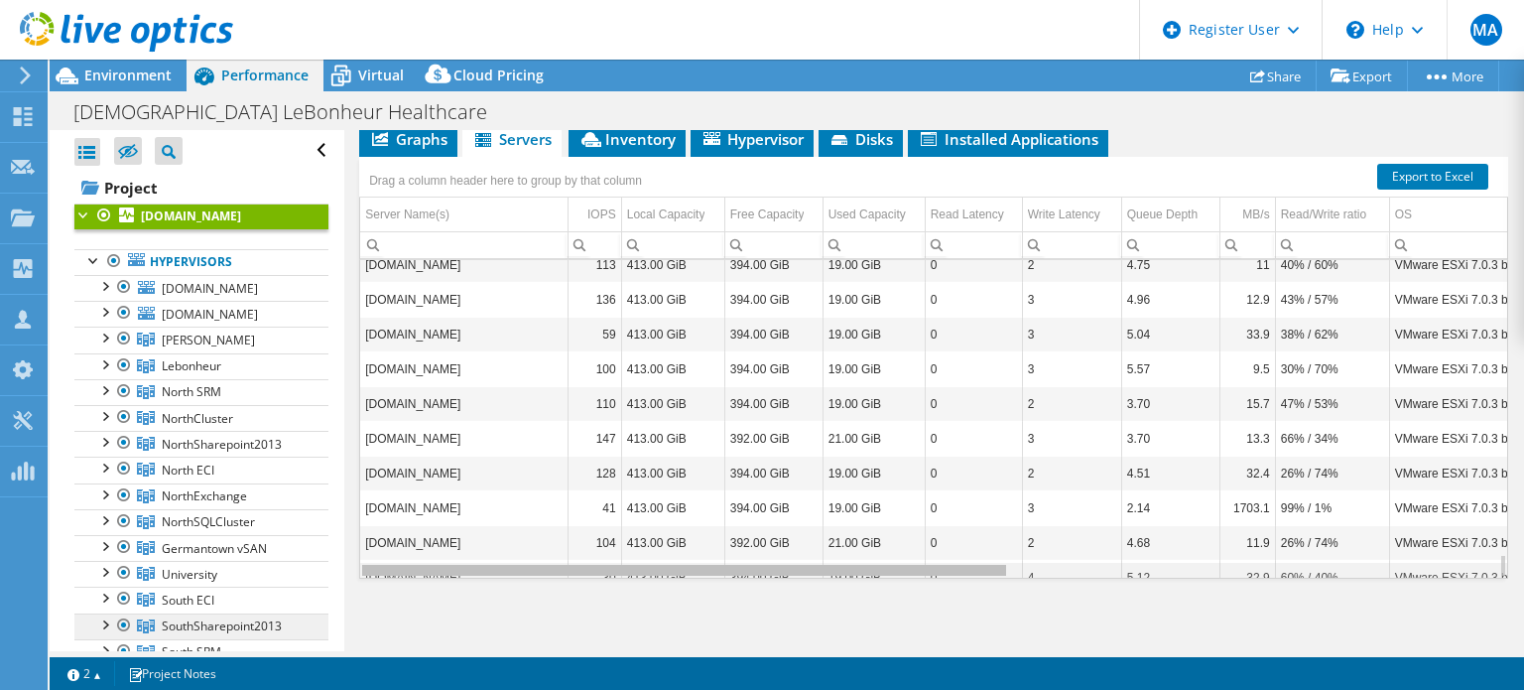
drag, startPoint x: 1014, startPoint y: 567, endPoint x: 313, endPoint y: 617, distance: 703.3
click at [313, 619] on body "MA Dell User [PERSON_NAME] [PERSON_NAME][EMAIL_ADDRESS][PERSON_NAME][DOMAIN_NAM…" at bounding box center [762, 345] width 1524 height 690
